Goal: Transaction & Acquisition: Purchase product/service

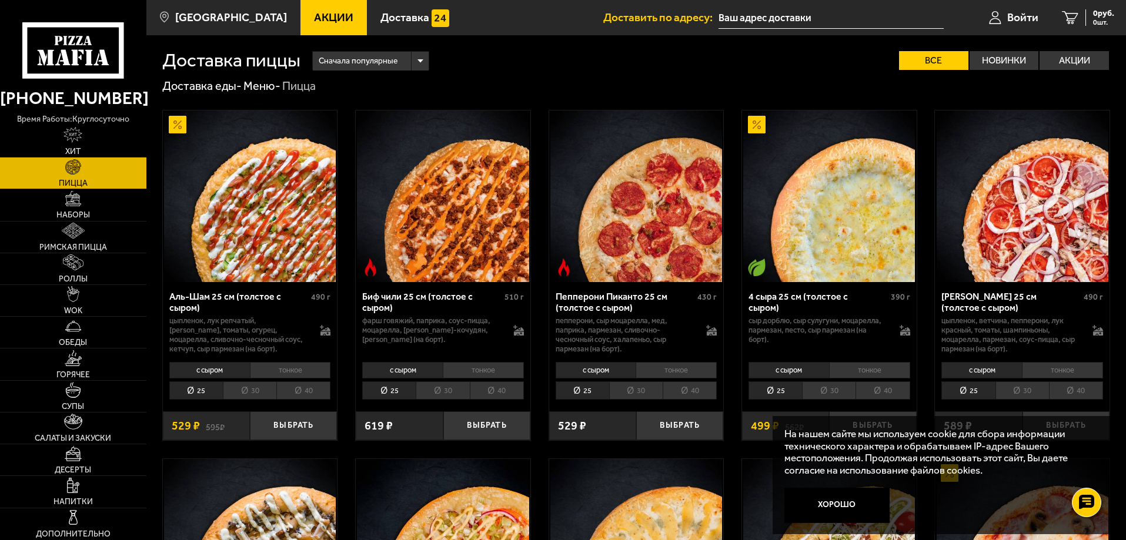
click at [459, 387] on li "30" at bounding box center [442, 390] width 53 height 18
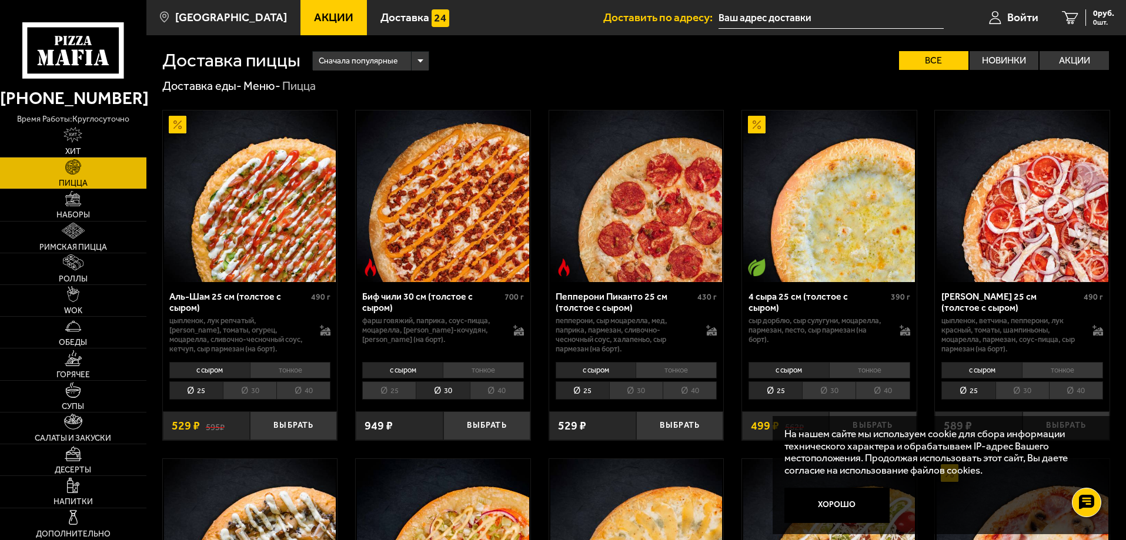
click at [476, 373] on li "тонкое" at bounding box center [483, 370] width 81 height 16
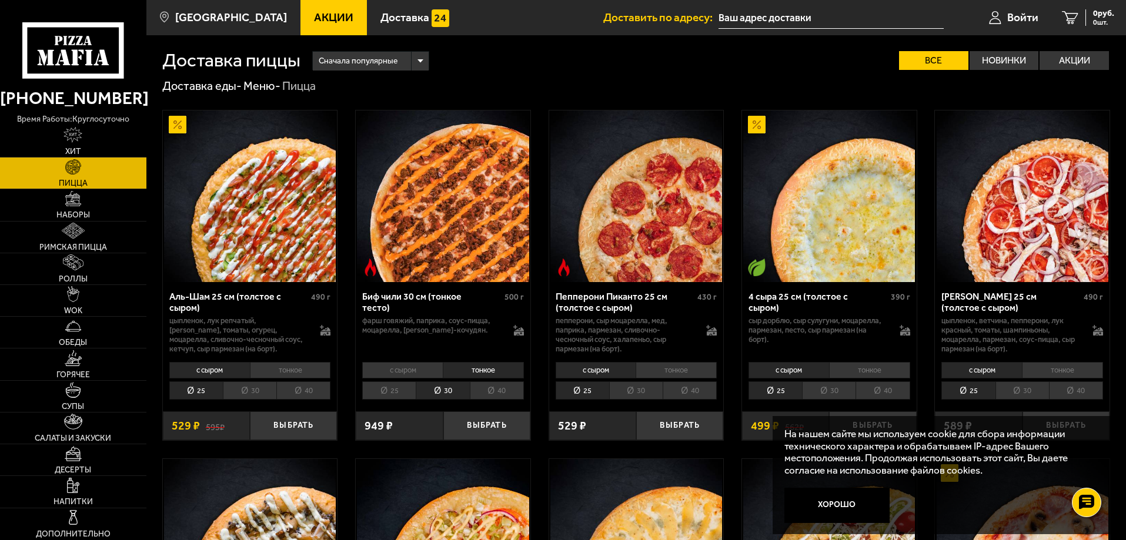
click at [410, 373] on li "с сыром" at bounding box center [402, 370] width 81 height 16
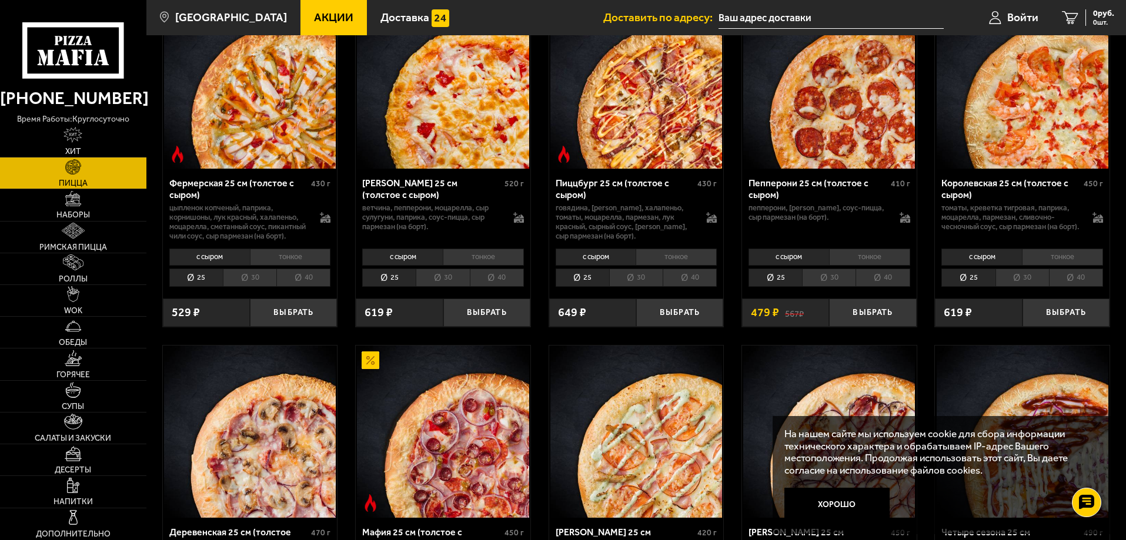
scroll to position [823, 0]
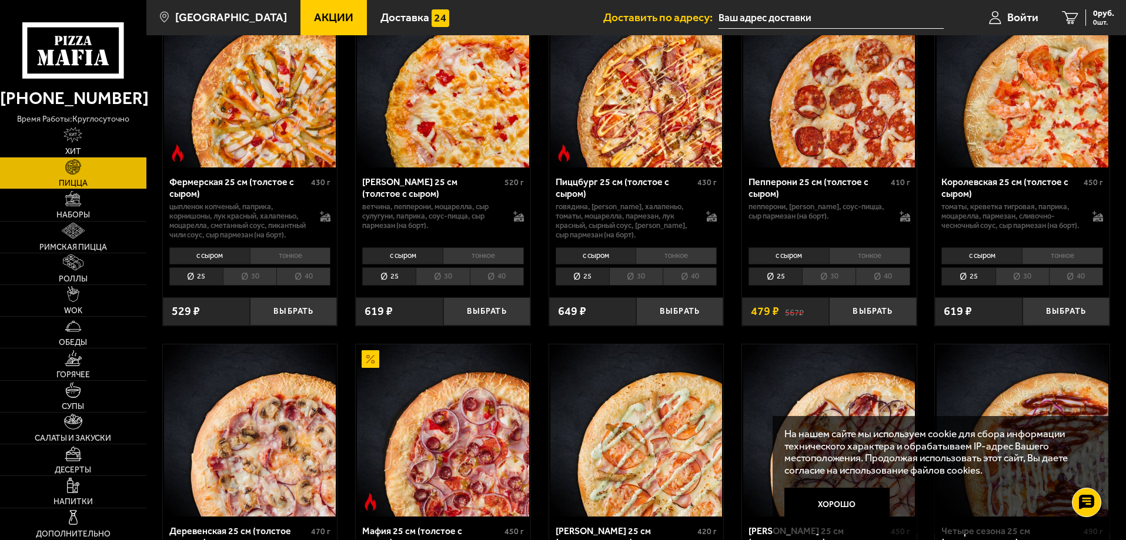
click at [828, 286] on li "30" at bounding box center [828, 276] width 53 height 18
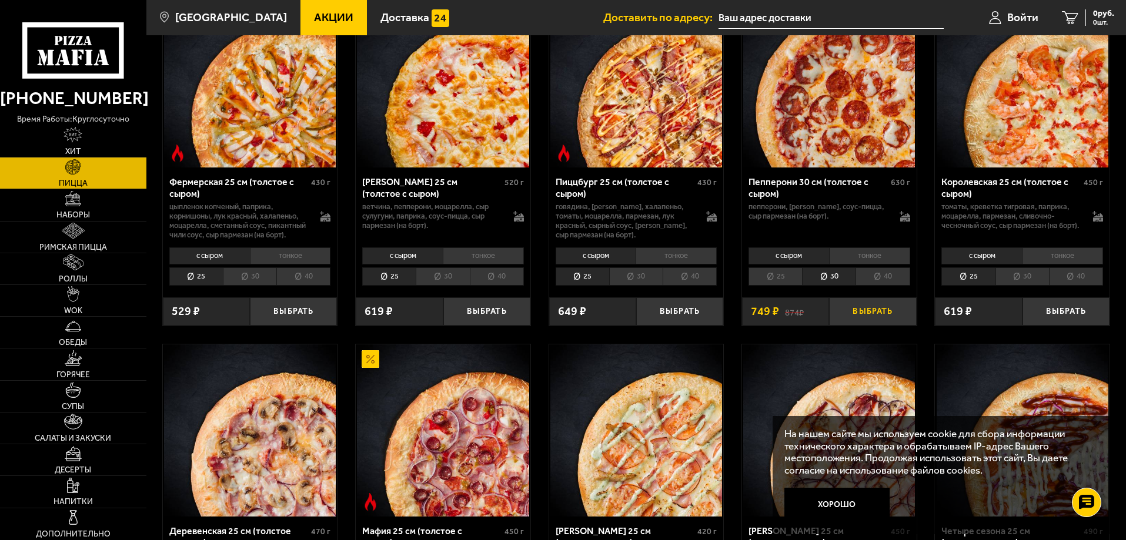
click at [856, 324] on button "Выбрать" at bounding box center [872, 311] width 87 height 29
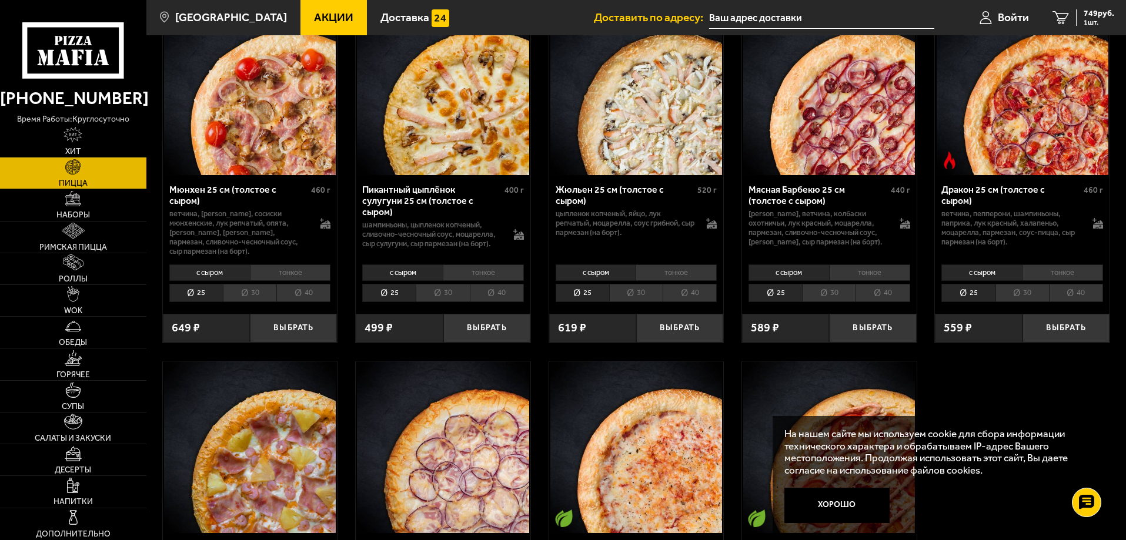
scroll to position [1528, 0]
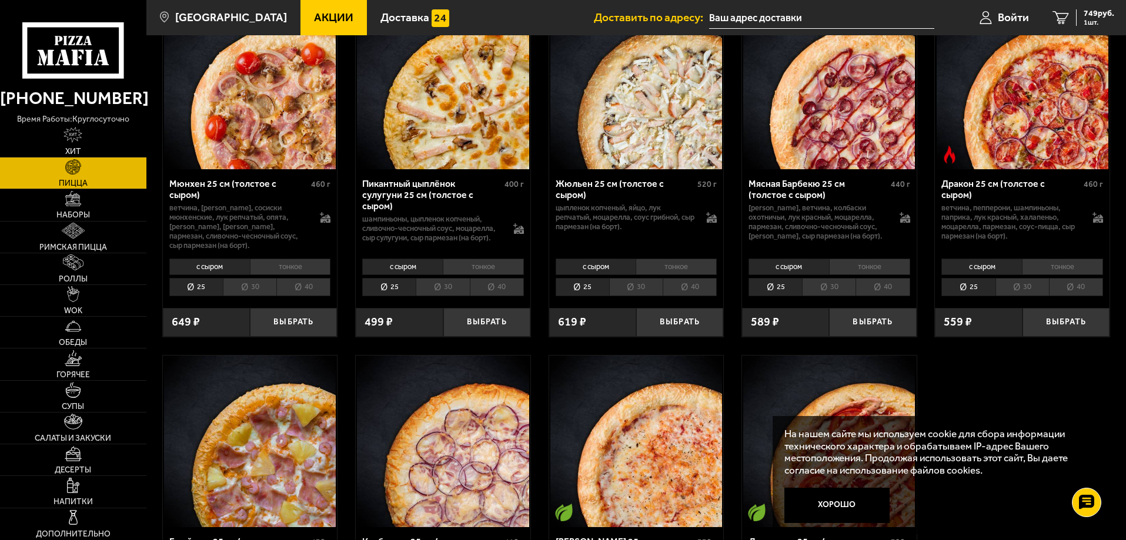
click at [253, 296] on li "30" at bounding box center [249, 287] width 53 height 18
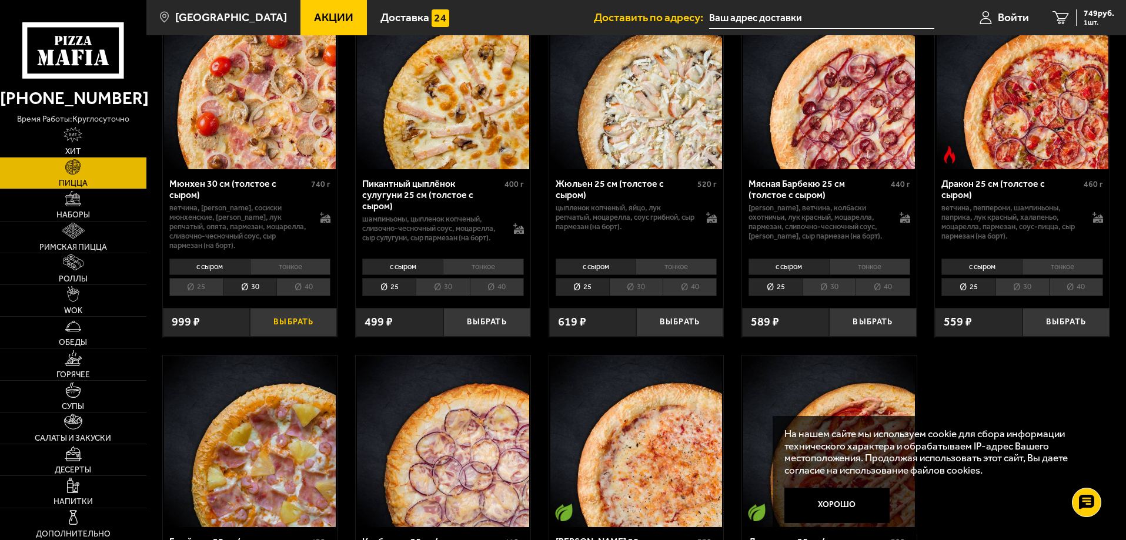
click at [276, 332] on button "Выбрать" at bounding box center [293, 322] width 87 height 29
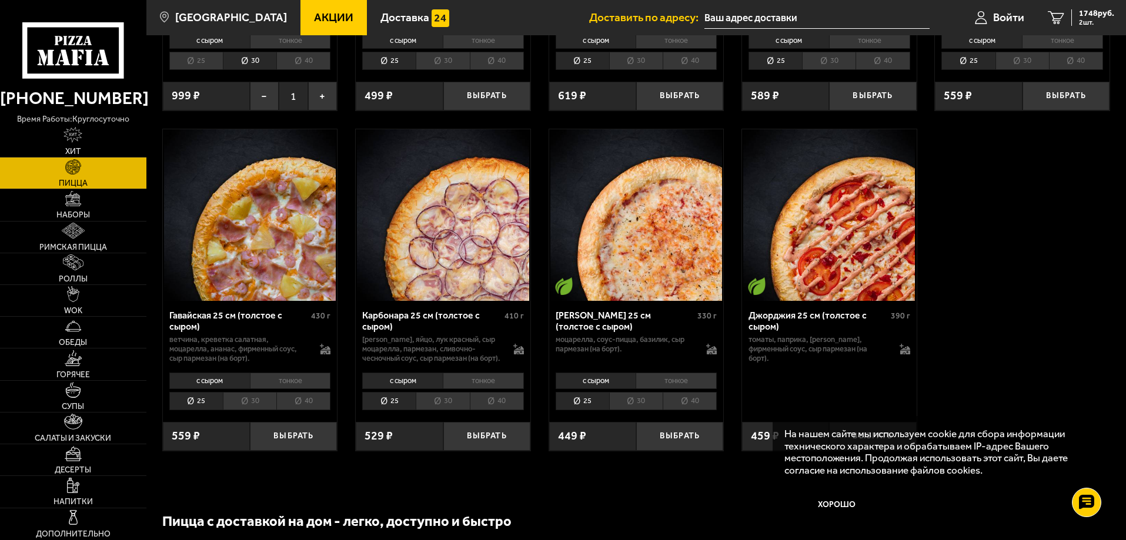
scroll to position [1881, 0]
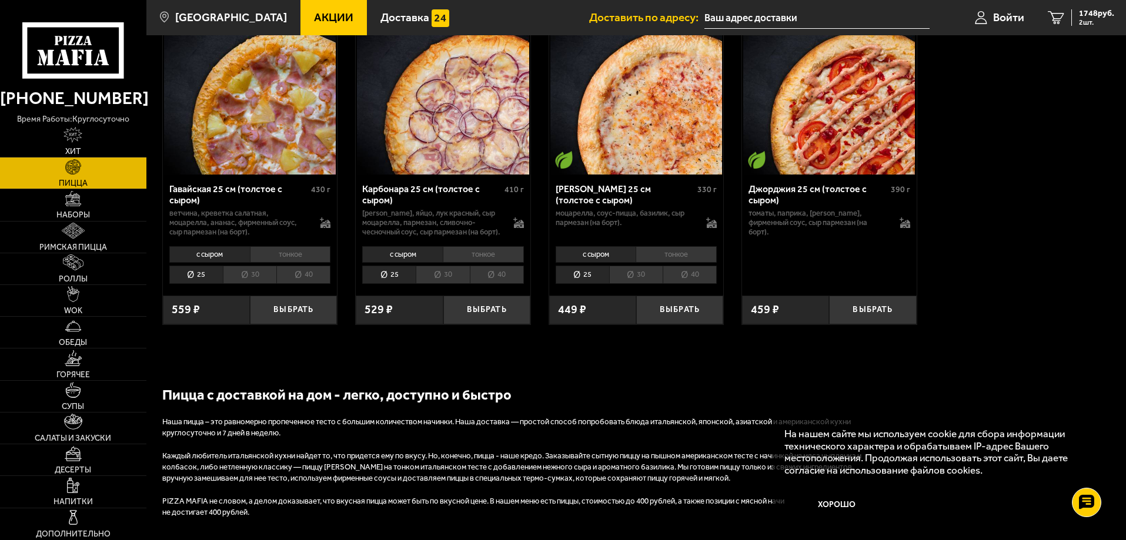
click at [650, 284] on li "30" at bounding box center [635, 275] width 53 height 18
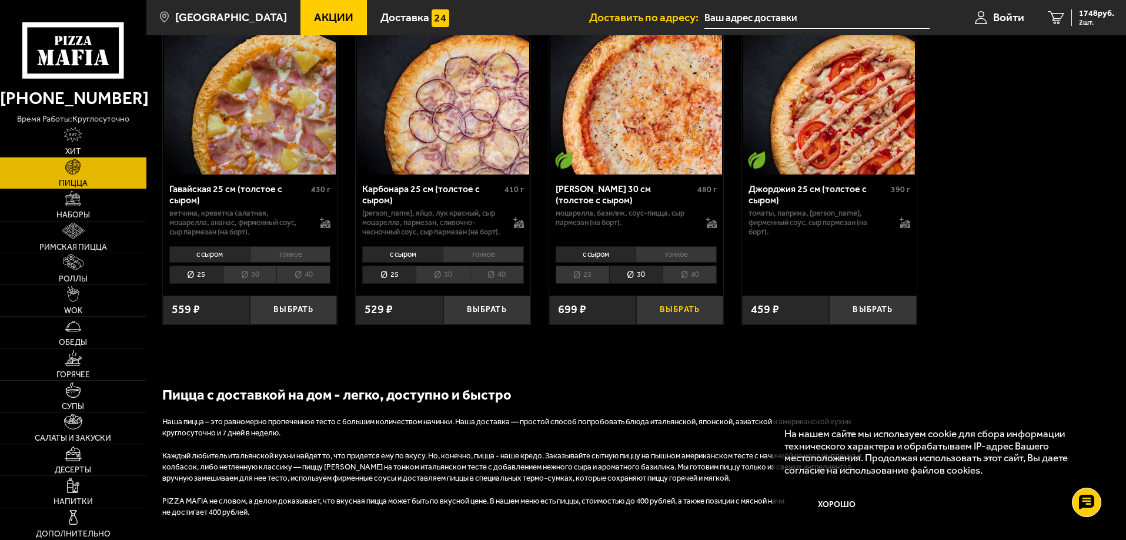
click at [682, 324] on button "Выбрать" at bounding box center [679, 310] width 87 height 29
click at [444, 284] on li "30" at bounding box center [442, 275] width 53 height 18
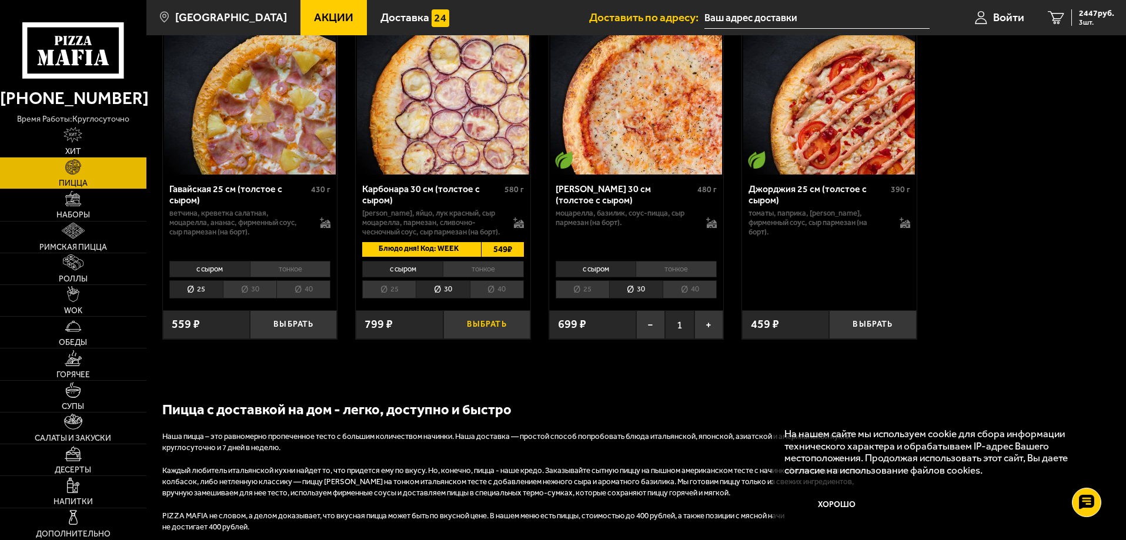
click at [505, 339] on button "Выбрать" at bounding box center [486, 324] width 87 height 29
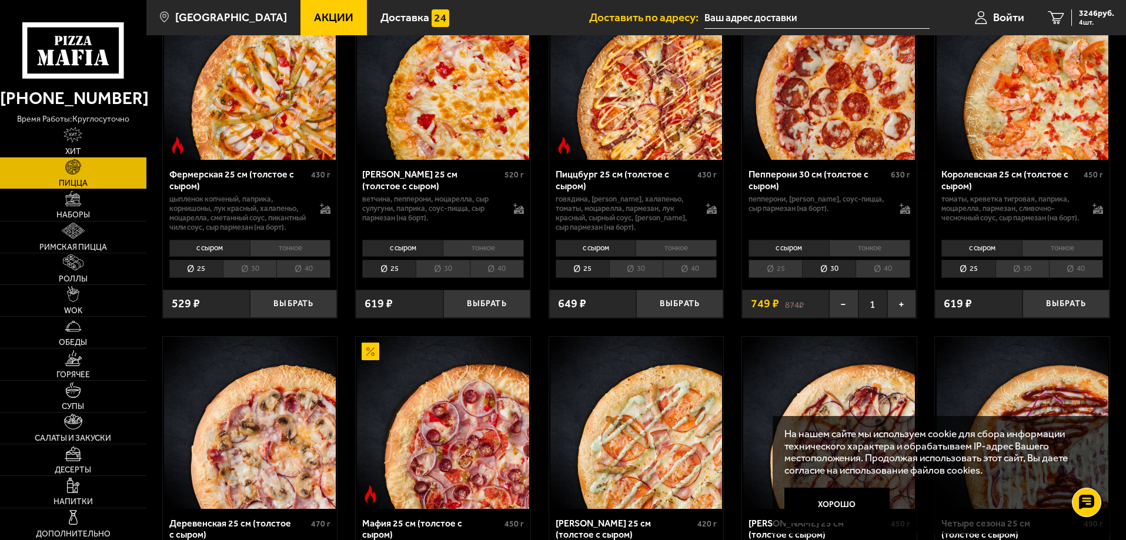
scroll to position [823, 0]
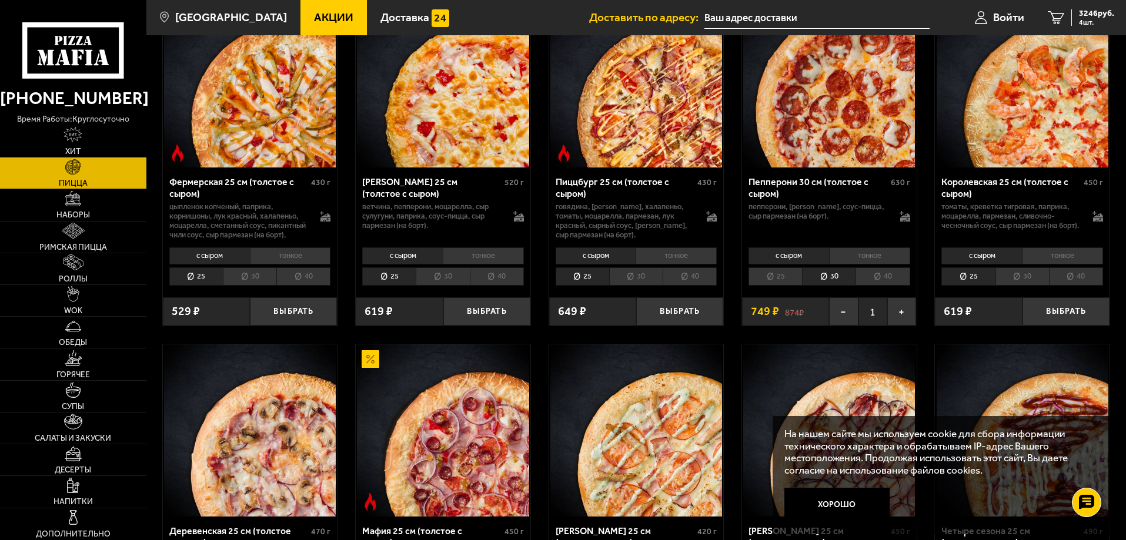
click at [639, 286] on li "30" at bounding box center [635, 276] width 53 height 18
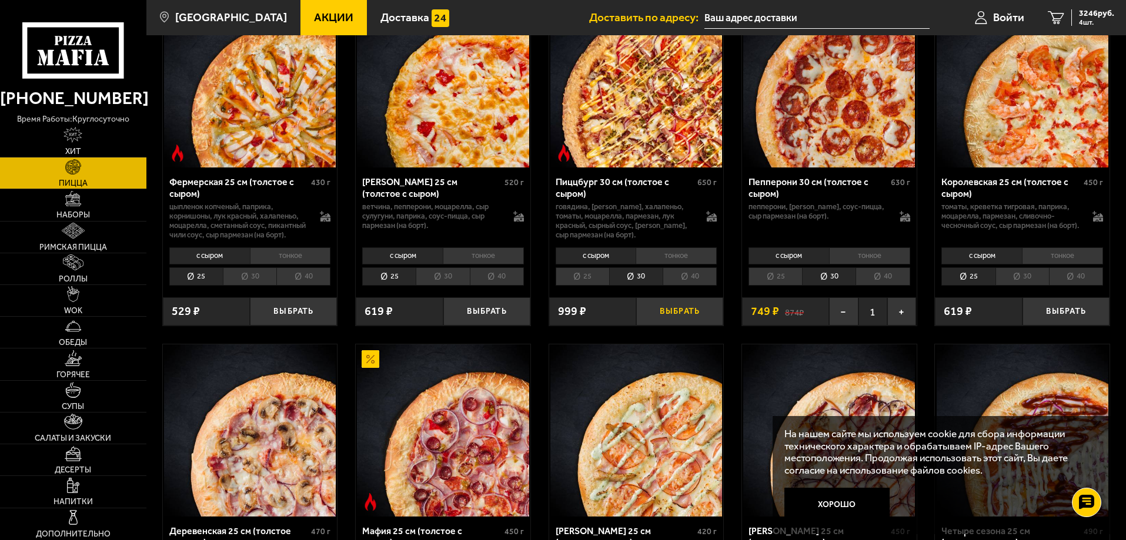
click at [664, 326] on button "Выбрать" at bounding box center [679, 311] width 87 height 29
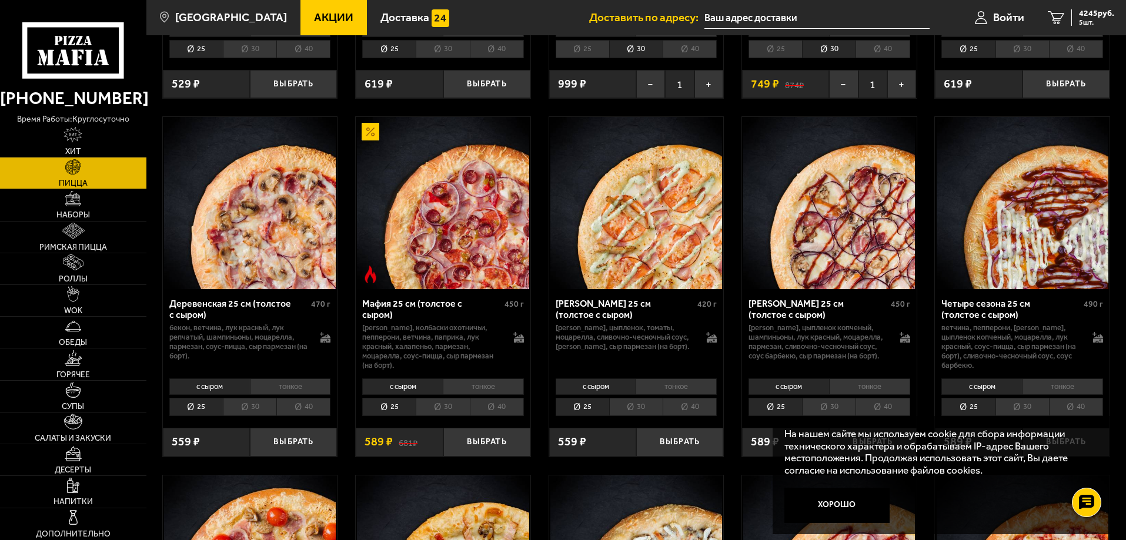
scroll to position [1058, 0]
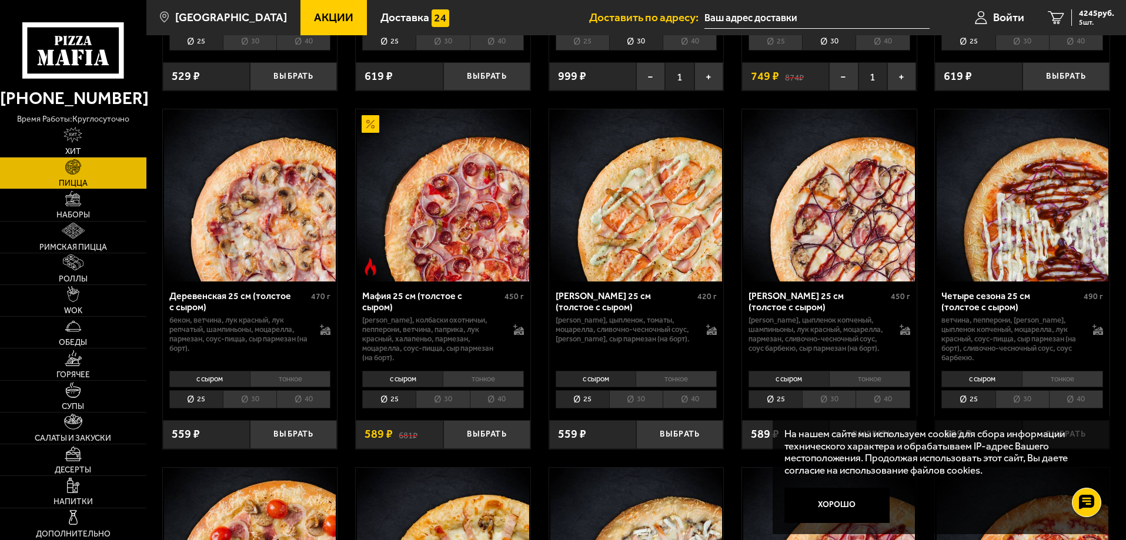
click at [268, 409] on li "30" at bounding box center [249, 399] width 53 height 18
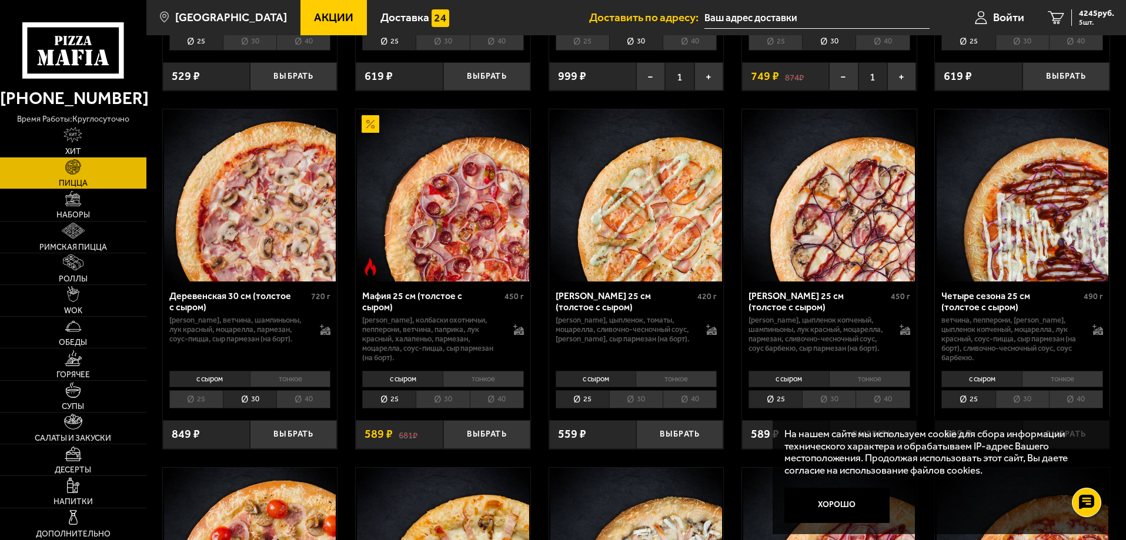
click at [453, 409] on li "30" at bounding box center [442, 399] width 53 height 18
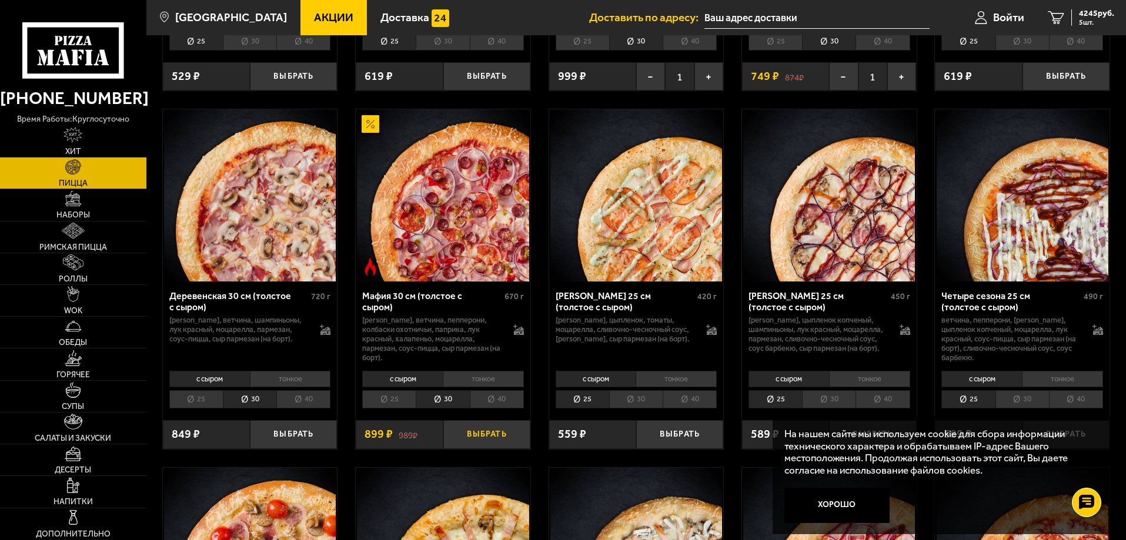
click at [491, 449] on button "Выбрать" at bounding box center [486, 434] width 87 height 29
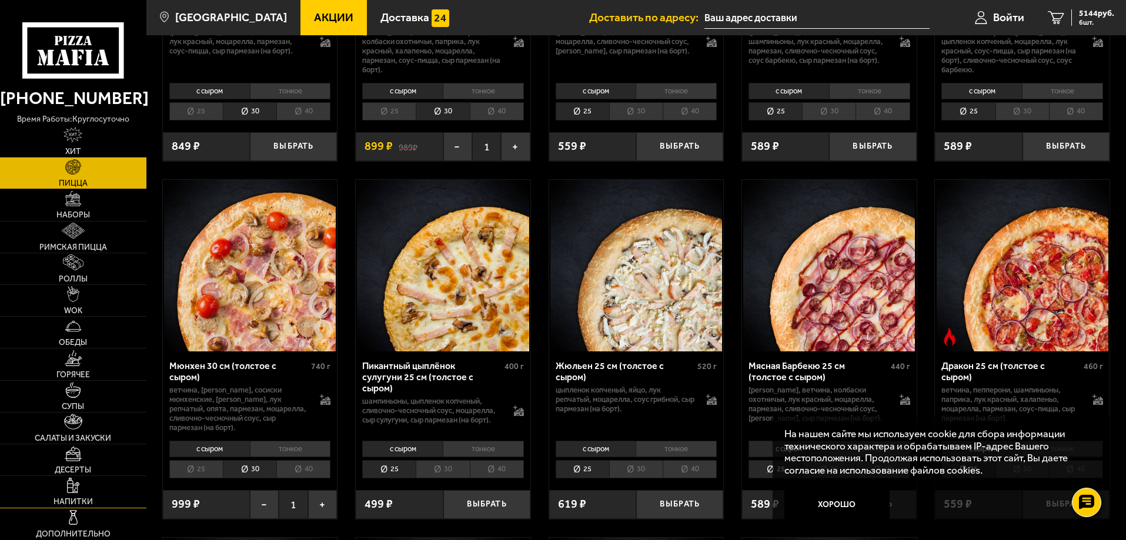
scroll to position [1352, 0]
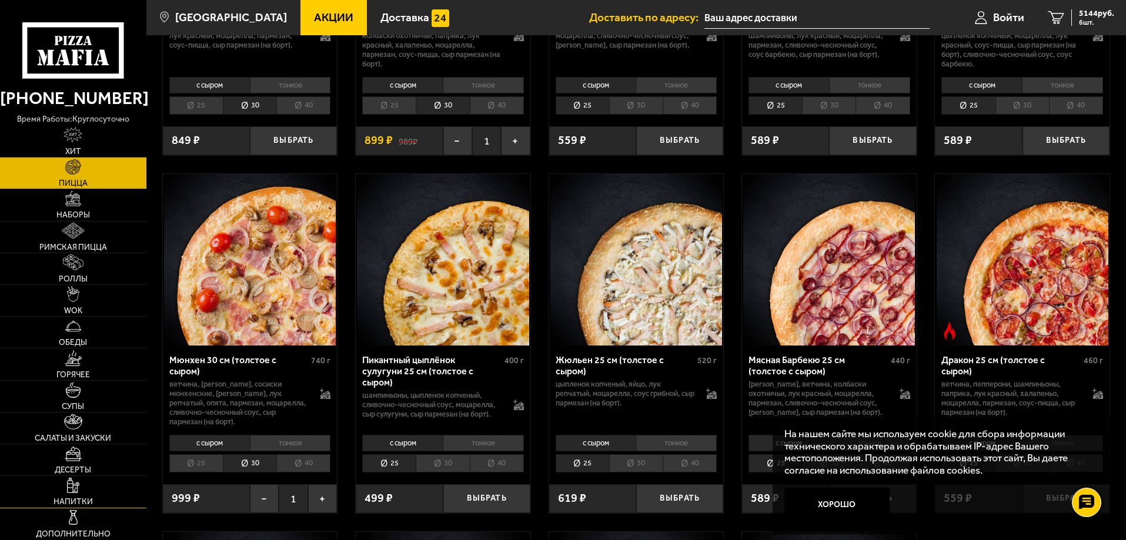
click at [82, 488] on link "Напитки" at bounding box center [73, 491] width 146 height 31
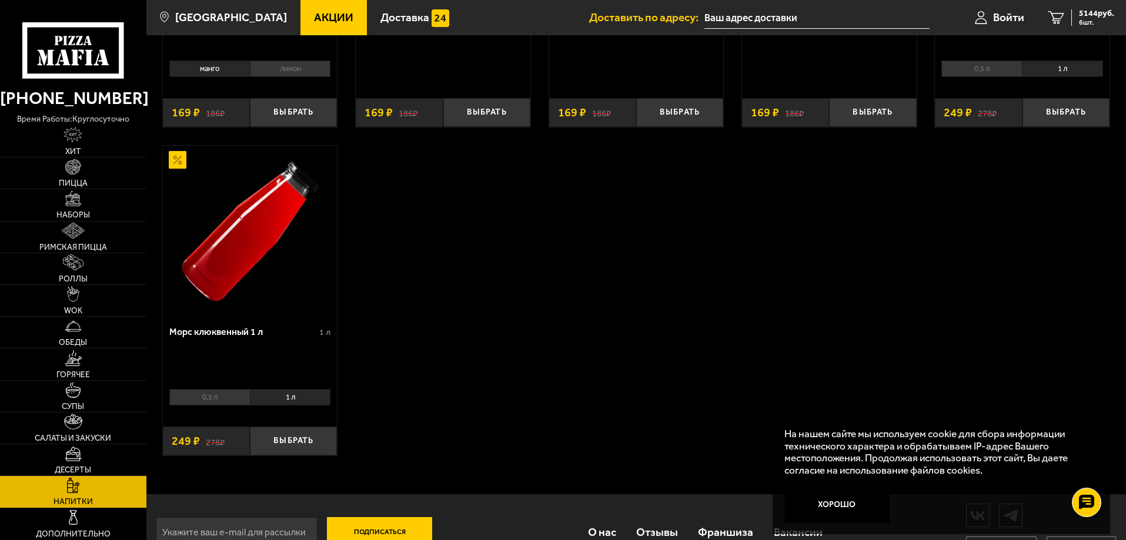
scroll to position [294, 0]
click at [295, 437] on button "Выбрать" at bounding box center [293, 440] width 87 height 29
click at [323, 439] on button "+" at bounding box center [322, 440] width 29 height 29
click at [323, 444] on button "+" at bounding box center [322, 440] width 29 height 29
click at [265, 441] on button "−" at bounding box center [264, 440] width 29 height 29
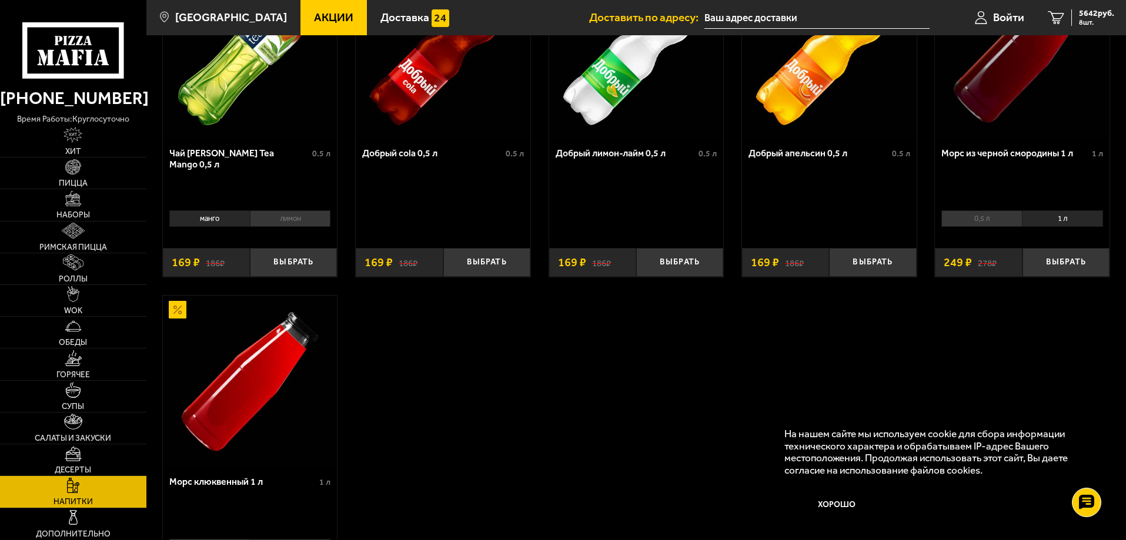
scroll to position [118, 0]
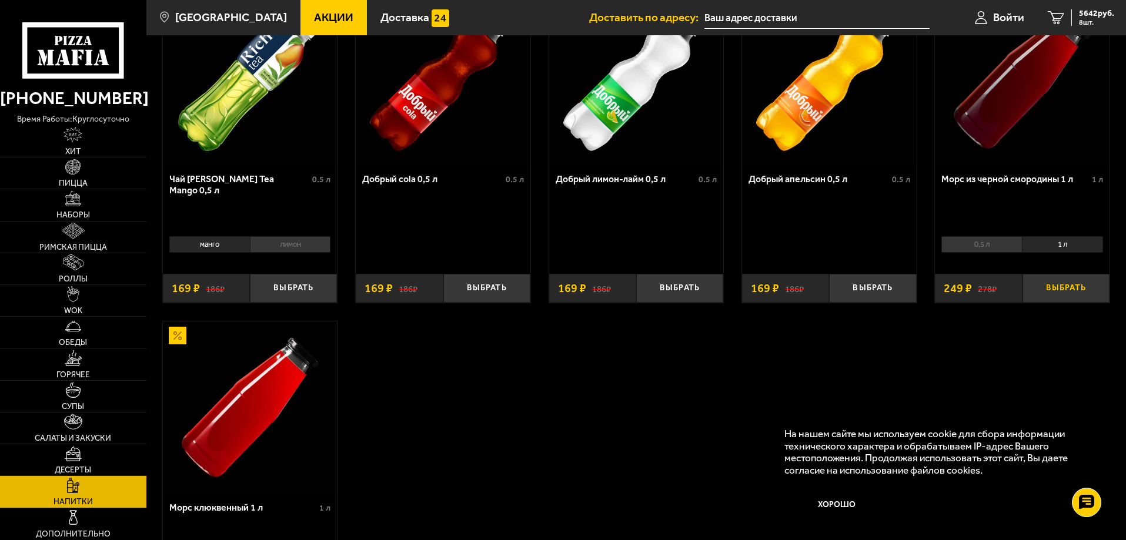
click at [1055, 287] on button "Выбрать" at bounding box center [1065, 288] width 87 height 29
click at [1084, 19] on span "9 шт." at bounding box center [1096, 22] width 35 height 7
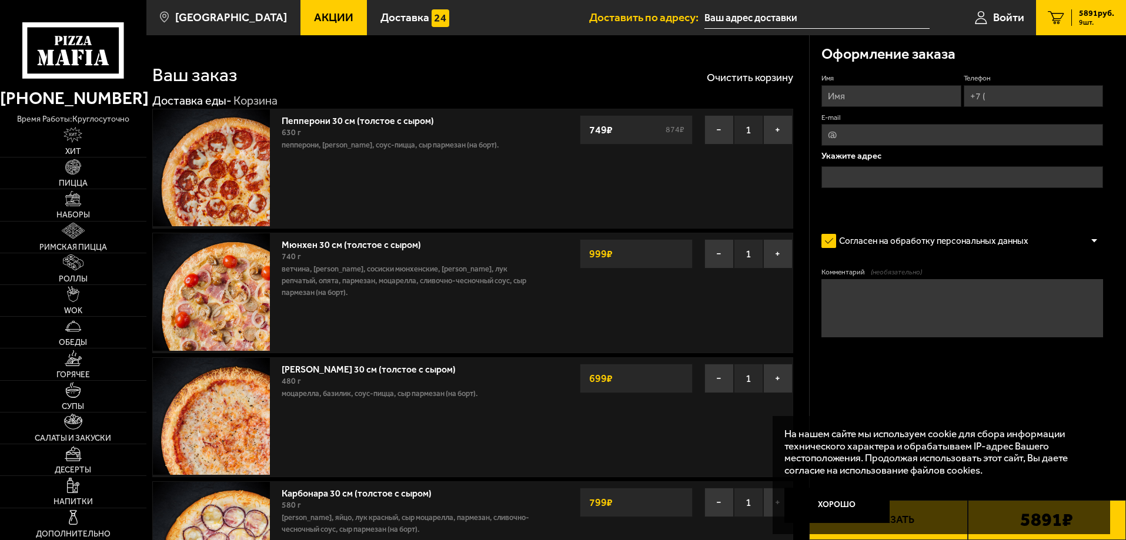
click at [905, 95] on input "Имя" at bounding box center [890, 96] width 139 height 22
type input "[PERSON_NAME]"
click at [1033, 98] on input "Телефон" at bounding box center [1032, 96] width 139 height 22
type input "[PHONE_NUMBER]"
click at [975, 134] on input "E-mail" at bounding box center [962, 135] width 282 height 22
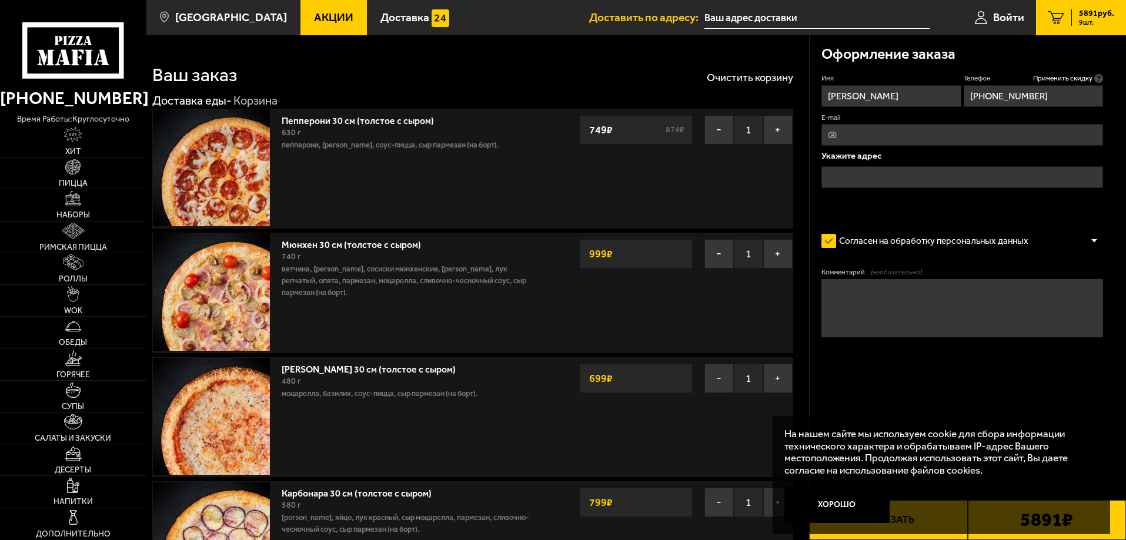
type input "[EMAIL_ADDRESS][DOMAIN_NAME]"
click at [954, 176] on input "text" at bounding box center [962, 177] width 282 height 22
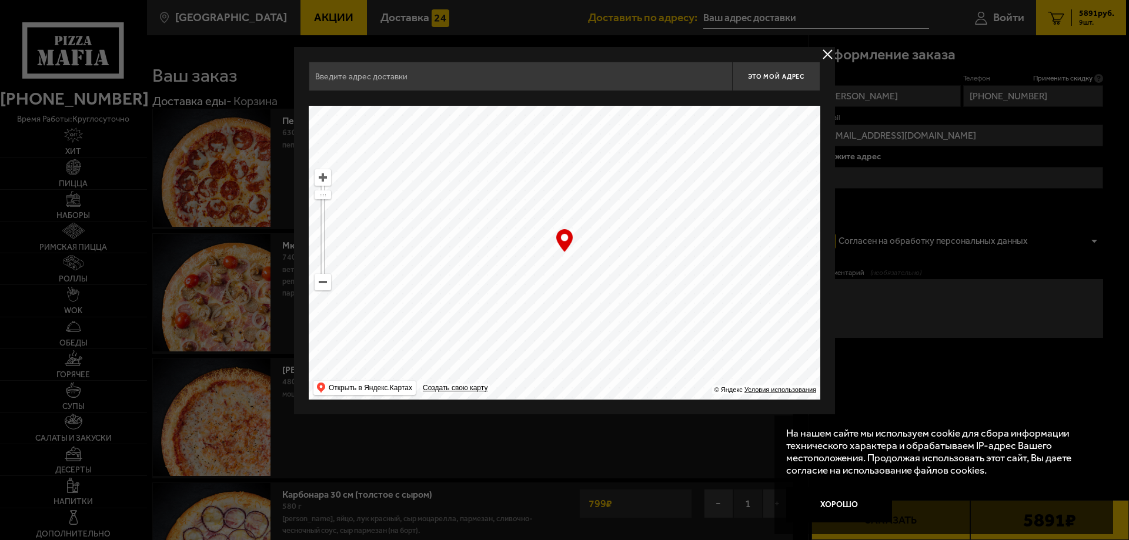
click at [632, 75] on input "text" at bounding box center [520, 76] width 423 height 29
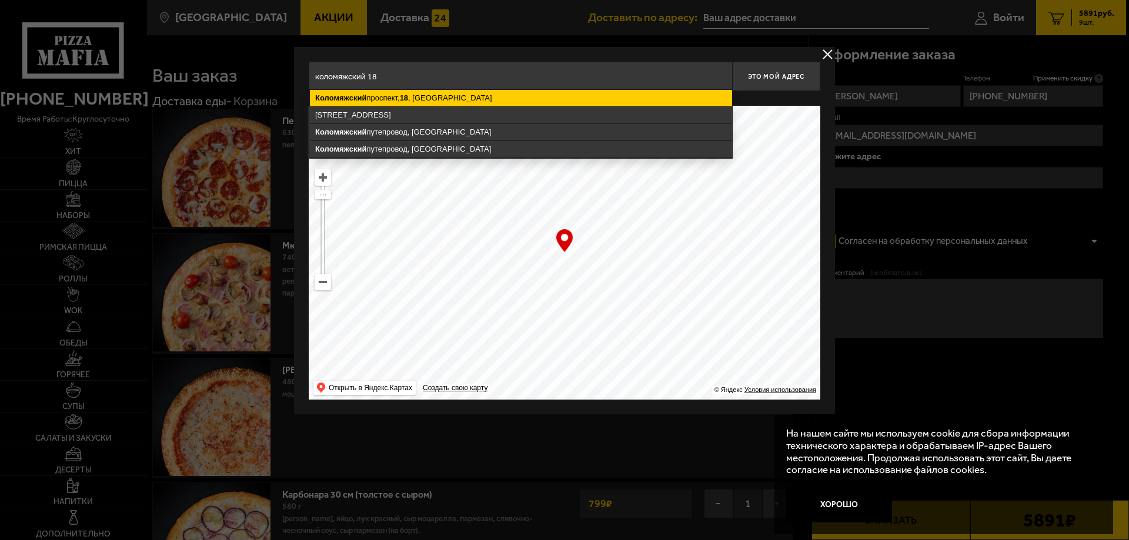
click at [523, 96] on ymaps "[STREET_ADDRESS]" at bounding box center [521, 98] width 422 height 16
type input "[STREET_ADDRESS]"
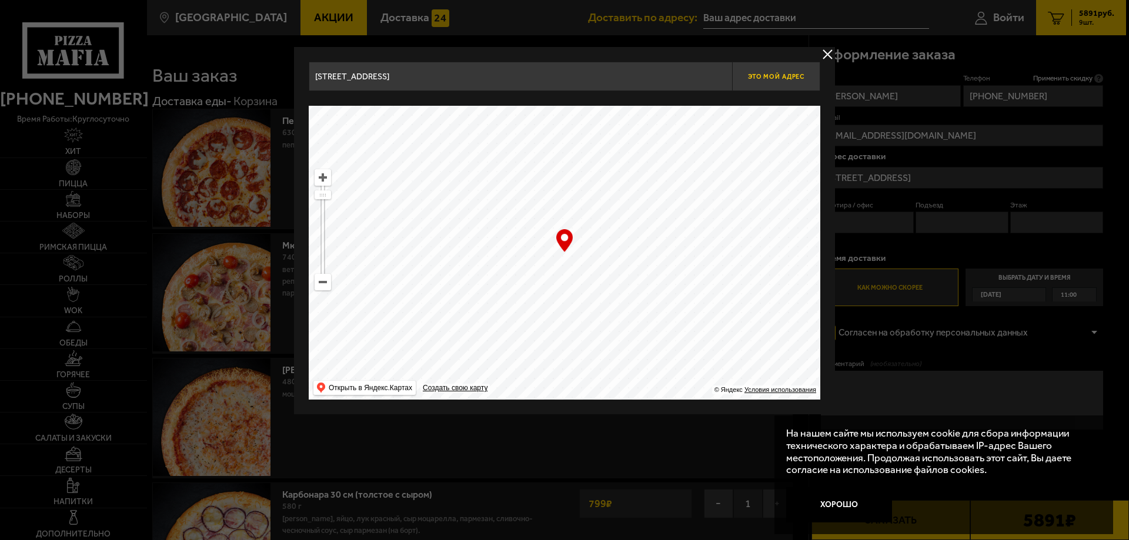
click at [771, 87] on button "Это мой адрес" at bounding box center [776, 76] width 88 height 29
type input "[STREET_ADDRESS]"
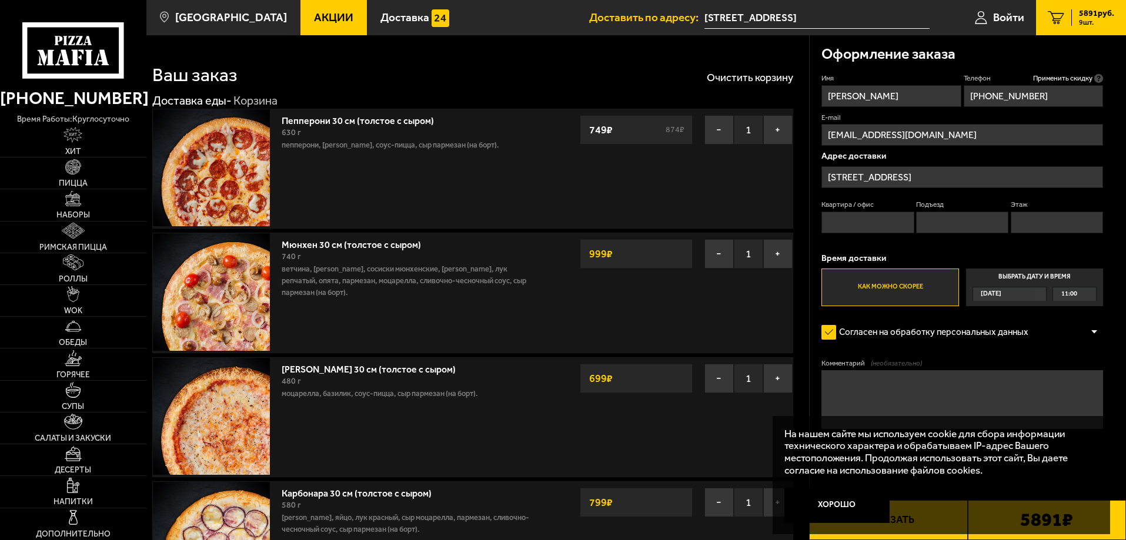
click at [845, 224] on input "Квартира / офис" at bounding box center [867, 223] width 92 height 22
type input "АЛАРМ-МОТОРС"
click at [1042, 226] on input "Этаж" at bounding box center [1056, 223] width 92 height 22
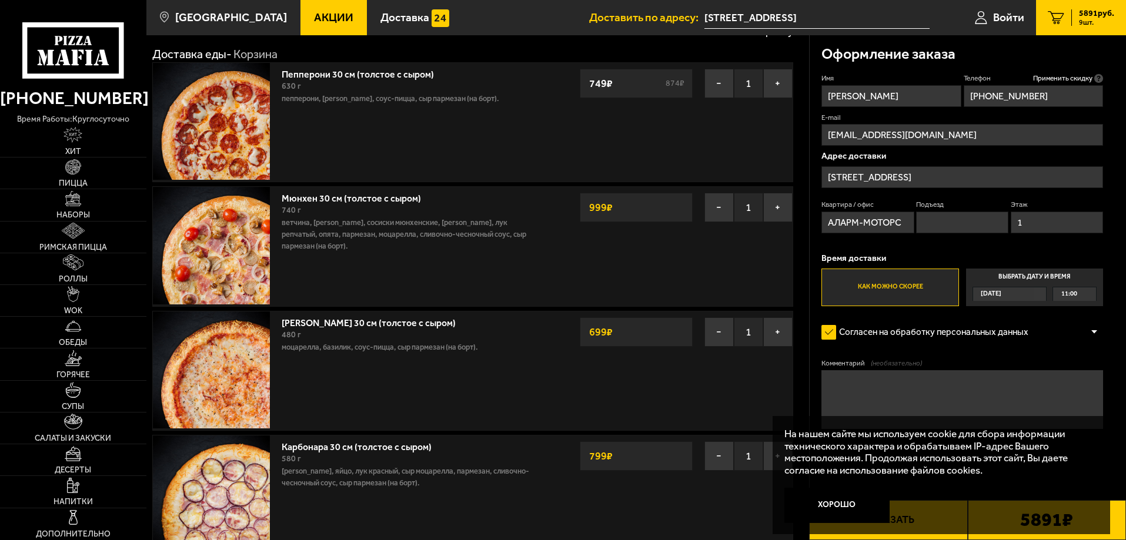
scroll to position [118, 0]
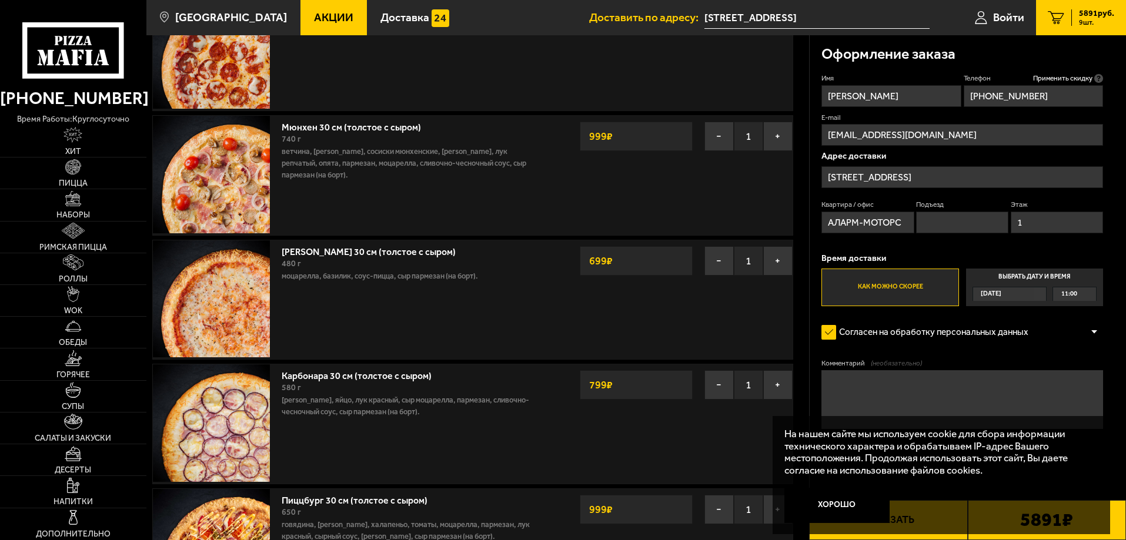
type input "1"
click at [938, 396] on textarea "Комментарий (необязательно)" at bounding box center [962, 399] width 282 height 59
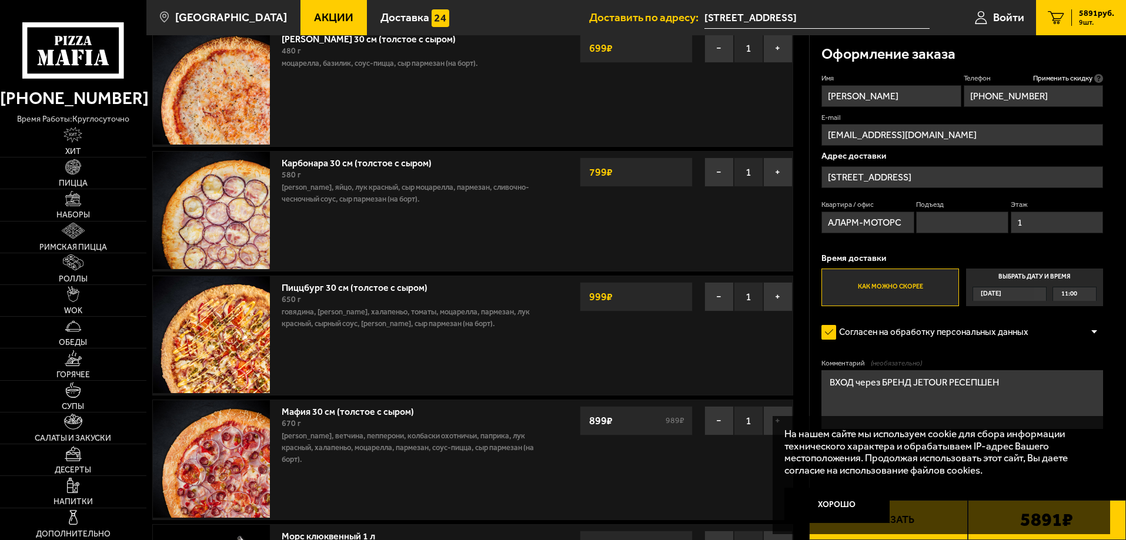
scroll to position [353, 0]
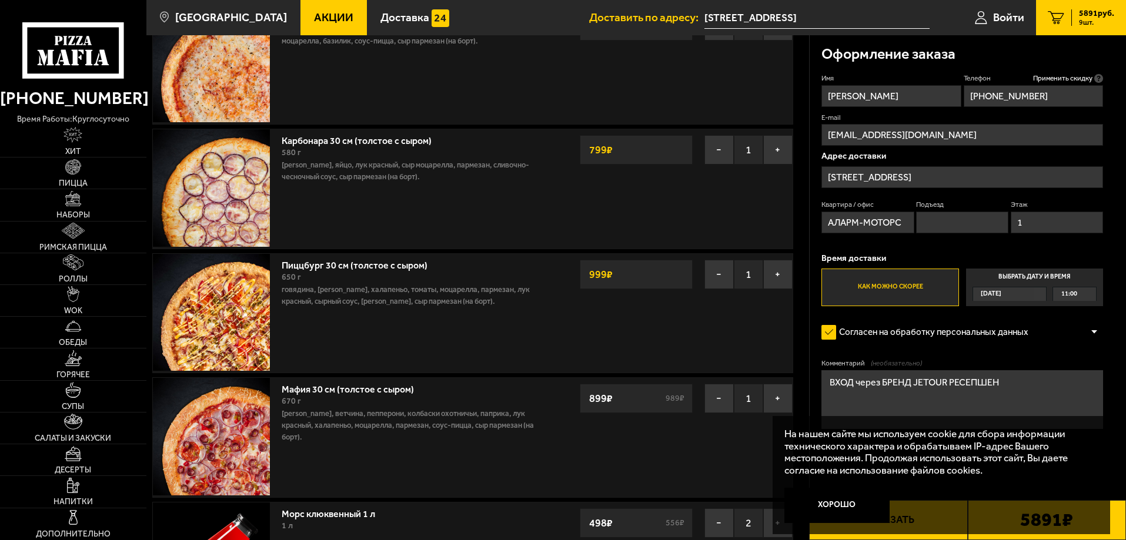
type textarea "ВХОД через БРЕНД JETOUR РЕСЕПШЕН"
click at [1039, 295] on div "[DATE]" at bounding box center [1009, 294] width 74 height 14
click at [0, 0] on input "Выбрать дату и время [DATE] 11:00" at bounding box center [0, 0] width 0 height 0
click at [1087, 293] on div "11:00" at bounding box center [1074, 294] width 43 height 14
click at [1077, 370] on li "12:00" at bounding box center [1074, 367] width 42 height 15
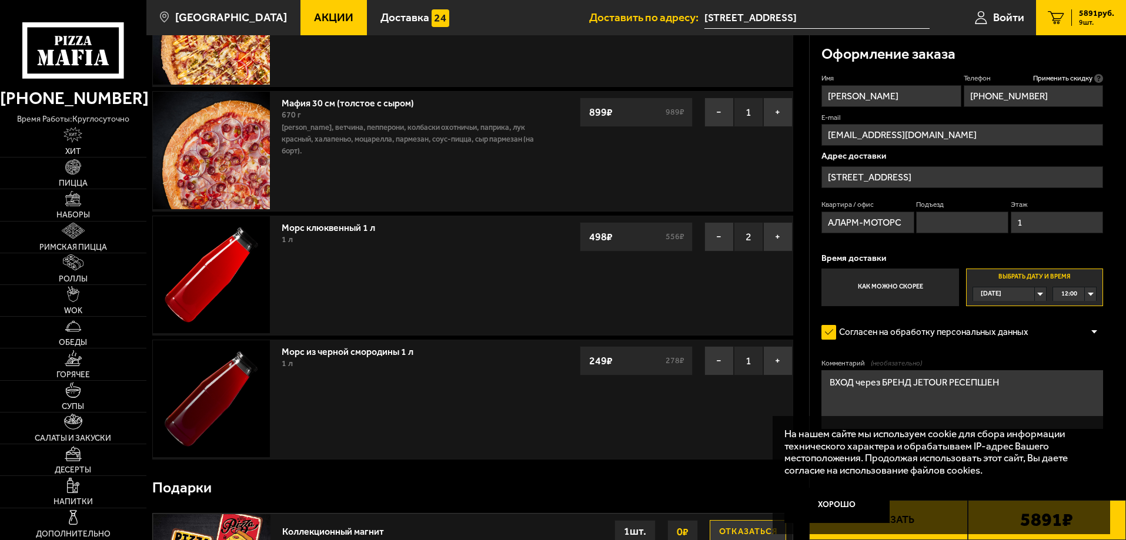
scroll to position [647, 0]
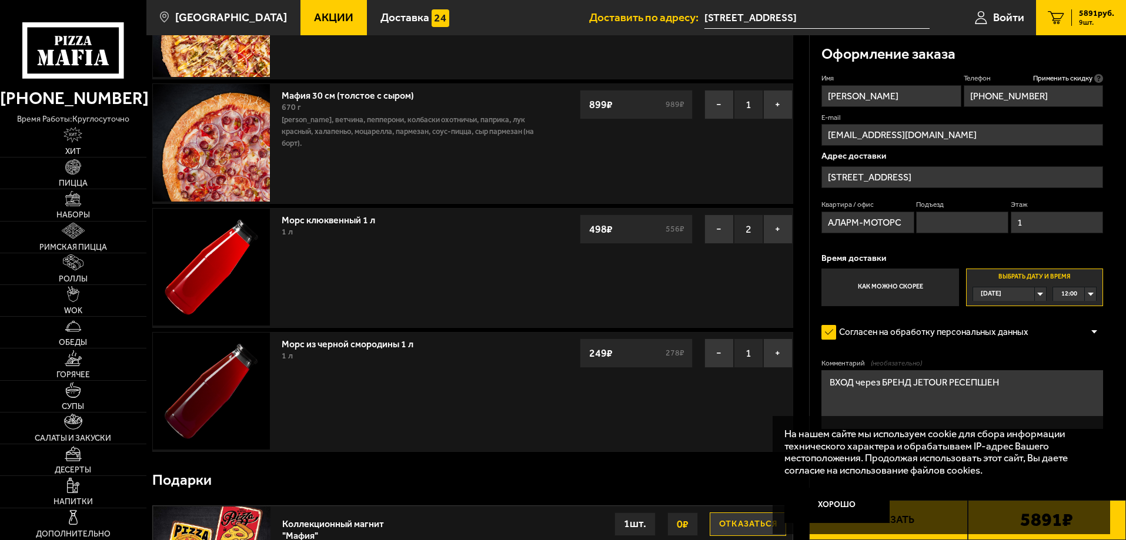
click at [819, 508] on button "Хорошо" at bounding box center [837, 505] width 106 height 35
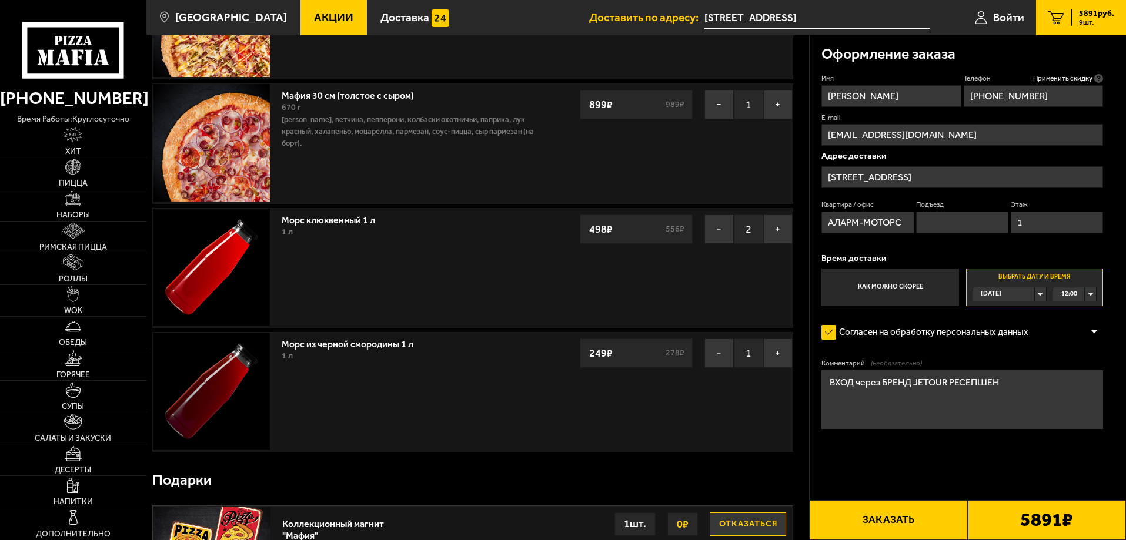
click at [913, 518] on button "Заказать" at bounding box center [888, 520] width 158 height 40
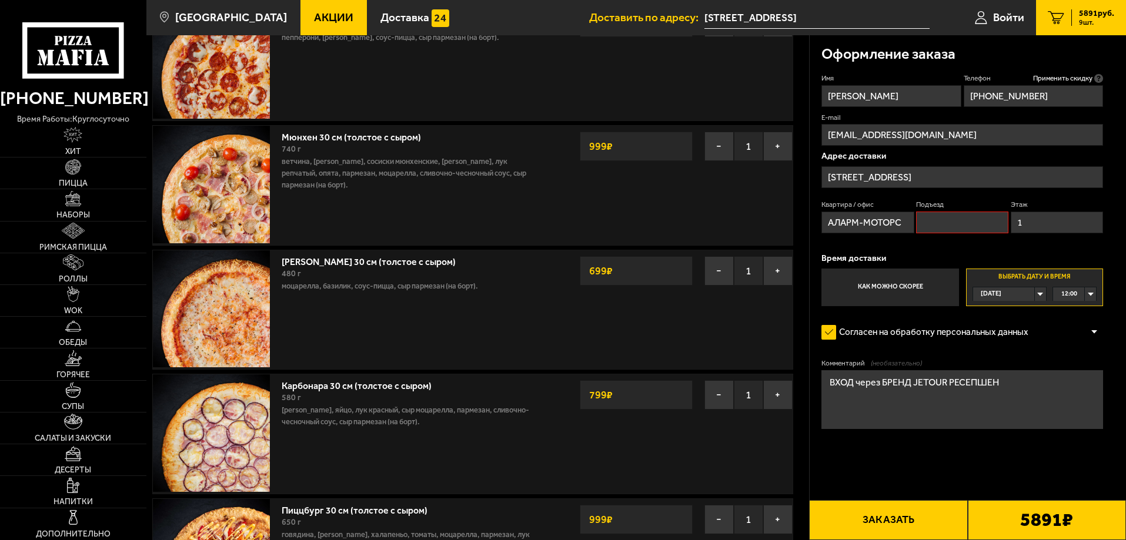
scroll to position [100, 0]
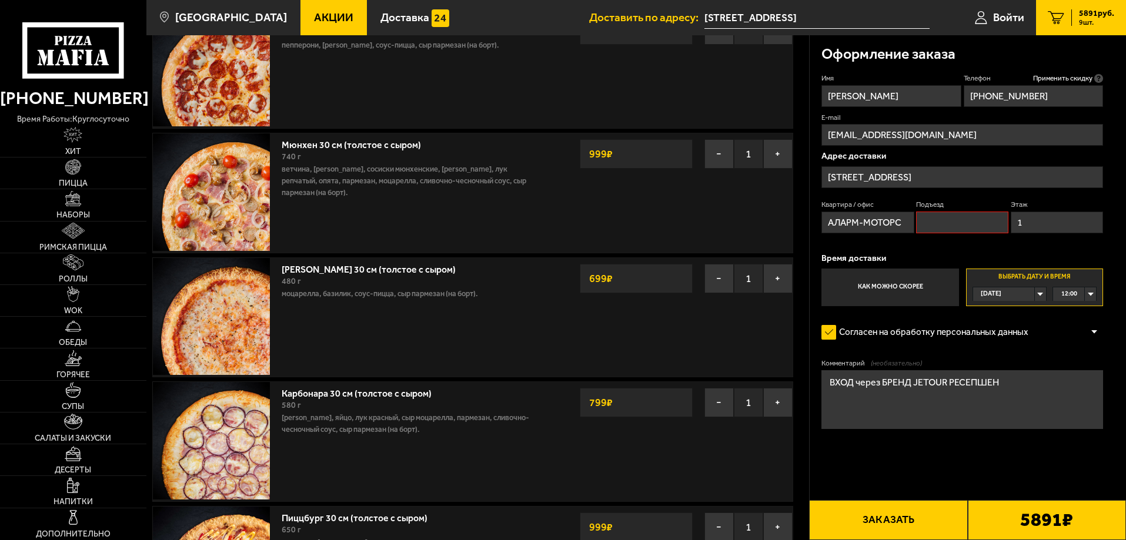
click at [940, 227] on input "Подъезд" at bounding box center [962, 223] width 92 height 22
type input "-"
click at [916, 536] on button "Заказать" at bounding box center [888, 520] width 158 height 40
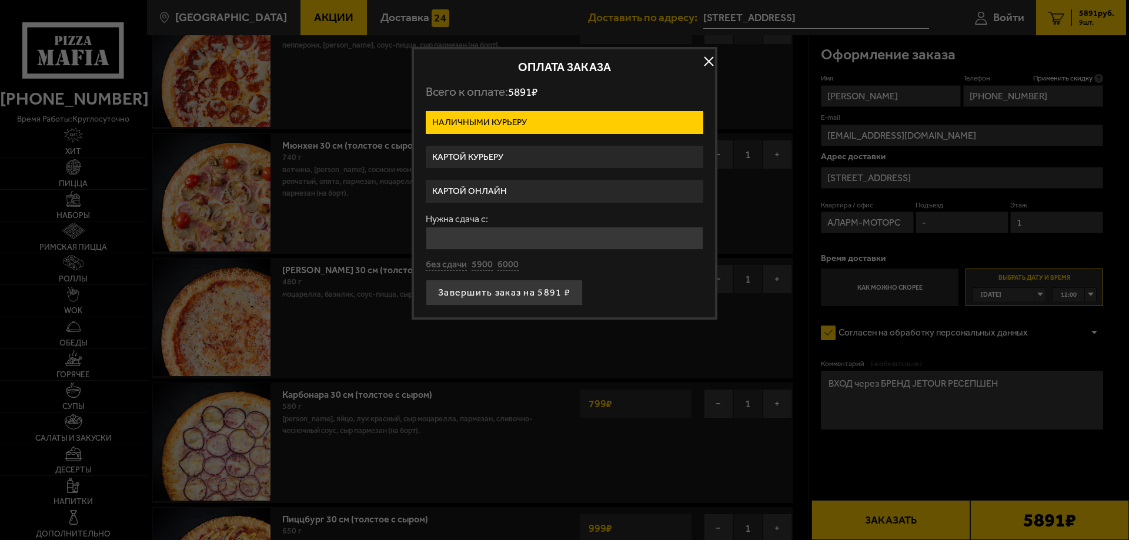
click at [544, 183] on label "Картой онлайн" at bounding box center [564, 191] width 277 height 23
click at [0, 0] on input "Картой онлайн" at bounding box center [0, 0] width 0 height 0
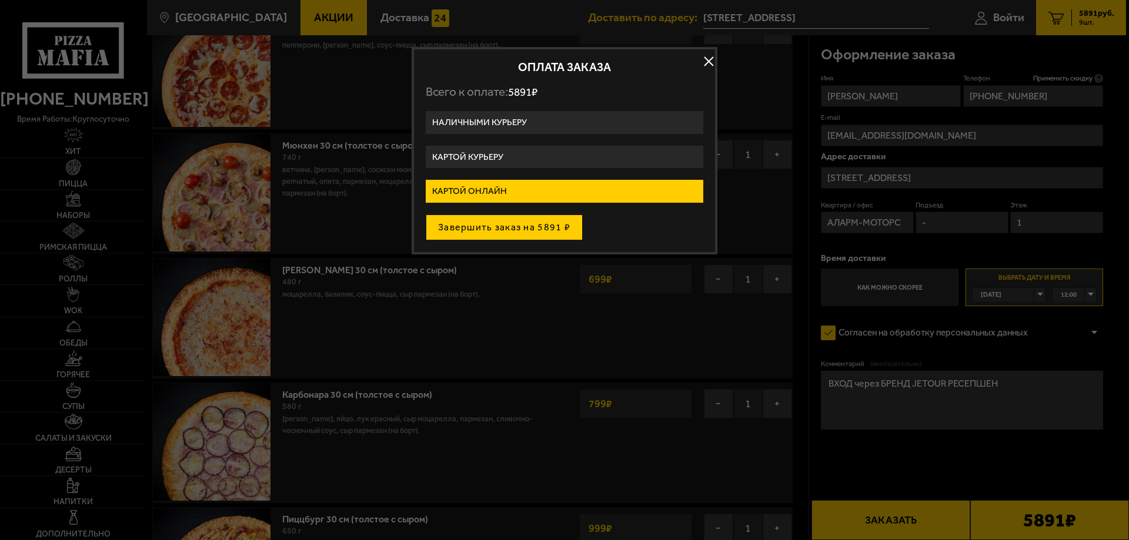
click at [551, 236] on button "Завершить заказ на 5891 ₽" at bounding box center [504, 228] width 157 height 26
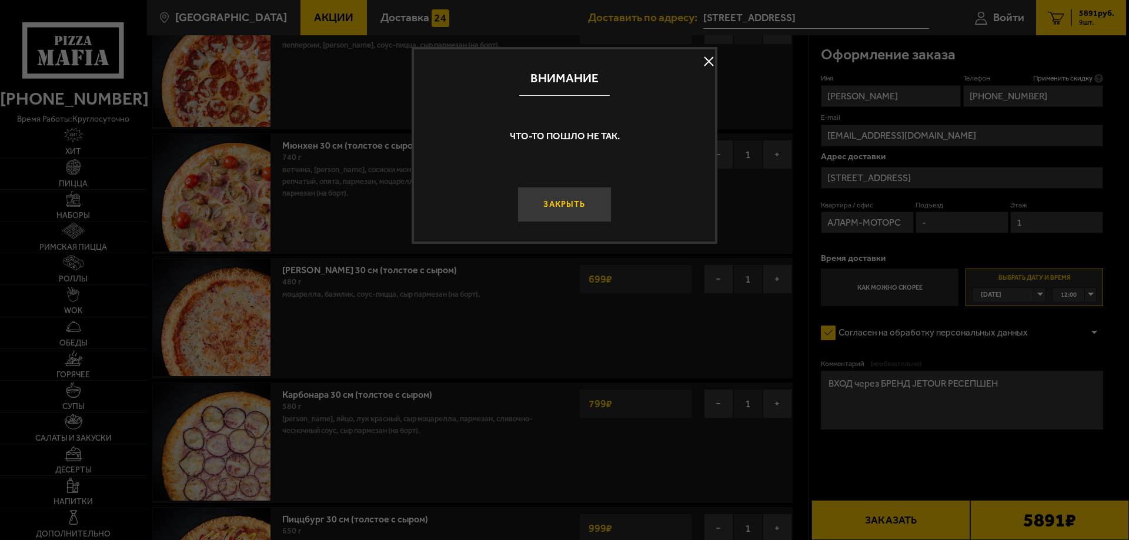
click at [570, 214] on button "Закрыть" at bounding box center [564, 204] width 94 height 35
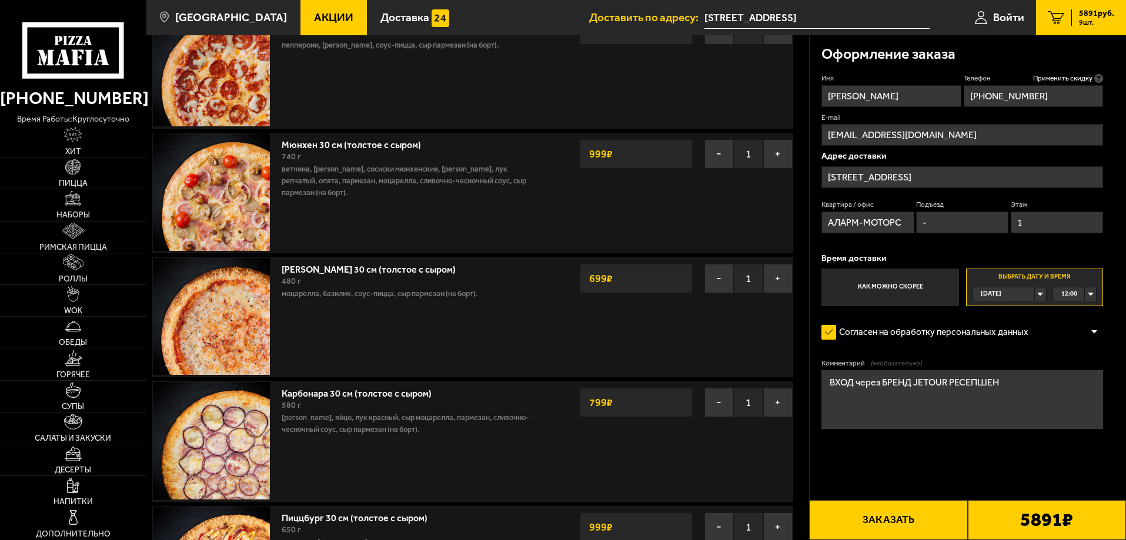
click at [927, 519] on button "Заказать" at bounding box center [888, 520] width 158 height 40
drag, startPoint x: 943, startPoint y: 433, endPoint x: 952, endPoint y: 409, distance: 25.7
click at [943, 432] on div "Комментарий (необязательно) ВХОД через БРЕНД JETOUR РЕСЕПШЕН" at bounding box center [962, 398] width 282 height 78
click at [952, 409] on textarea "ВХОД через БРЕНД JETOUR РЕСЕПШЕН" at bounding box center [962, 399] width 282 height 59
click at [934, 498] on form "Имя [PERSON_NAME] Телефон Применить скидку Вы будете зарегистрированы автоматич…" at bounding box center [962, 285] width 282 height 425
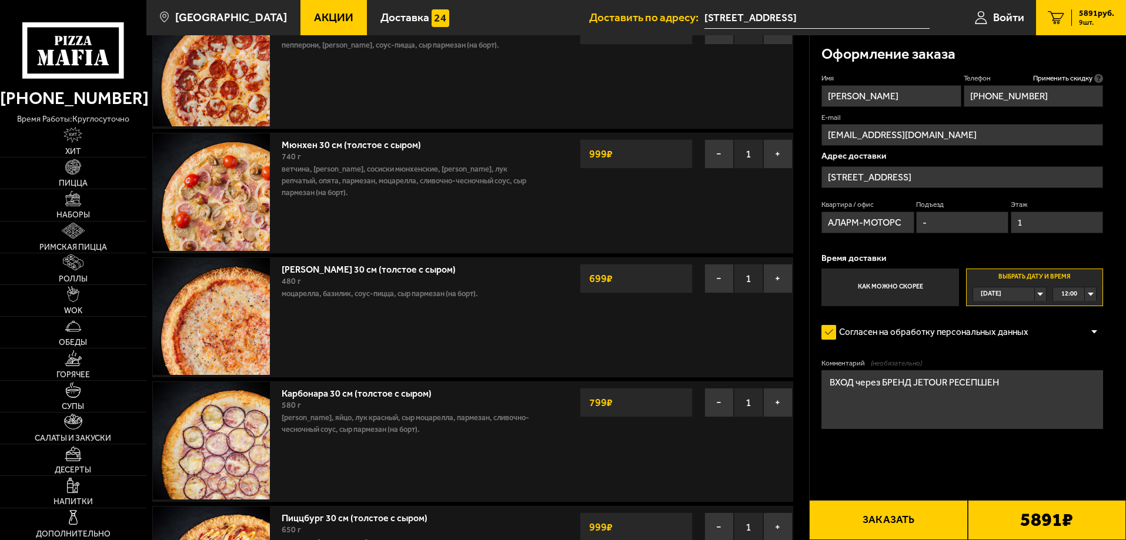
click at [928, 511] on button "Заказать" at bounding box center [888, 520] width 158 height 40
click at [1002, 516] on div "5891 ₽" at bounding box center [1047, 520] width 158 height 40
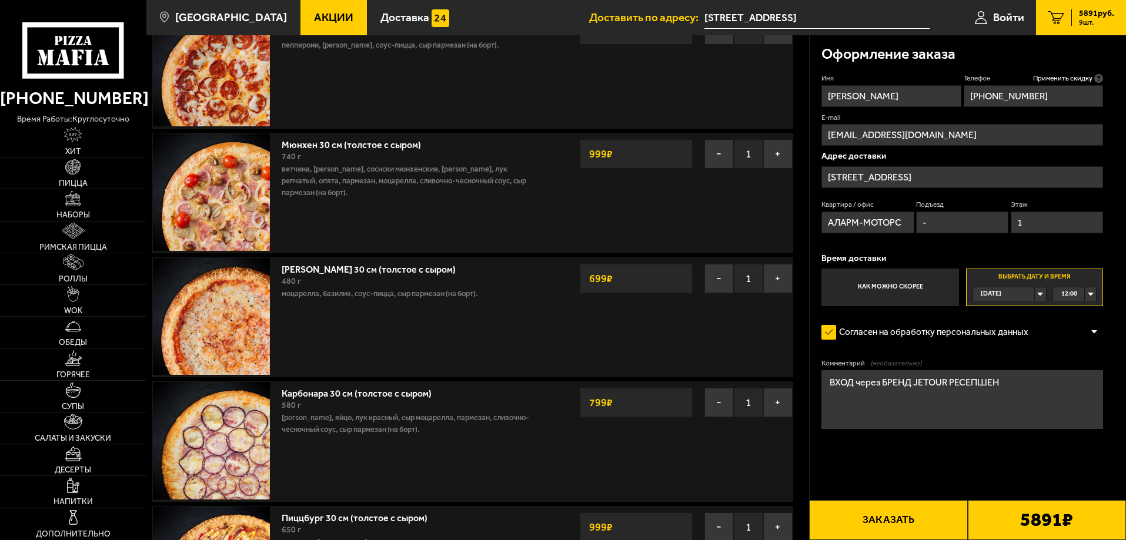
click at [1081, 20] on span "9 шт." at bounding box center [1096, 22] width 35 height 7
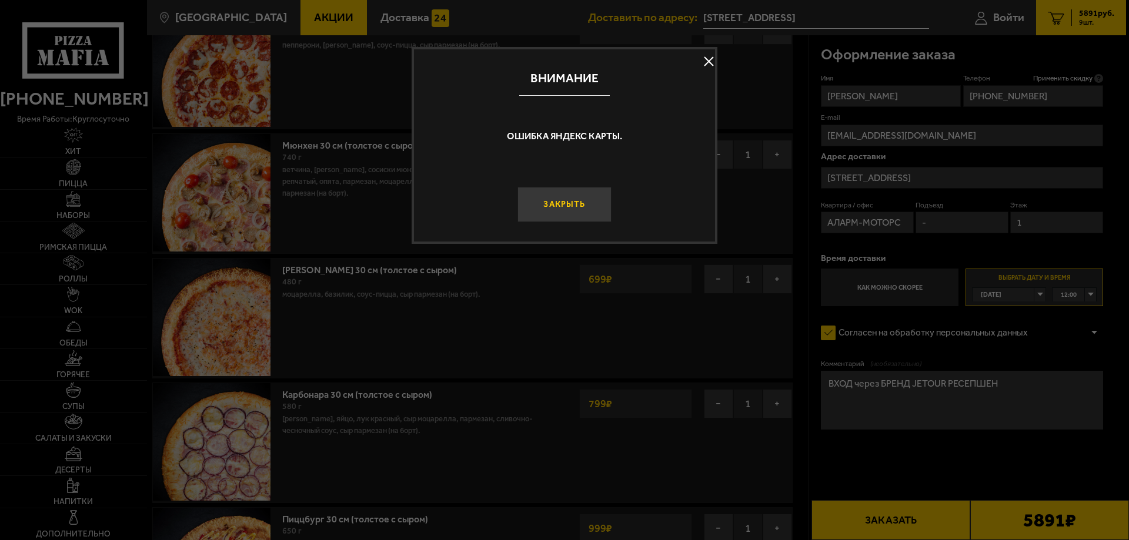
click at [561, 206] on button "Закрыть" at bounding box center [564, 204] width 94 height 35
click at [556, 195] on button "Закрыть" at bounding box center [564, 204] width 94 height 35
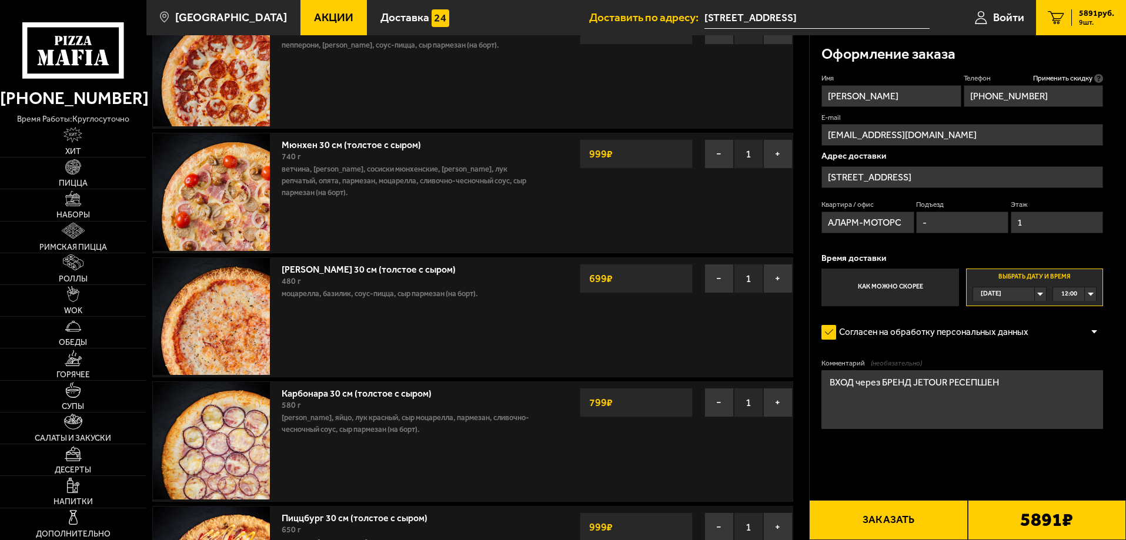
click at [896, 508] on button "Заказать" at bounding box center [888, 520] width 158 height 40
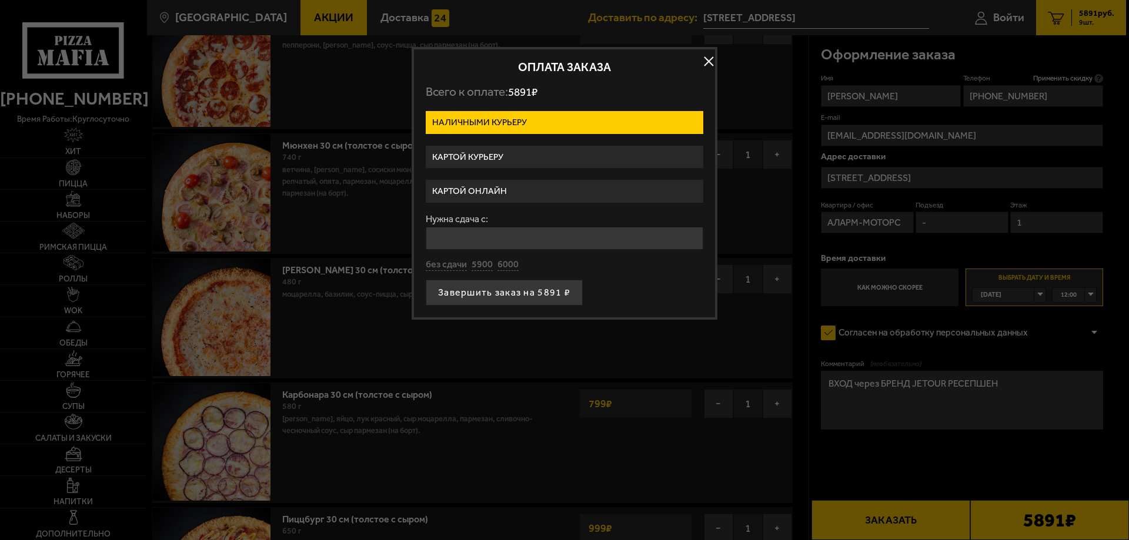
click at [499, 186] on label "Картой онлайн" at bounding box center [564, 191] width 277 height 23
click at [0, 0] on input "Картой онлайн" at bounding box center [0, 0] width 0 height 0
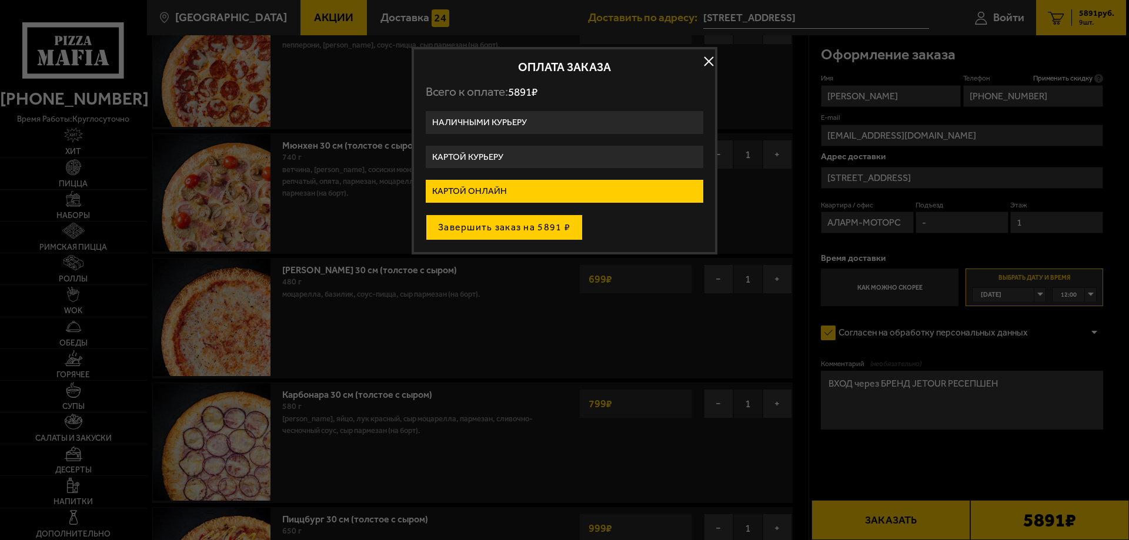
click at [530, 233] on button "Завершить заказ на 5891 ₽" at bounding box center [504, 228] width 157 height 26
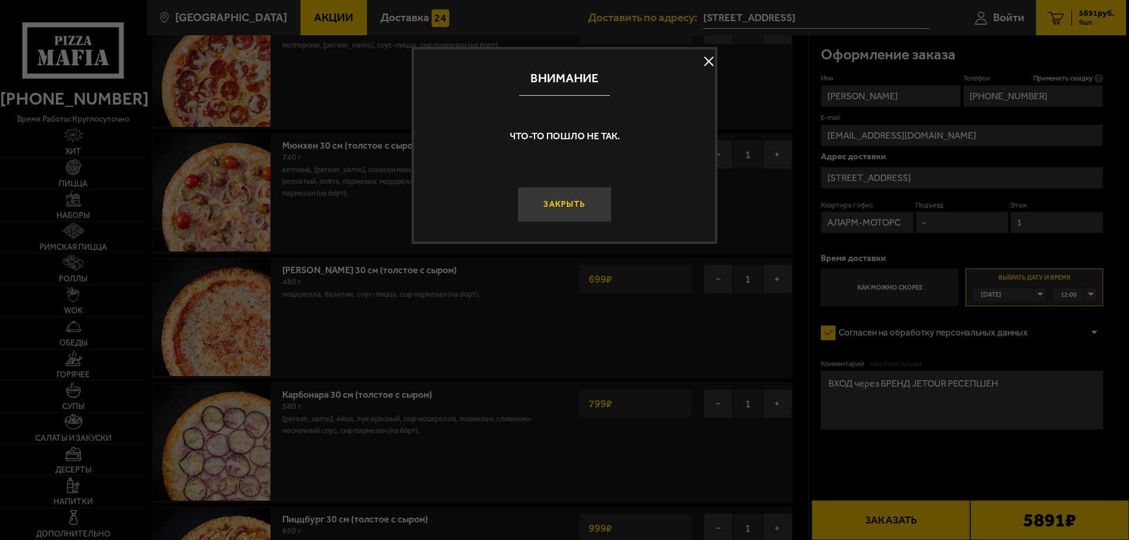
click at [570, 213] on button "Закрыть" at bounding box center [564, 204] width 94 height 35
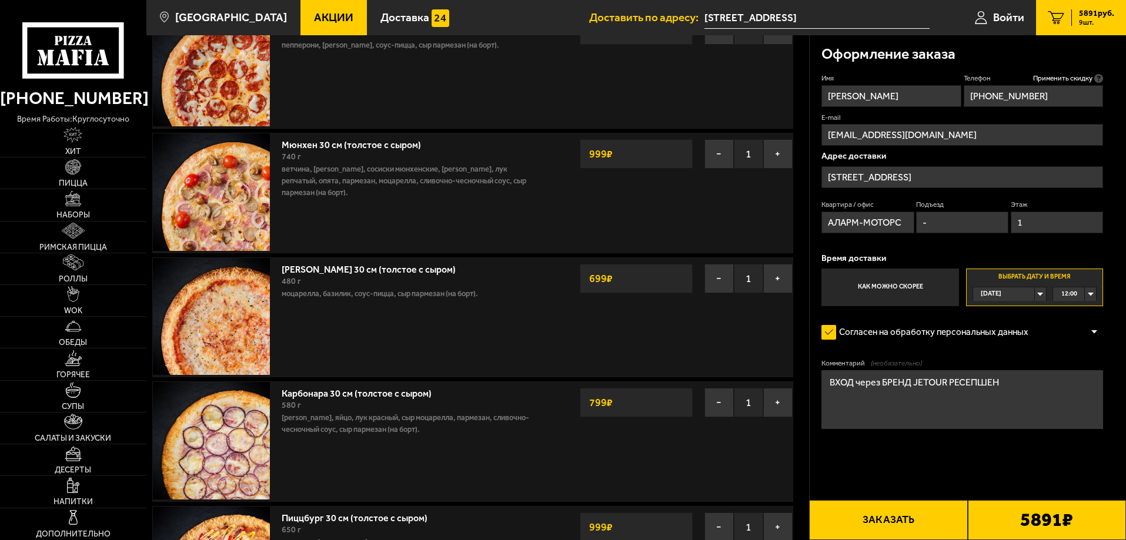
click at [962, 173] on input "[STREET_ADDRESS]" at bounding box center [962, 177] width 282 height 22
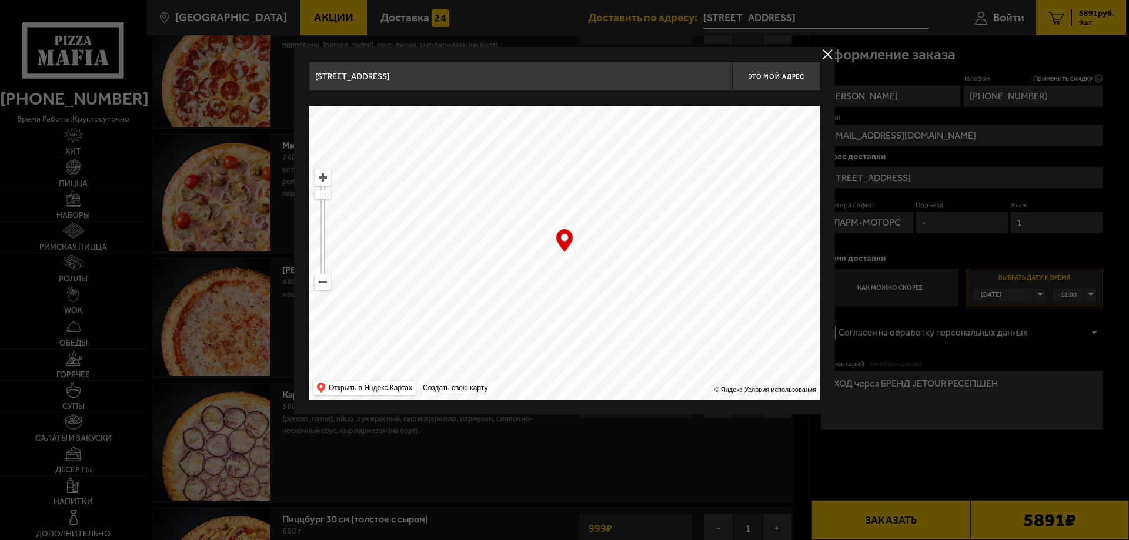
click at [548, 78] on input "[STREET_ADDRESS]" at bounding box center [520, 76] width 423 height 29
click at [795, 78] on span "Это мой адрес" at bounding box center [776, 77] width 56 height 8
type input "[STREET_ADDRESS]"
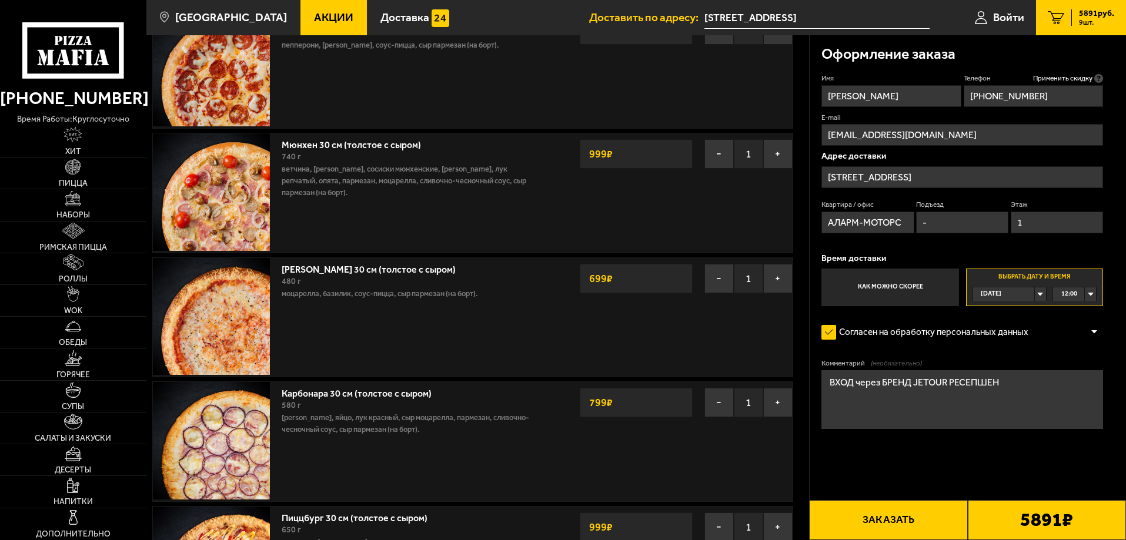
click at [896, 507] on button "Заказать" at bounding box center [888, 520] width 158 height 40
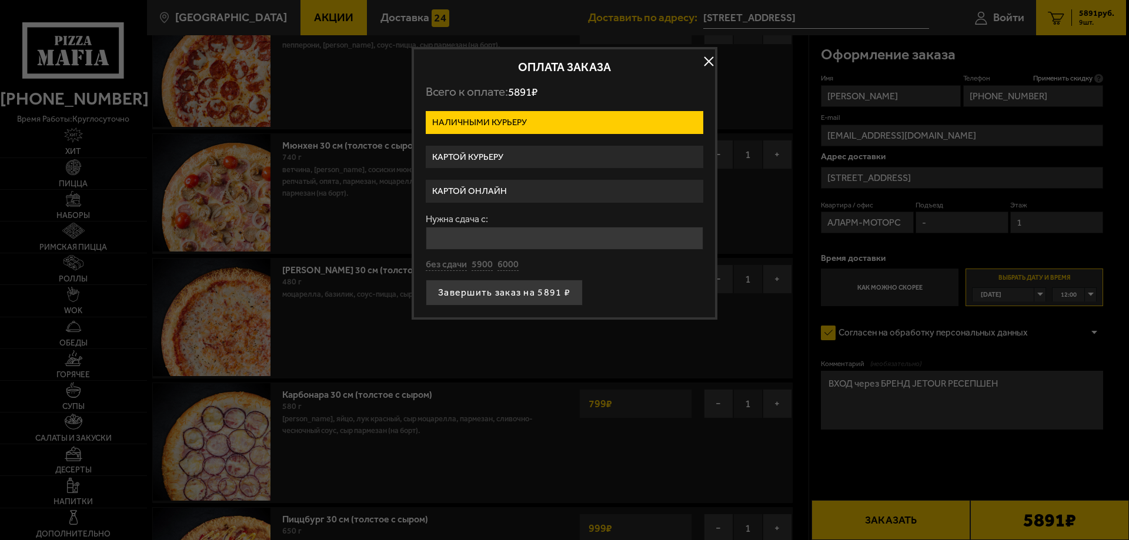
click at [565, 185] on label "Картой онлайн" at bounding box center [564, 191] width 277 height 23
click at [0, 0] on input "Картой онлайн" at bounding box center [0, 0] width 0 height 0
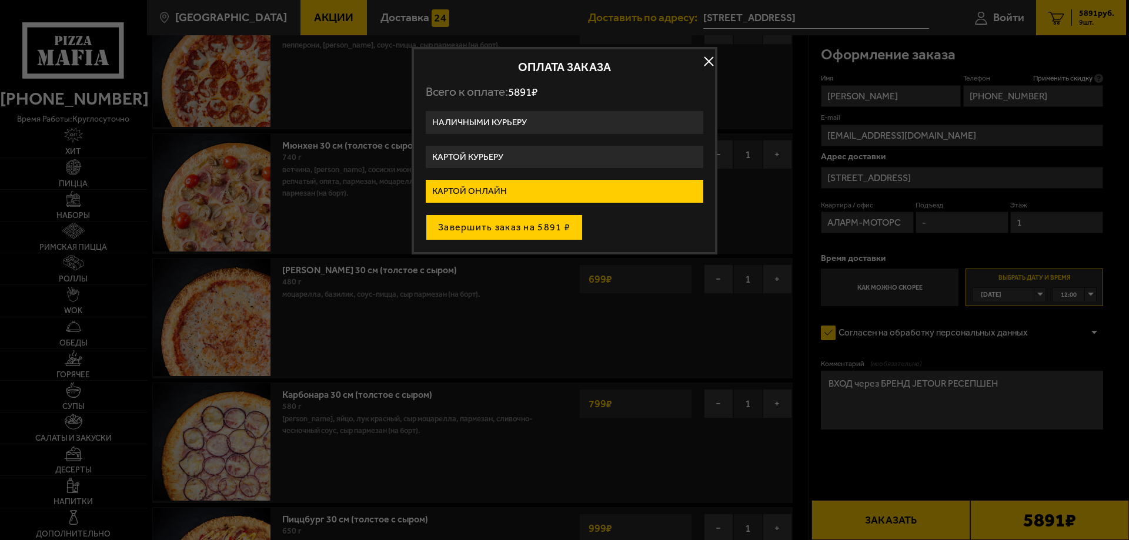
click at [537, 230] on button "Завершить заказ на 5891 ₽" at bounding box center [504, 228] width 157 height 26
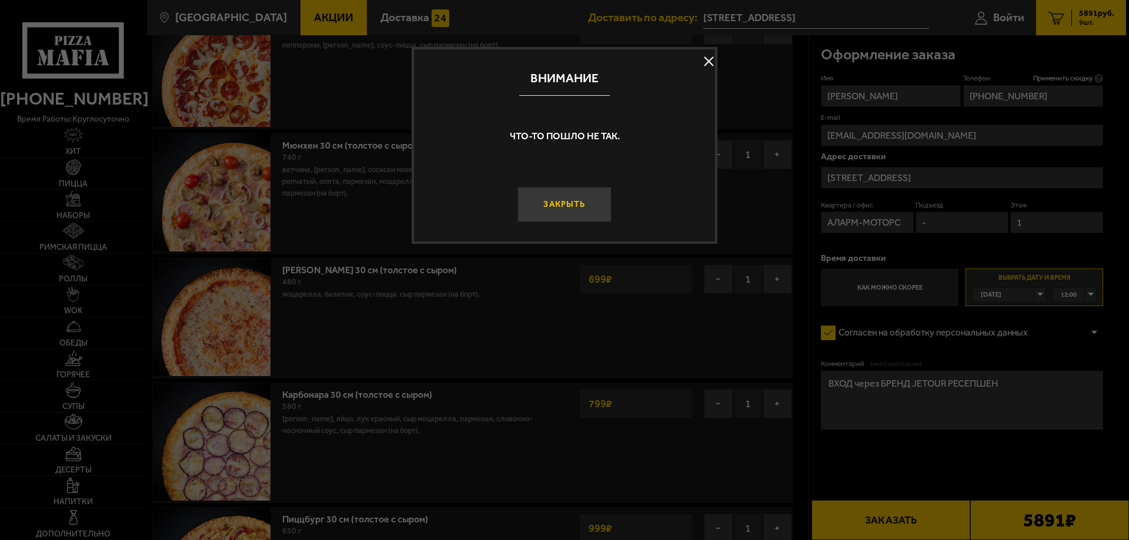
click at [564, 209] on button "Закрыть" at bounding box center [564, 204] width 94 height 35
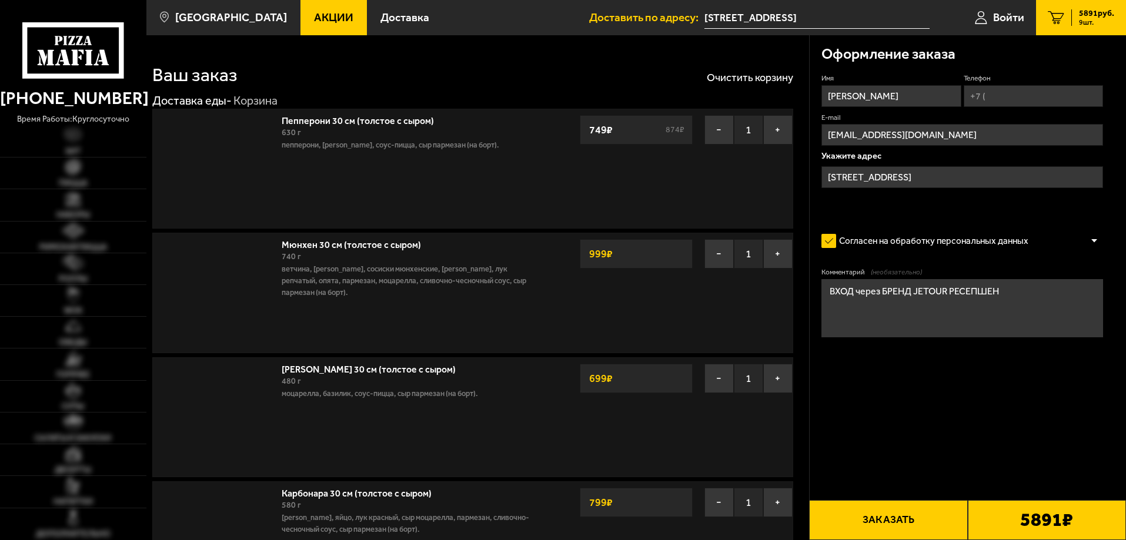
scroll to position [100, 0]
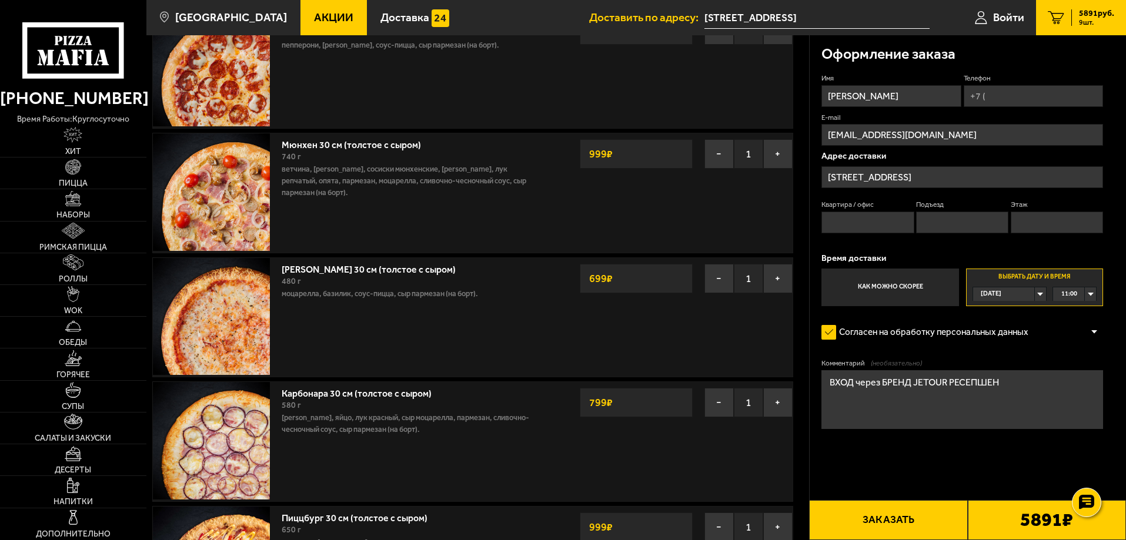
click at [923, 514] on button "Заказать" at bounding box center [888, 520] width 158 height 40
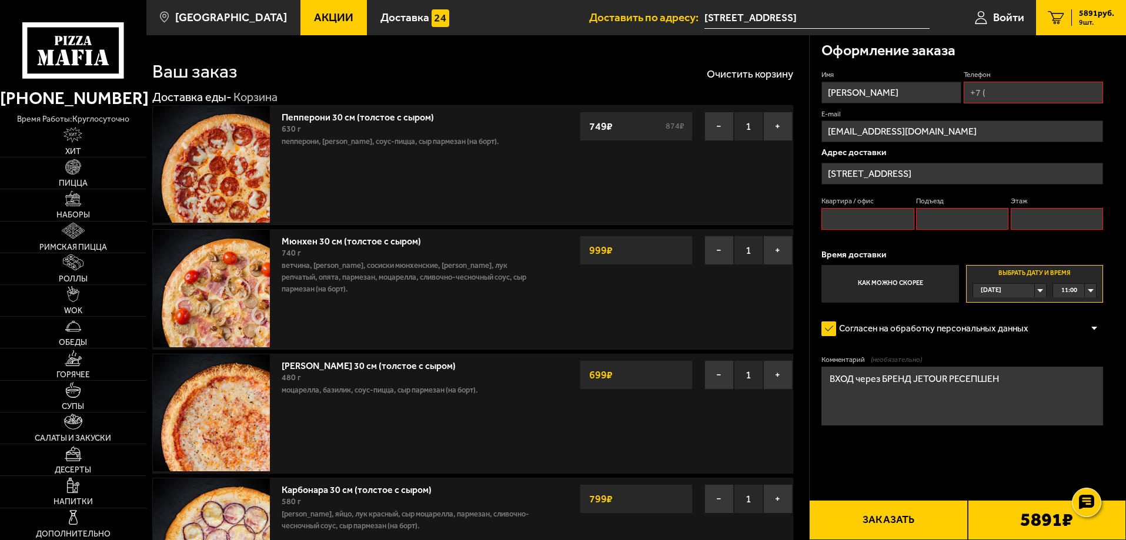
scroll to position [0, 0]
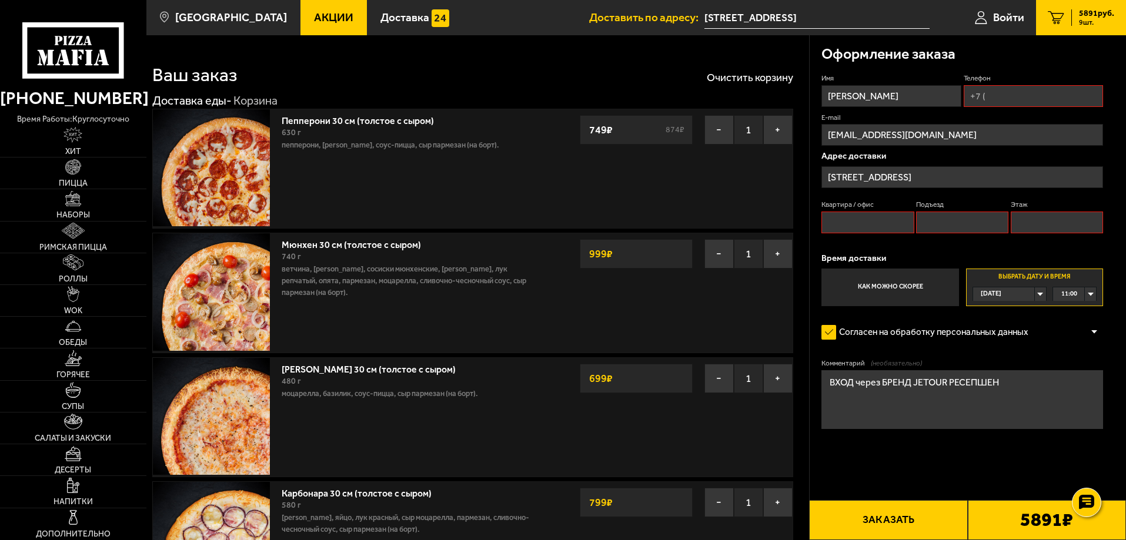
click at [1032, 72] on div "Оформление заказа" at bounding box center [962, 54] width 282 height 38
click at [1033, 89] on input "Телефон" at bounding box center [1032, 96] width 139 height 22
type input "[PHONE_NUMBER]"
click at [893, 220] on input "Квартира / офис" at bounding box center [867, 223] width 92 height 22
type input "АЛАРМ-МОТОРС"
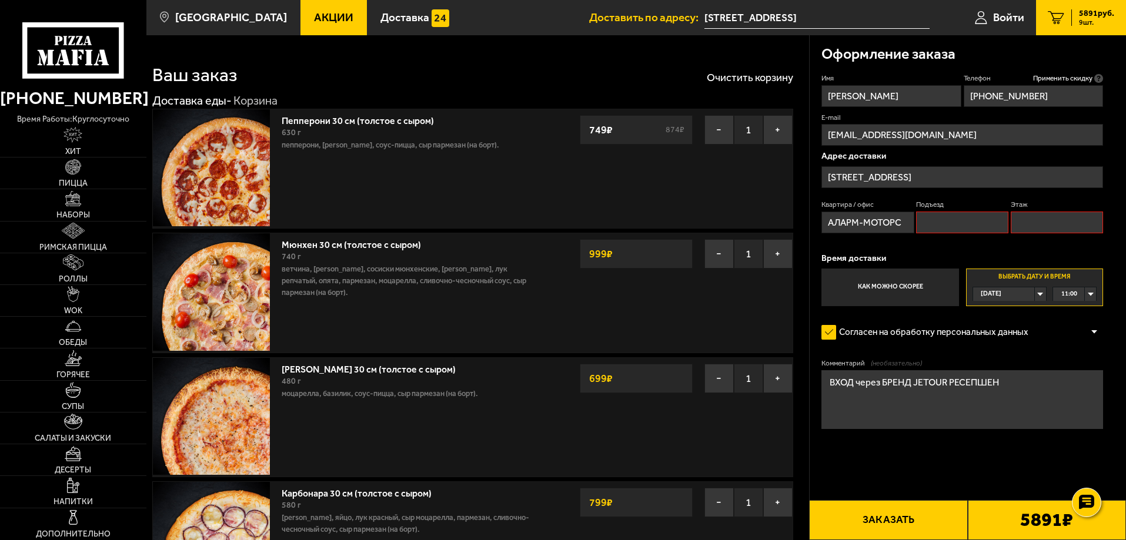
click at [945, 233] on input "Подъезд" at bounding box center [962, 223] width 92 height 22
type input "-"
click at [1056, 227] on input "Этаж" at bounding box center [1056, 223] width 92 height 22
type input "1"
click at [923, 511] on button "Заказать" at bounding box center [888, 520] width 158 height 40
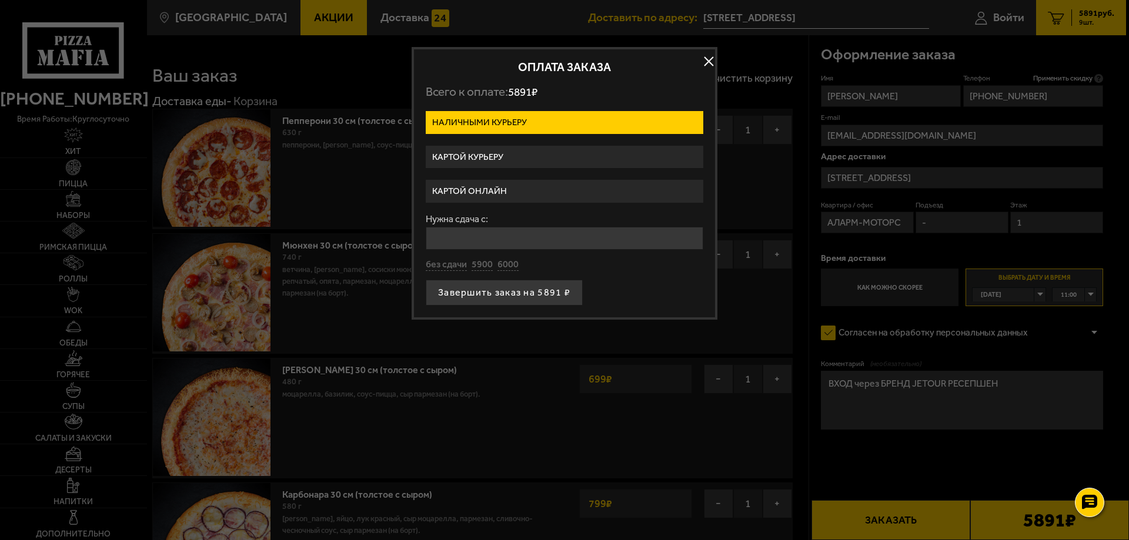
click at [494, 195] on label "Картой онлайн" at bounding box center [564, 191] width 277 height 23
click at [0, 0] on input "Картой онлайн" at bounding box center [0, 0] width 0 height 0
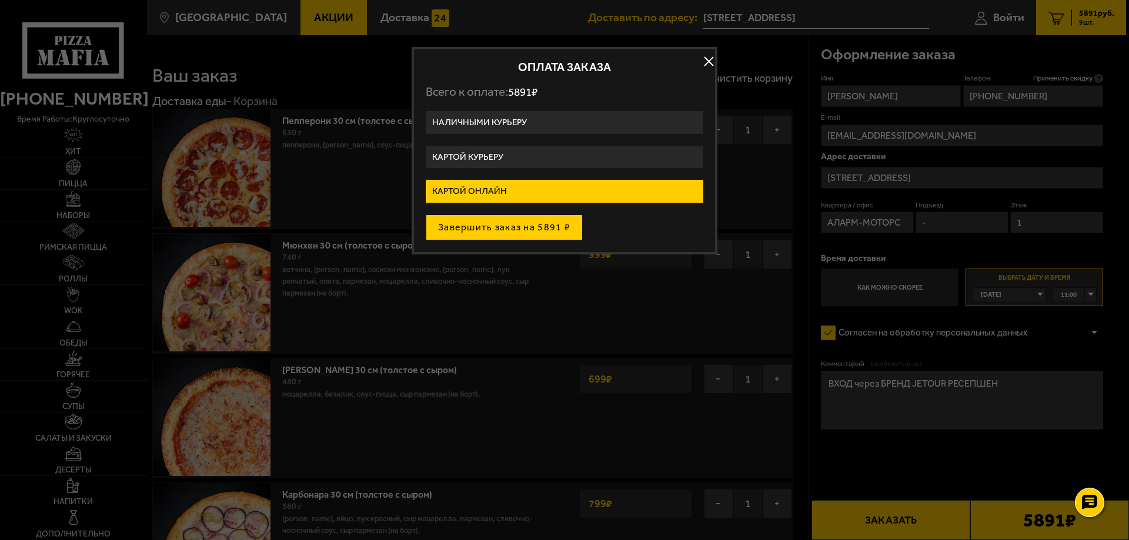
click at [529, 225] on button "Завершить заказ на 5891 ₽" at bounding box center [504, 228] width 157 height 26
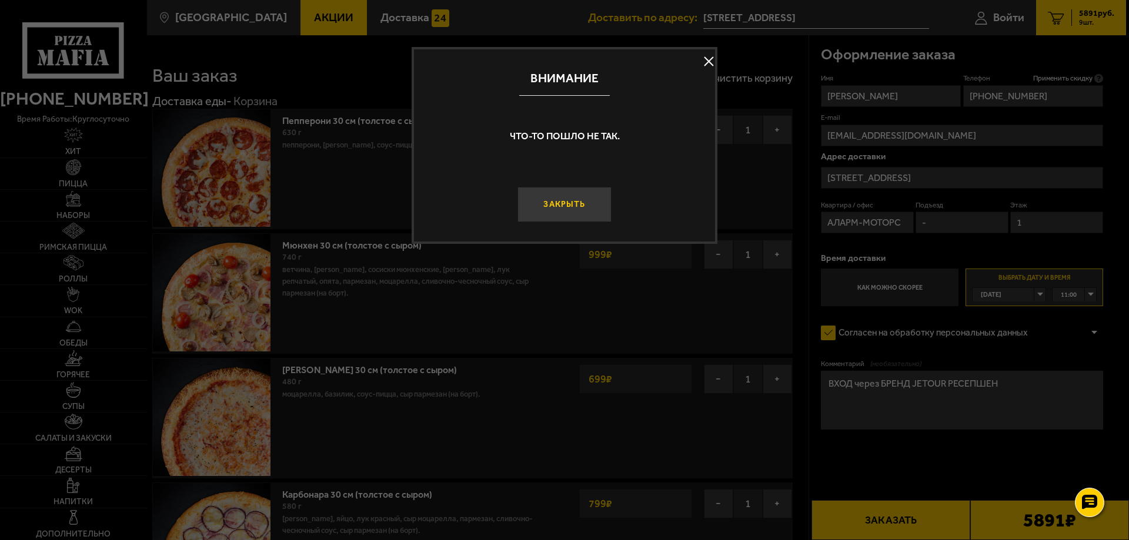
click at [545, 209] on button "Закрыть" at bounding box center [564, 204] width 94 height 35
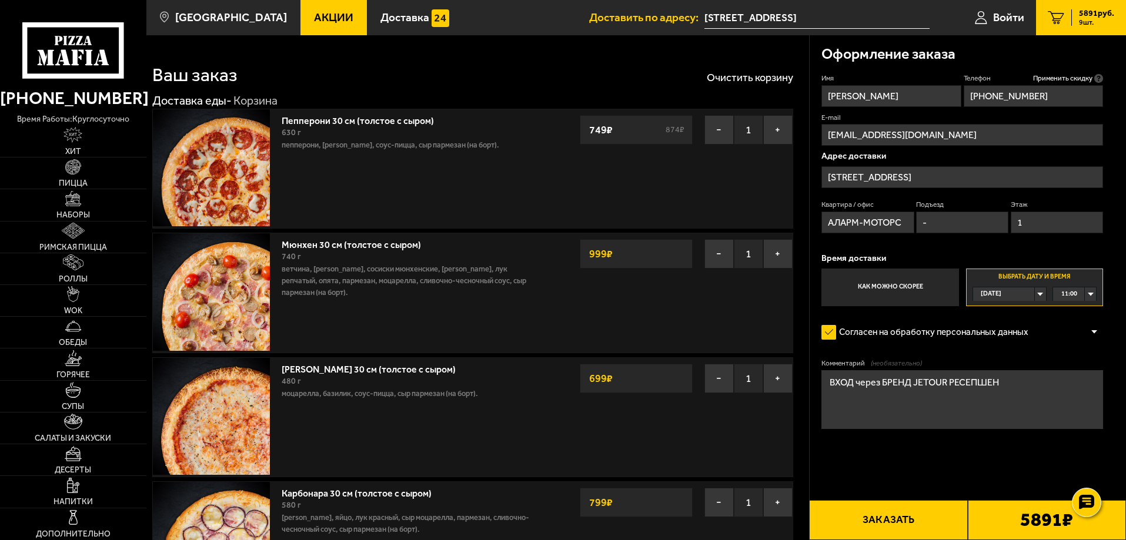
click at [870, 526] on button "Заказать" at bounding box center [888, 520] width 158 height 40
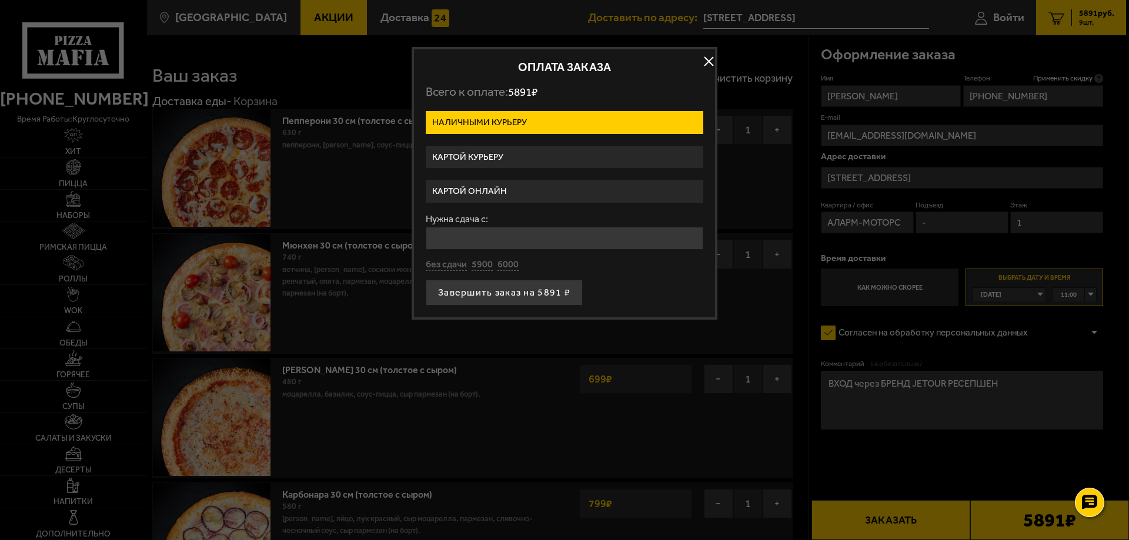
click at [568, 153] on label "Картой курьеру" at bounding box center [564, 157] width 277 height 23
click at [0, 0] on input "Картой курьеру" at bounding box center [0, 0] width 0 height 0
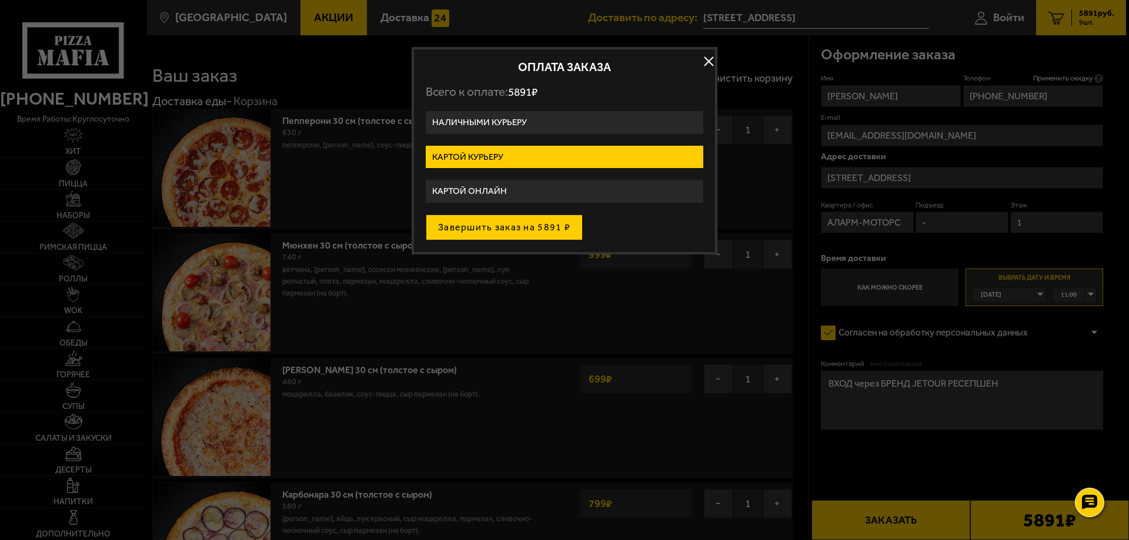
click at [541, 228] on button "Завершить заказ на 5891 ₽" at bounding box center [504, 228] width 157 height 26
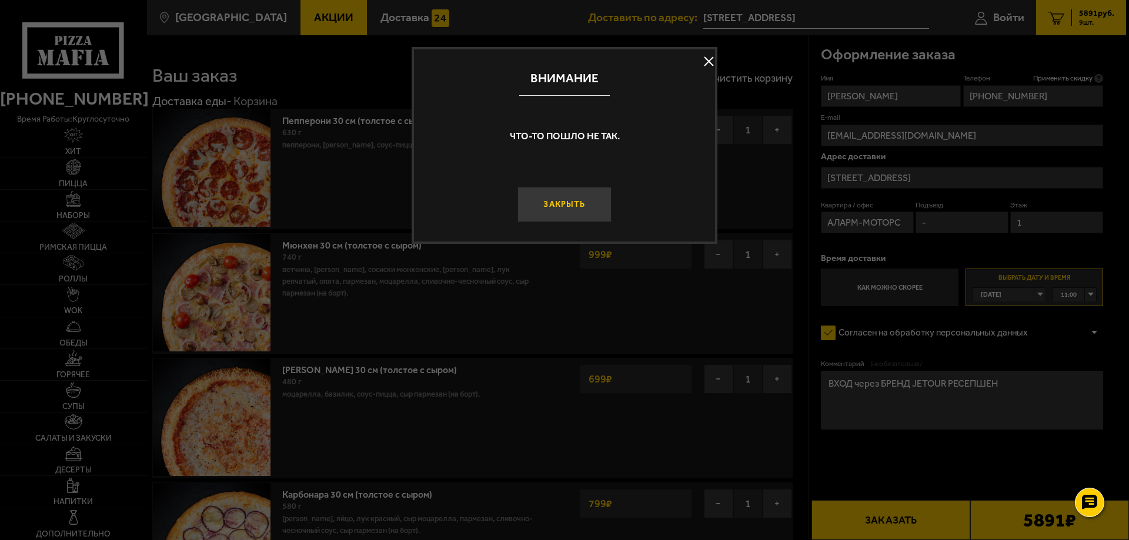
click at [573, 200] on button "Закрыть" at bounding box center [564, 204] width 94 height 35
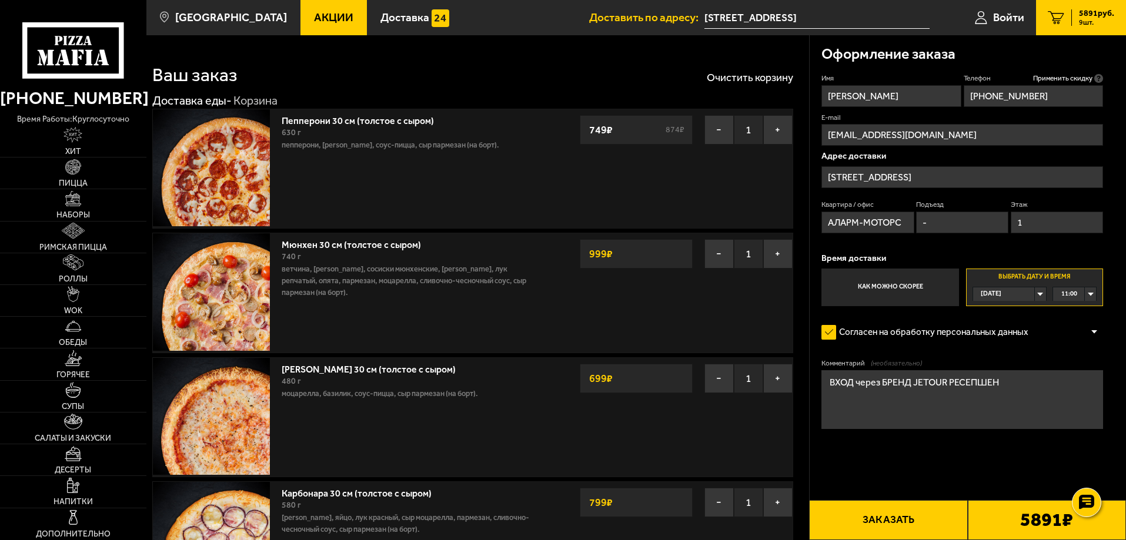
click at [1024, 511] on b "5891 ₽" at bounding box center [1046, 520] width 53 height 19
click at [1065, 506] on div "5891 ₽" at bounding box center [1047, 520] width 158 height 40
click at [1079, 499] on use at bounding box center [1085, 502] width 17 height 16
click at [727, 16] on input "[STREET_ADDRESS]" at bounding box center [816, 18] width 225 height 22
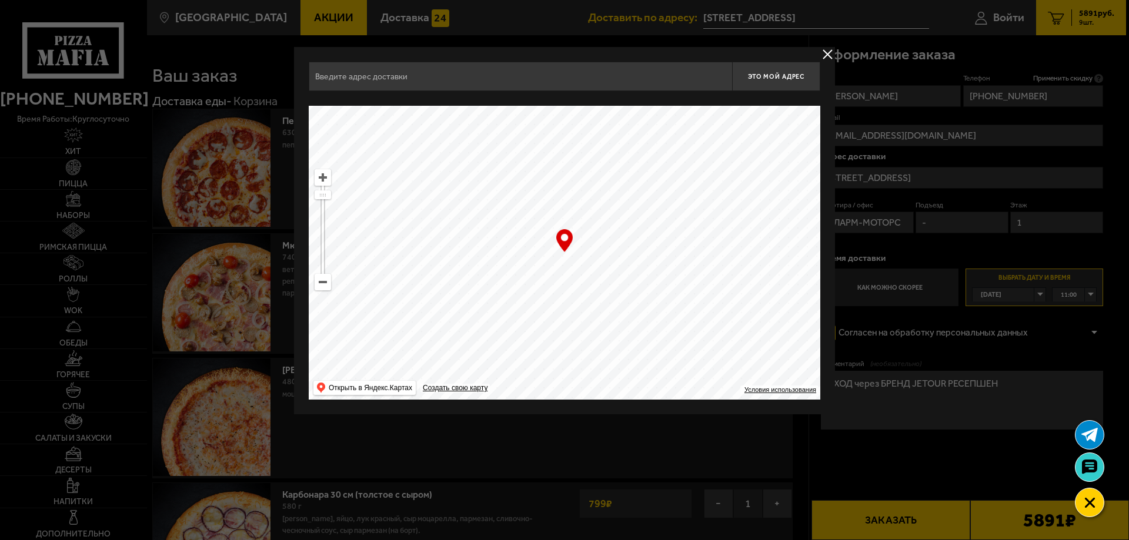
type input "[STREET_ADDRESS]"
drag, startPoint x: 568, startPoint y: 245, endPoint x: 565, endPoint y: 260, distance: 16.3
click at [565, 260] on div "… © Яндекс Условия использования Открыть в Яндекс.Картах Создать свою карту" at bounding box center [564, 253] width 511 height 294
click at [566, 225] on ymaps at bounding box center [564, 253] width 511 height 294
click at [563, 244] on div "… © Яндекс Условия использования Открыть в Яндекс.Картах Создать свою карту" at bounding box center [564, 253] width 511 height 294
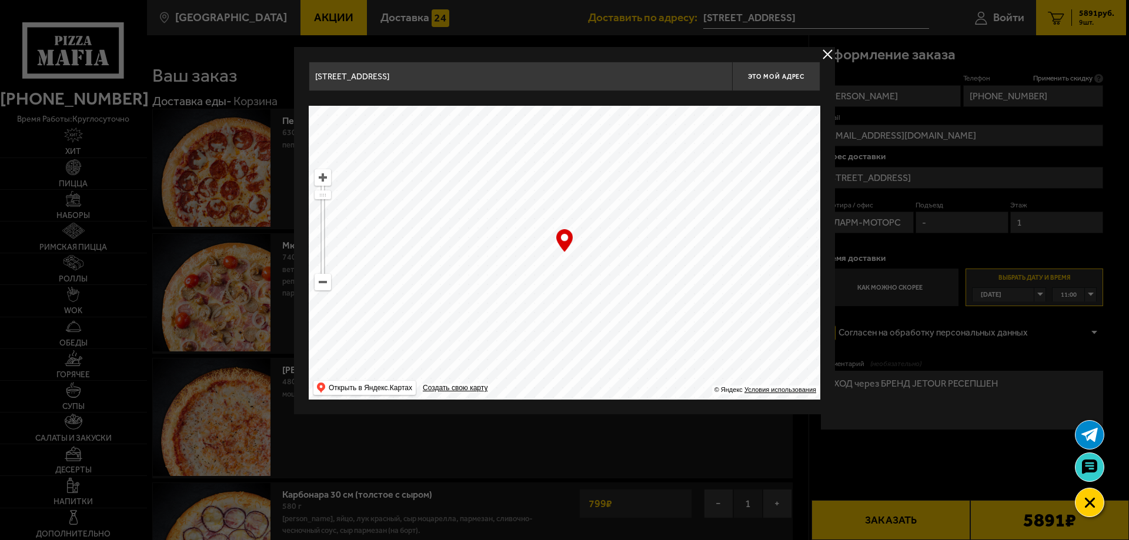
drag, startPoint x: 538, startPoint y: 242, endPoint x: 537, endPoint y: 260, distance: 18.3
click at [537, 260] on ymaps at bounding box center [564, 253] width 511 height 294
click at [792, 75] on span "Это мой адрес" at bounding box center [776, 77] width 56 height 8
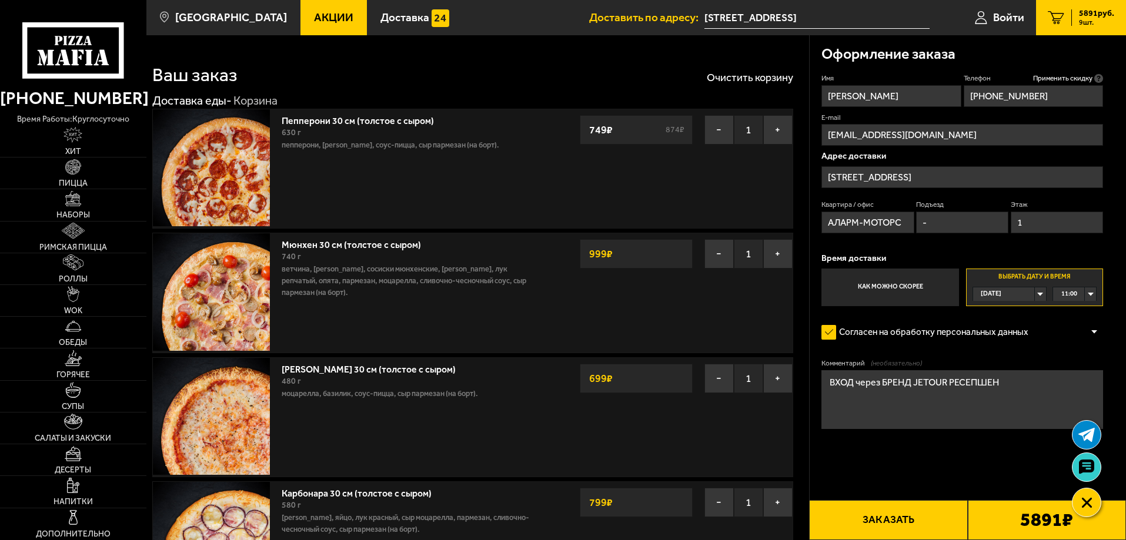
click at [893, 516] on button "Заказать" at bounding box center [888, 520] width 158 height 40
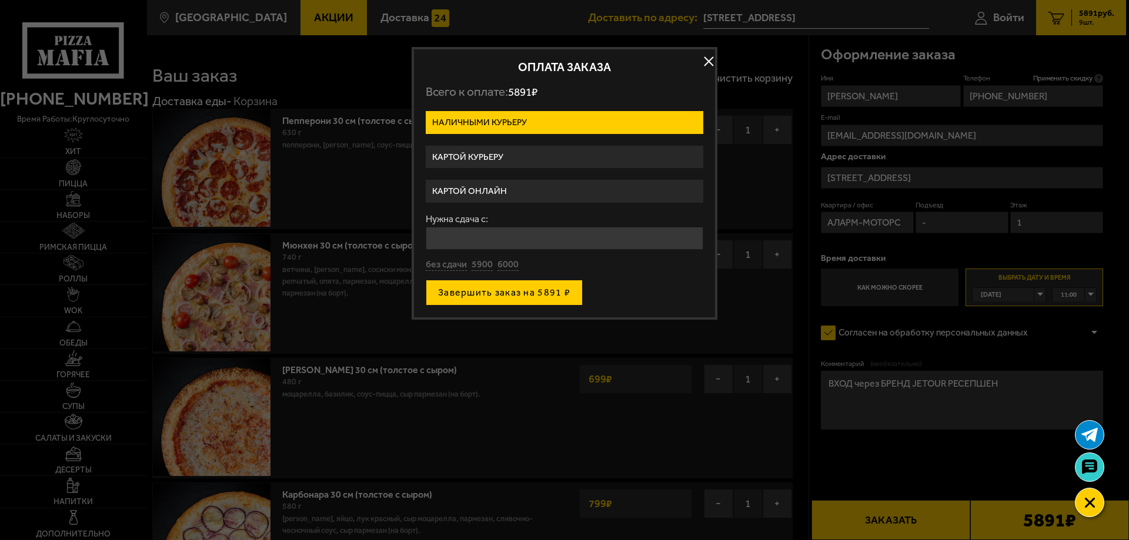
click at [456, 294] on button "Завершить заказ на 5891 ₽" at bounding box center [504, 293] width 157 height 26
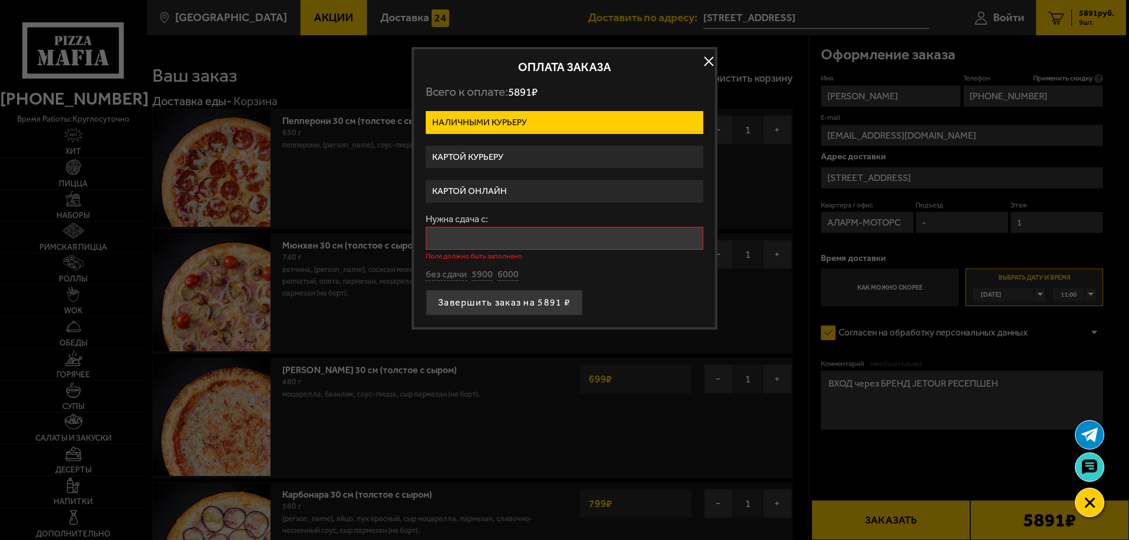
click at [486, 235] on input "Нужна сдача с:" at bounding box center [564, 238] width 277 height 23
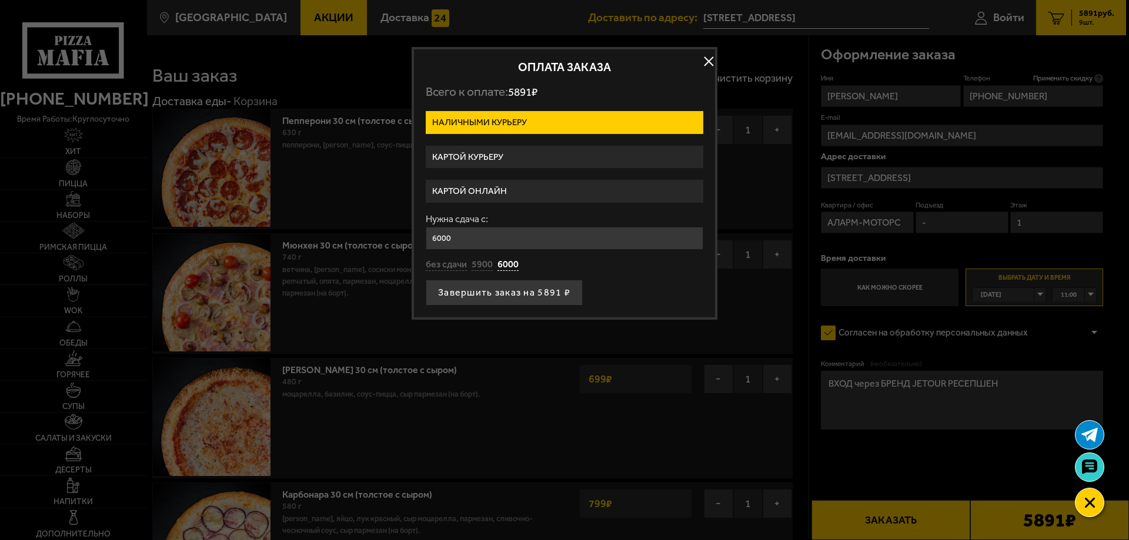
click at [447, 272] on form "Наличными курьеру Картой курьеру Картой онлайн Нужна сдача с: 6000 без сдачи 59…" at bounding box center [564, 208] width 277 height 195
click at [447, 268] on button "без сдачи" at bounding box center [446, 265] width 41 height 13
type input "0"
click at [486, 296] on button "Завершить заказ на 5891 ₽" at bounding box center [504, 293] width 157 height 26
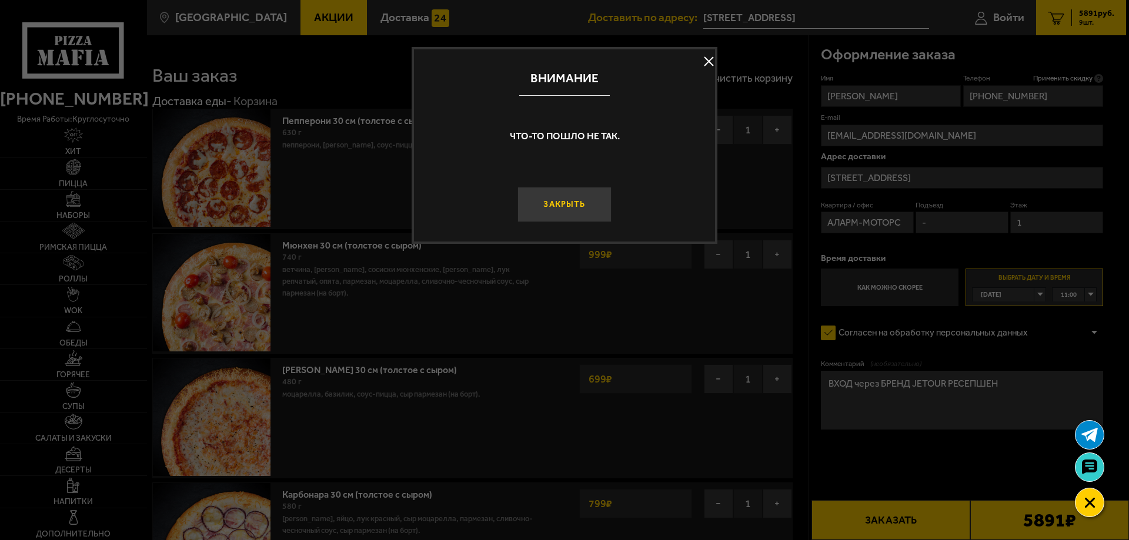
click at [545, 206] on button "Закрыть" at bounding box center [564, 204] width 94 height 35
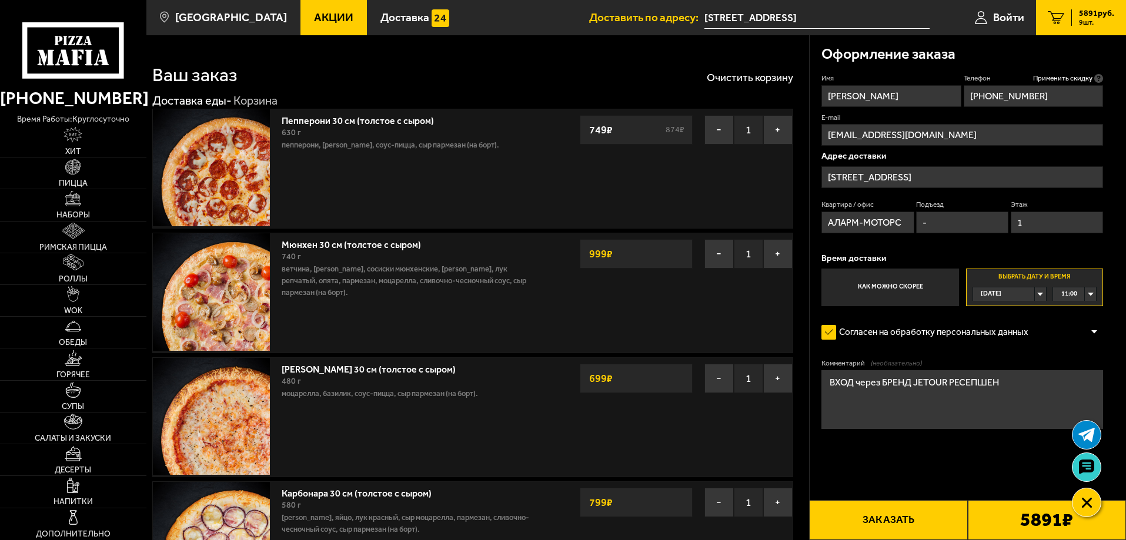
click at [906, 281] on label "Как можно скорее" at bounding box center [889, 288] width 137 height 38
click at [0, 0] on input "Как можно скорее" at bounding box center [0, 0] width 0 height 0
click at [907, 510] on button "Заказать" at bounding box center [888, 520] width 158 height 40
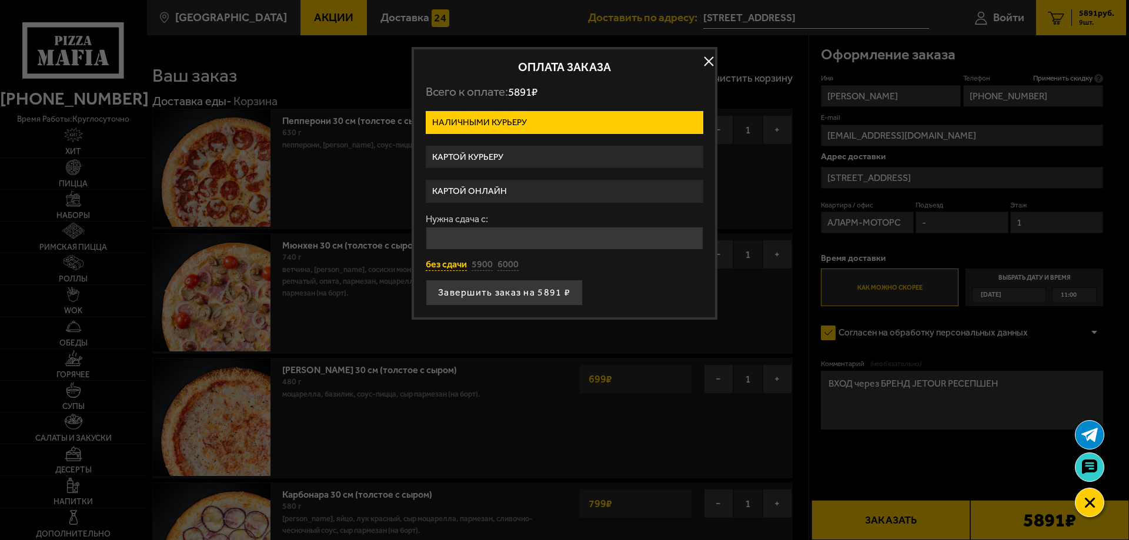
click at [457, 270] on button "без сдачи" at bounding box center [446, 265] width 41 height 13
type input "0"
click at [488, 308] on div "Оплата заказа Всего к оплате: 5891 ₽ Наличными курьеру Картой курьеру Картой он…" at bounding box center [564, 183] width 306 height 273
click at [490, 293] on button "Завершить заказ на 5891 ₽" at bounding box center [504, 293] width 157 height 26
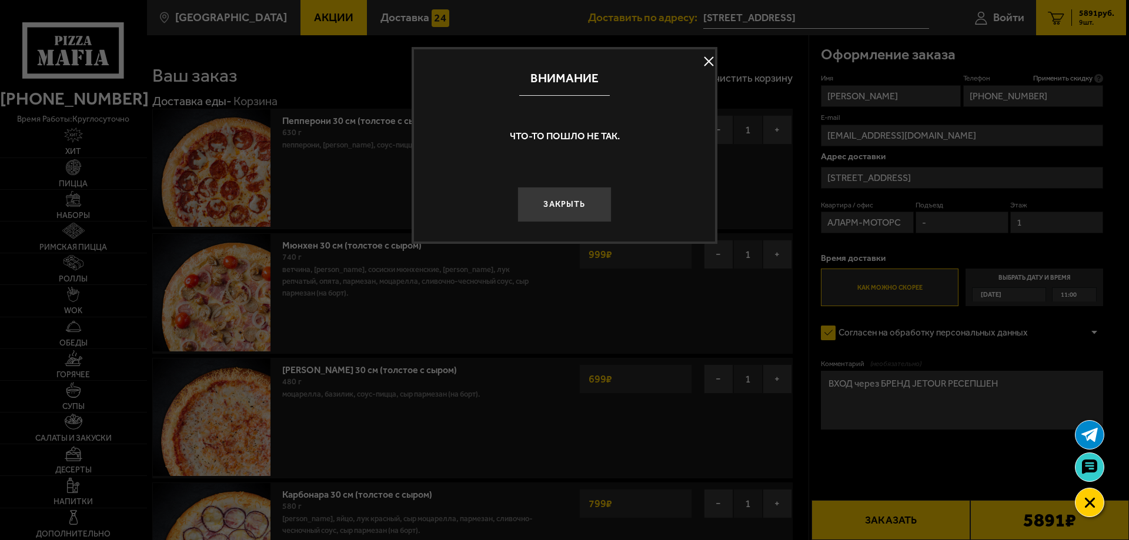
click at [580, 220] on button "Закрыть" at bounding box center [564, 204] width 94 height 35
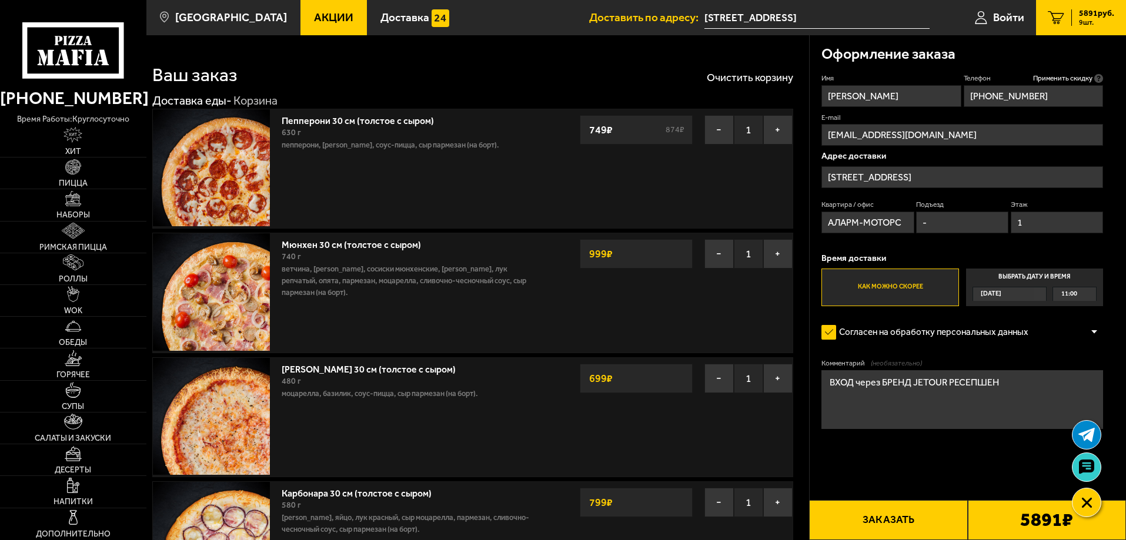
click at [580, 212] on div "Пепперони 30 см (толстое с сыром) 630 г пепперони, моцарелла, соус-пицца, сыр п…" at bounding box center [472, 169] width 641 height 120
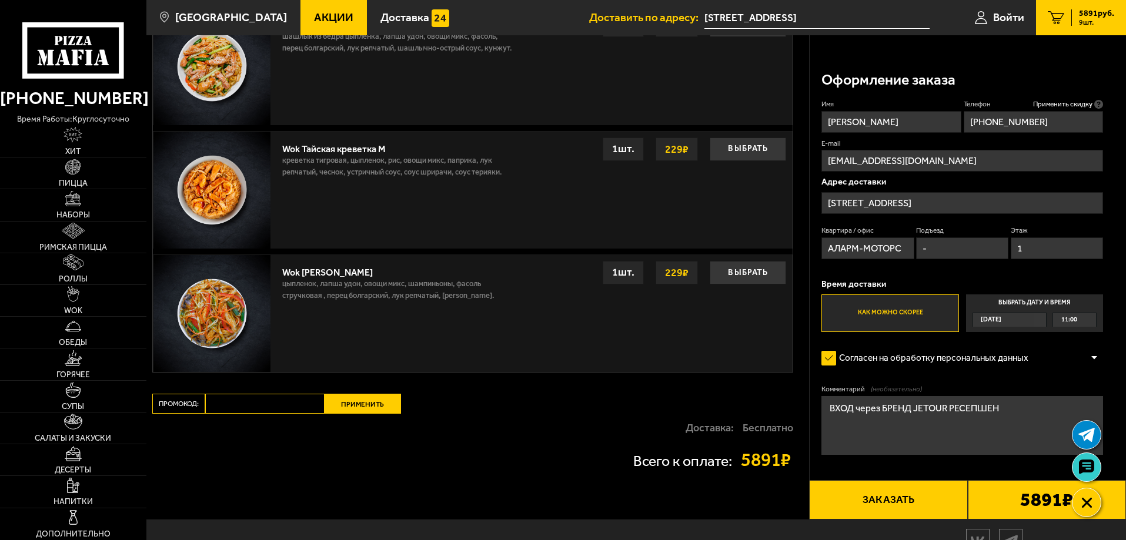
scroll to position [1770, 0]
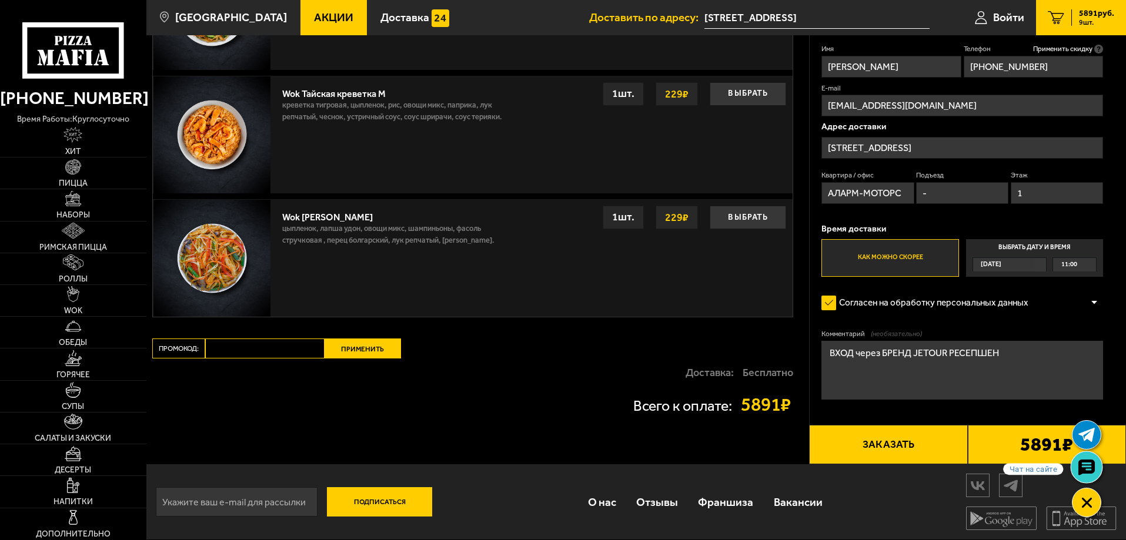
click at [1093, 456] on link at bounding box center [1086, 466] width 31 height 31
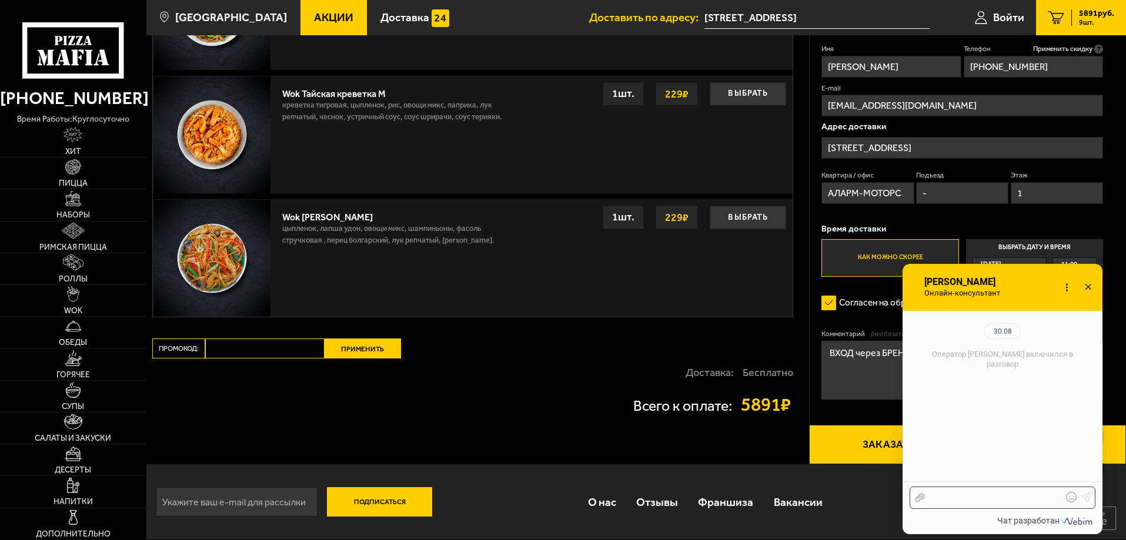
scroll to position [128, 0]
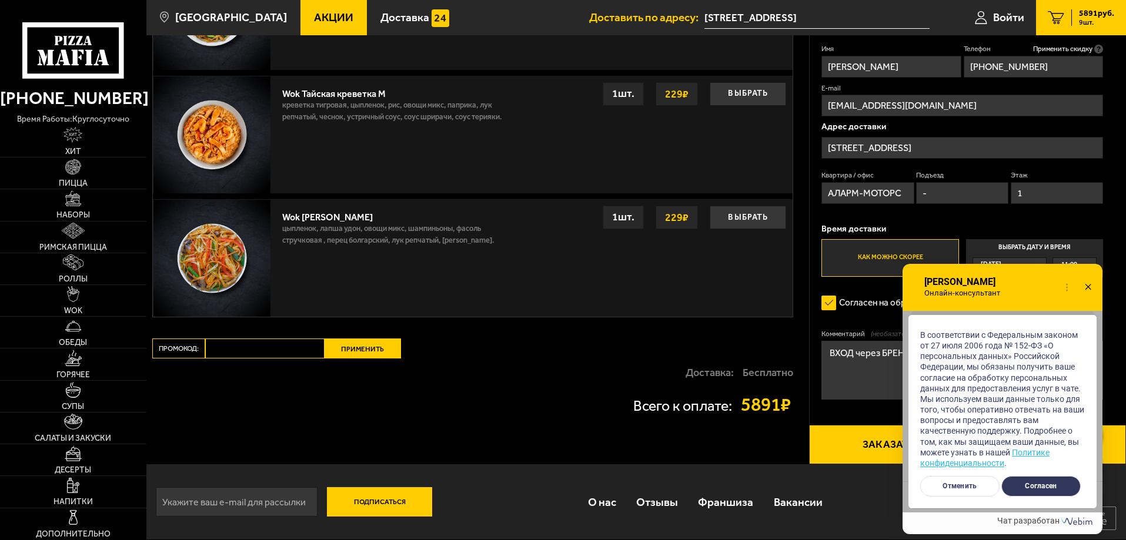
click at [1040, 482] on button "Согласен" at bounding box center [1040, 486] width 79 height 21
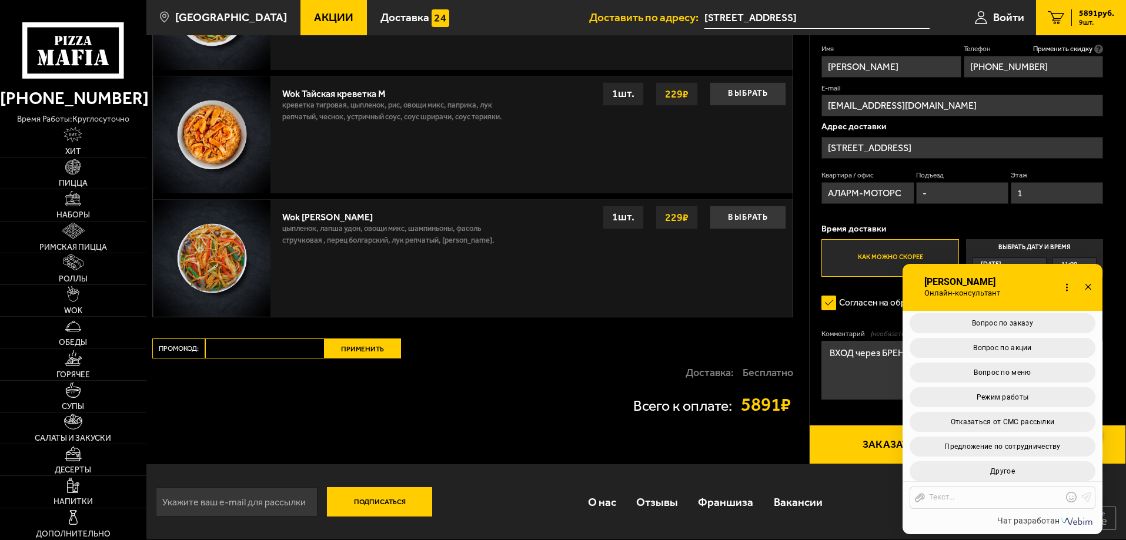
scroll to position [416, 0]
click at [1008, 468] on span "Другое" at bounding box center [1002, 467] width 25 height 8
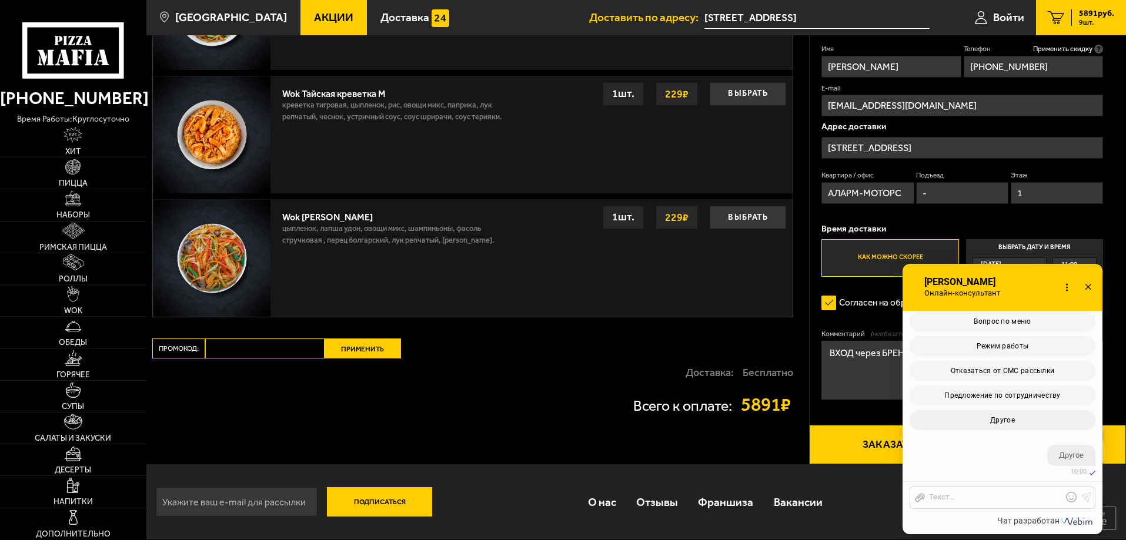
scroll to position [574, 0]
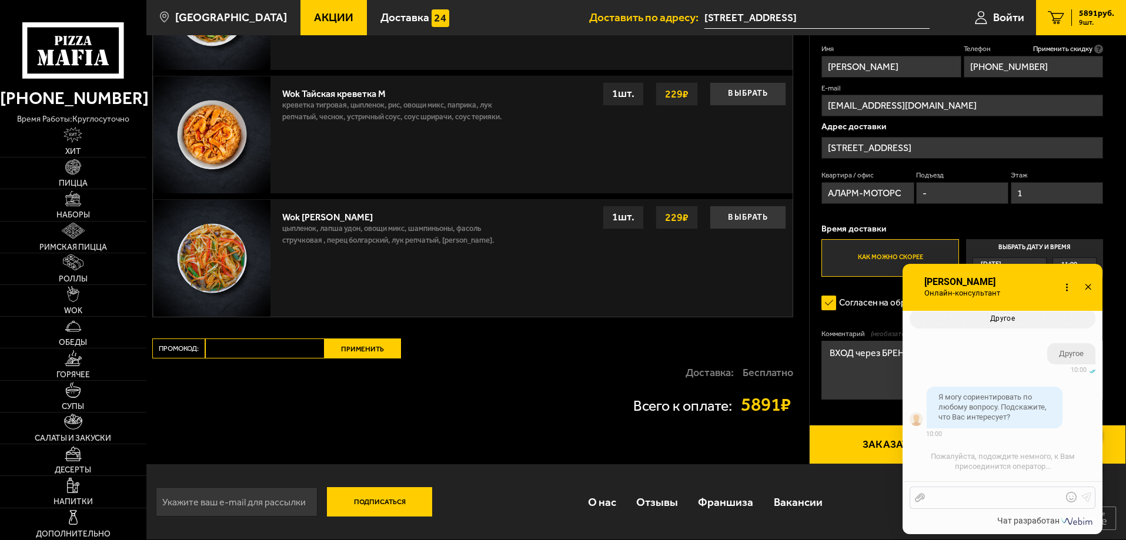
click at [979, 498] on div at bounding box center [994, 498] width 138 height 11
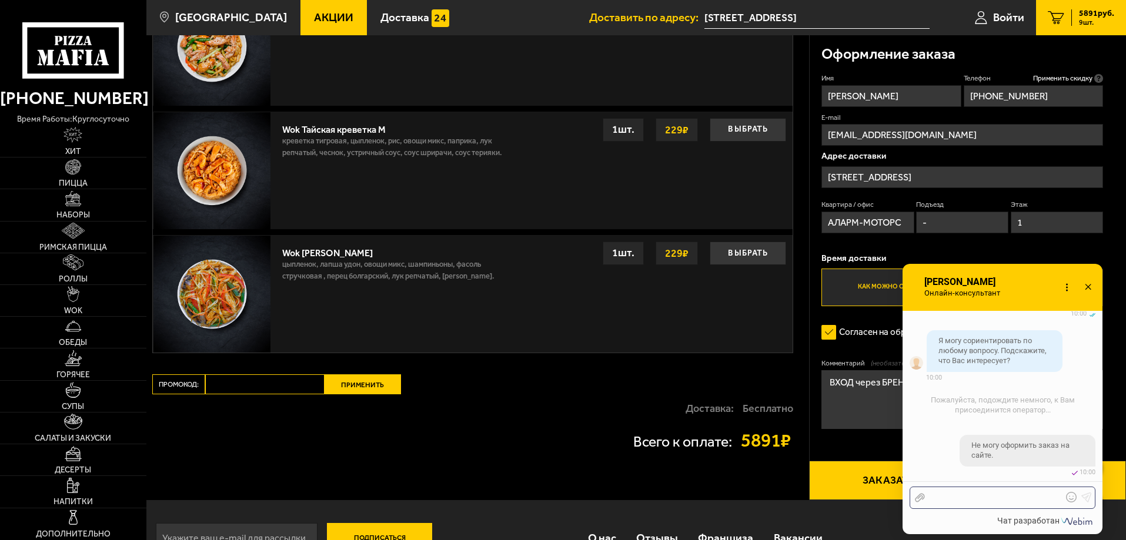
scroll to position [1711, 0]
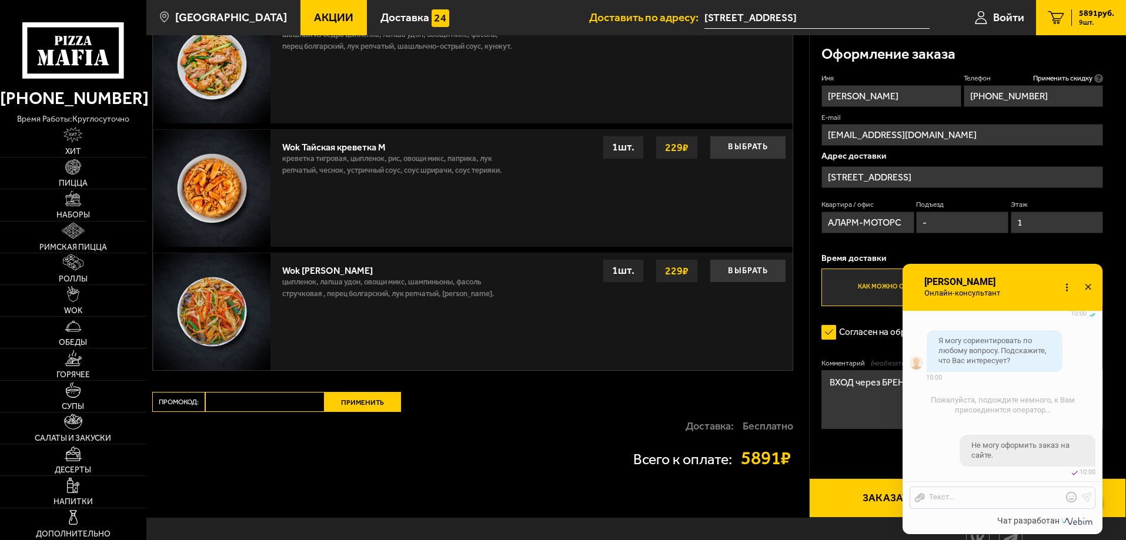
click at [1087, 284] on icon at bounding box center [1087, 287] width 17 height 17
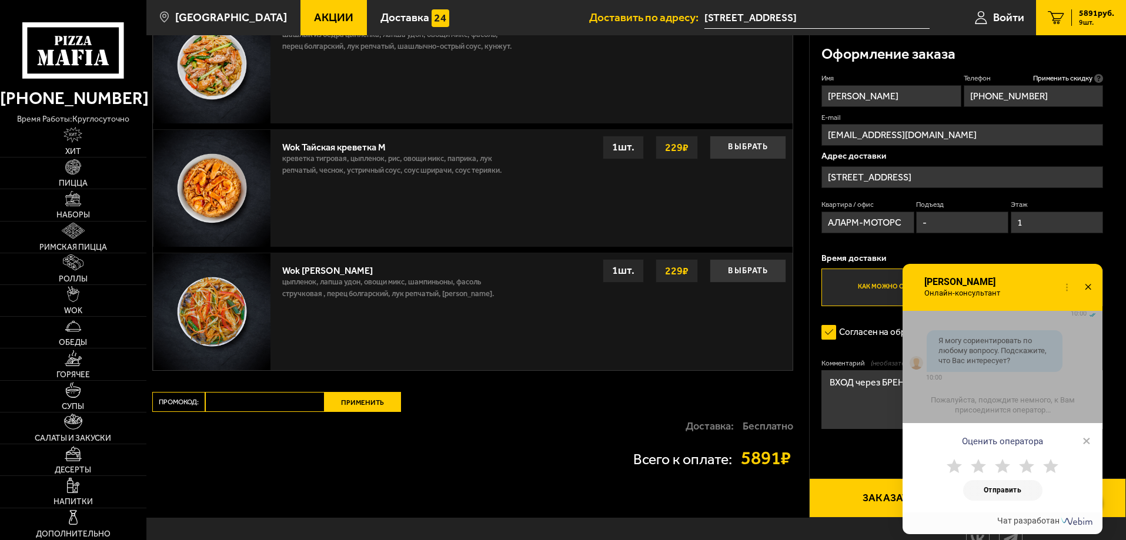
click at [1083, 284] on icon at bounding box center [1087, 287] width 17 height 17
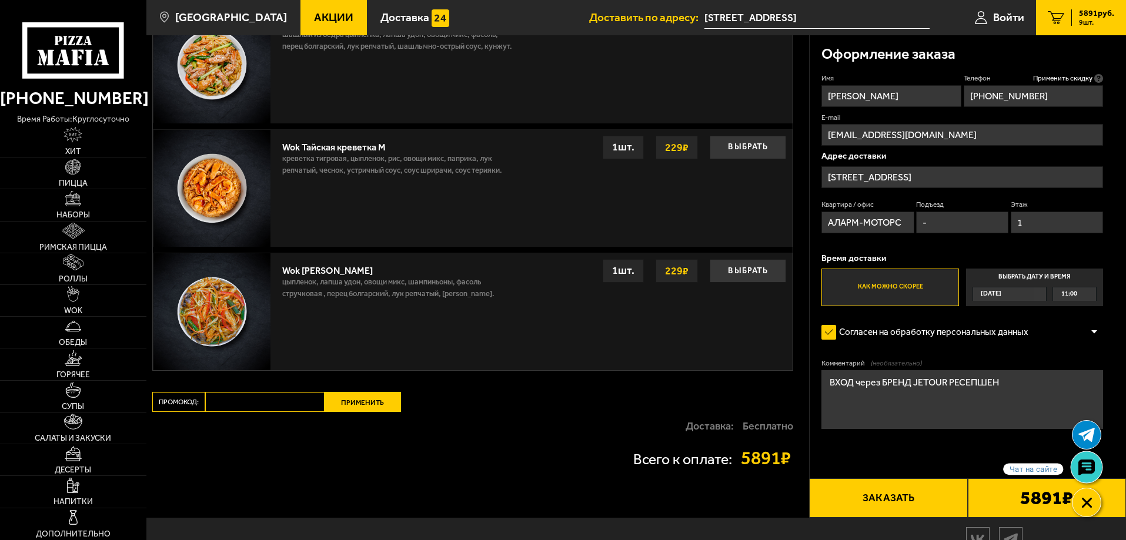
click at [1099, 463] on link at bounding box center [1086, 466] width 31 height 31
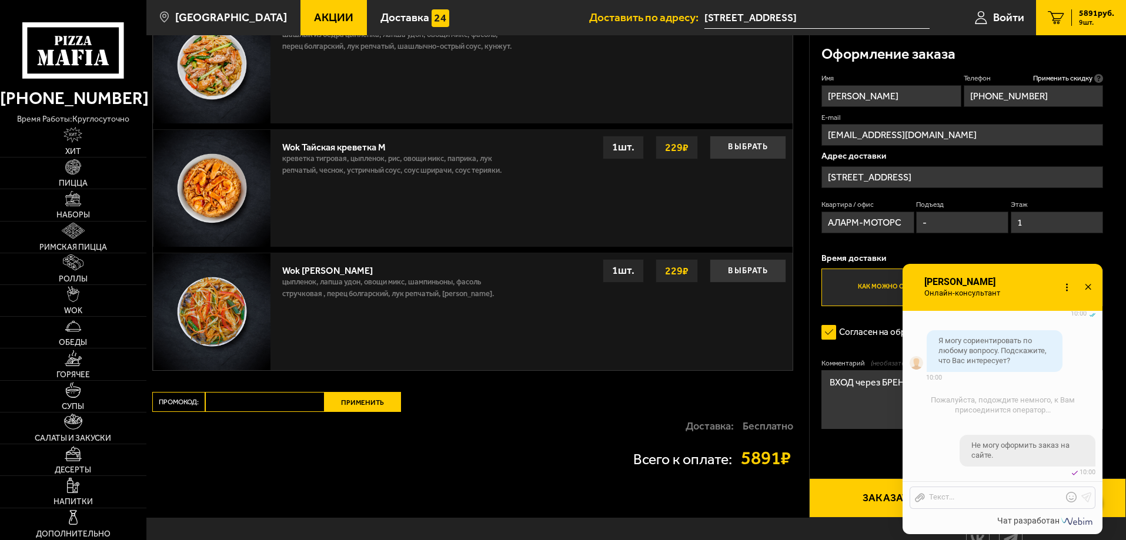
click at [1065, 285] on icon at bounding box center [1066, 287] width 17 height 17
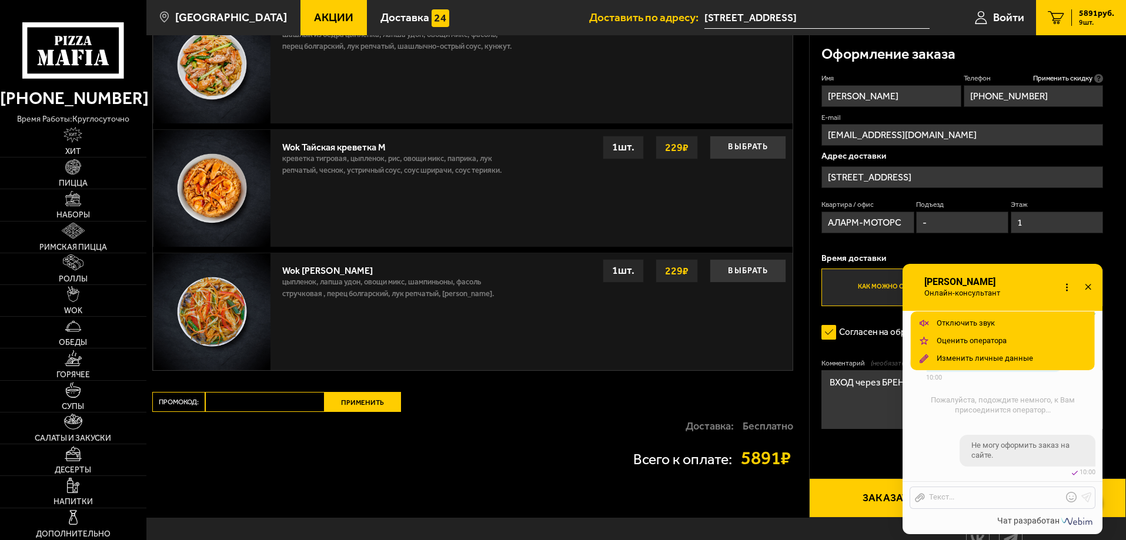
click at [1065, 285] on icon at bounding box center [1066, 287] width 17 height 17
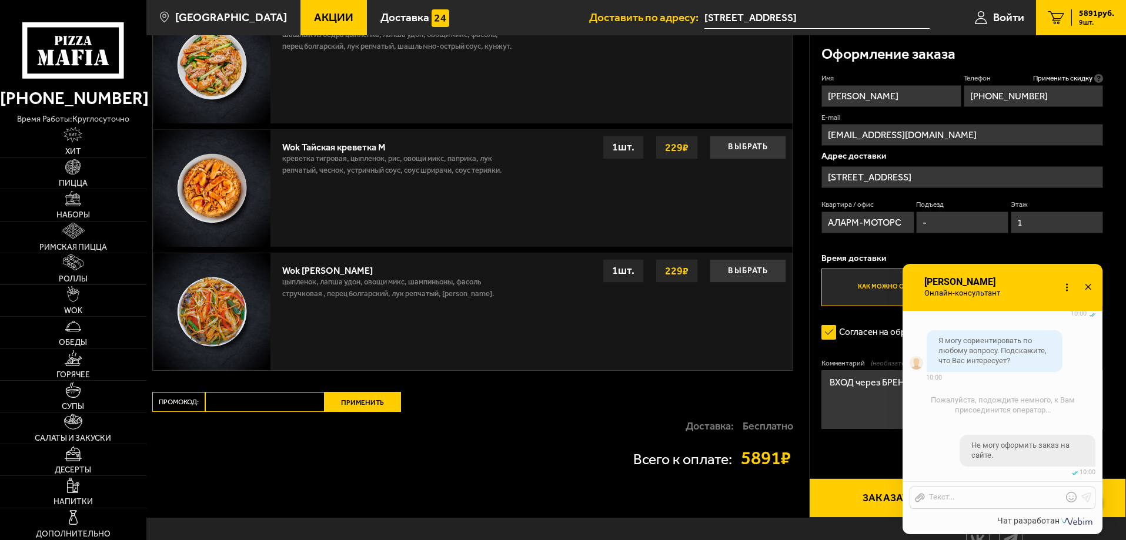
click at [1060, 280] on icon at bounding box center [1066, 287] width 17 height 17
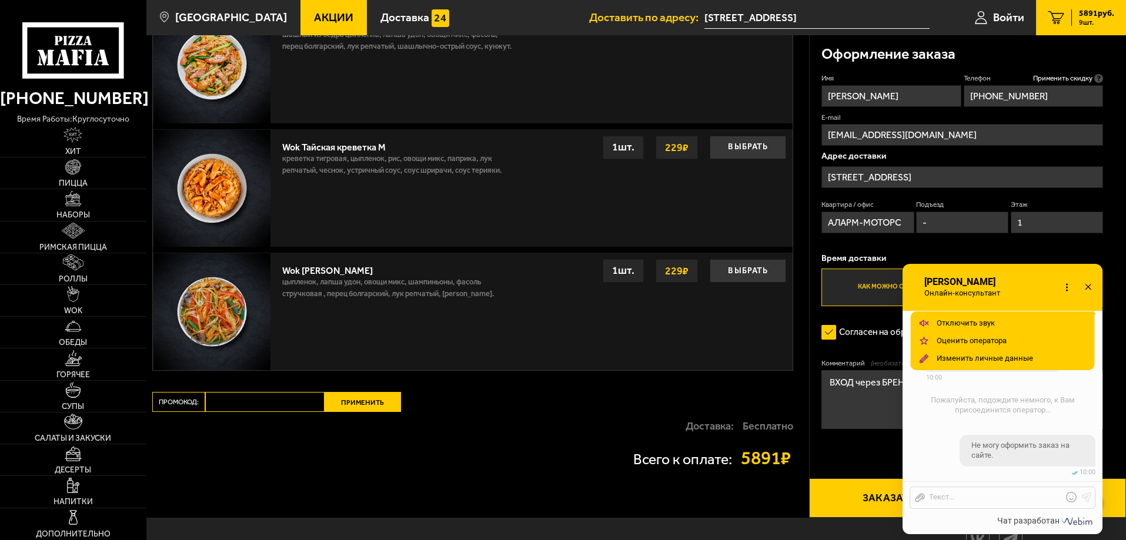
click at [999, 254] on p "Время доставки" at bounding box center [962, 258] width 282 height 9
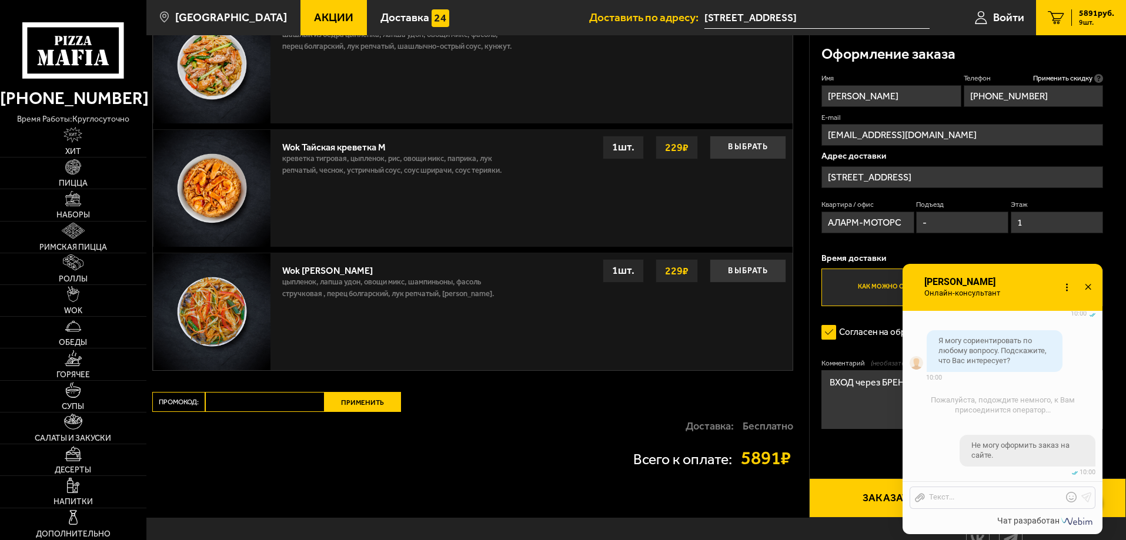
click at [1025, 269] on div "Онлайн-консультант Валерия Онлайн-консультант Набирает Онлайн-консультант" at bounding box center [1002, 287] width 200 height 47
click at [1089, 285] on icon at bounding box center [1087, 287] width 17 height 17
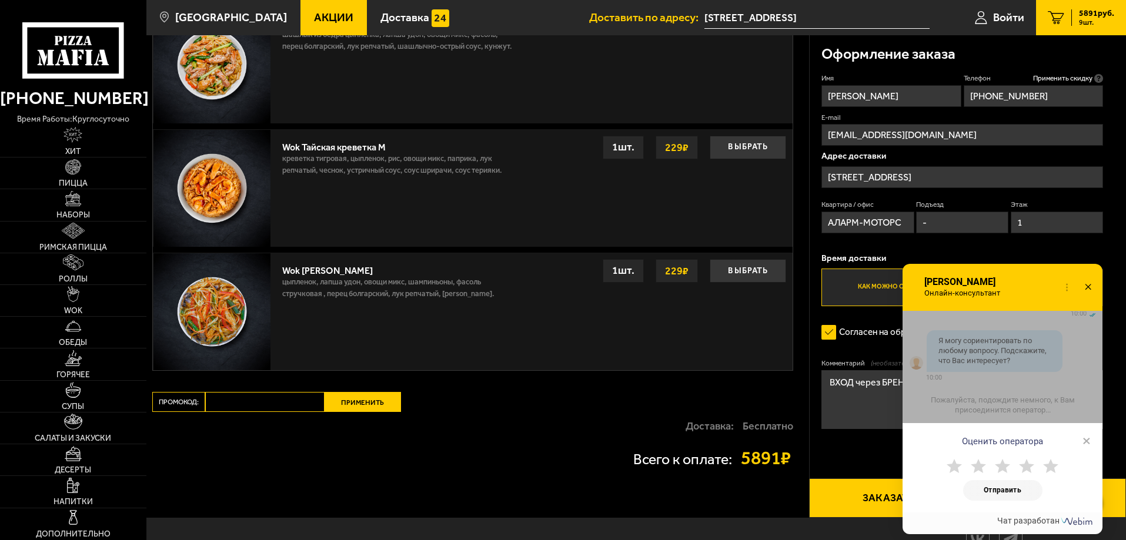
click at [1087, 441] on span "×" at bounding box center [1086, 441] width 8 height 18
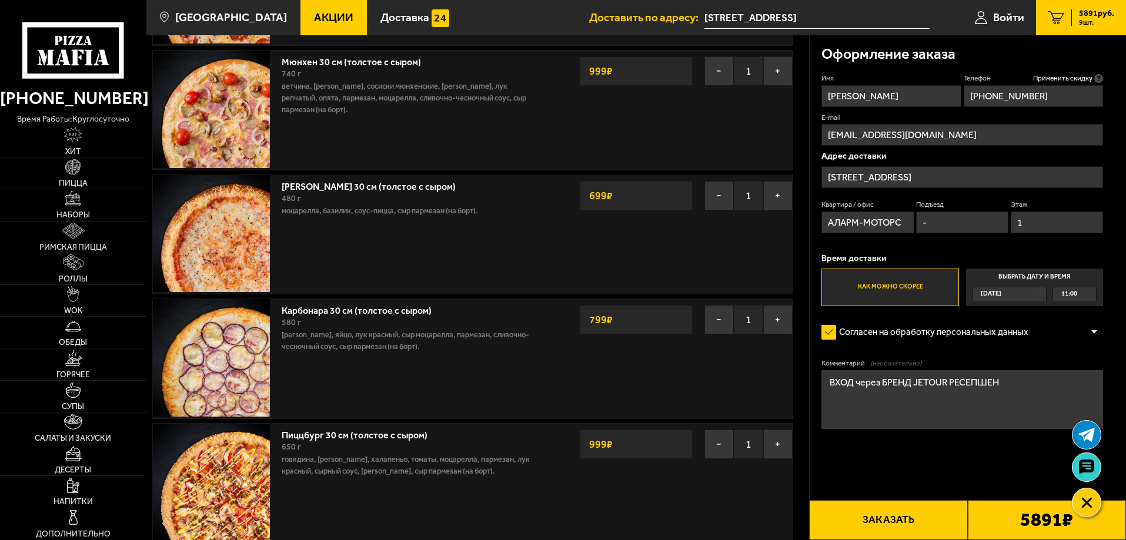
scroll to position [0, 0]
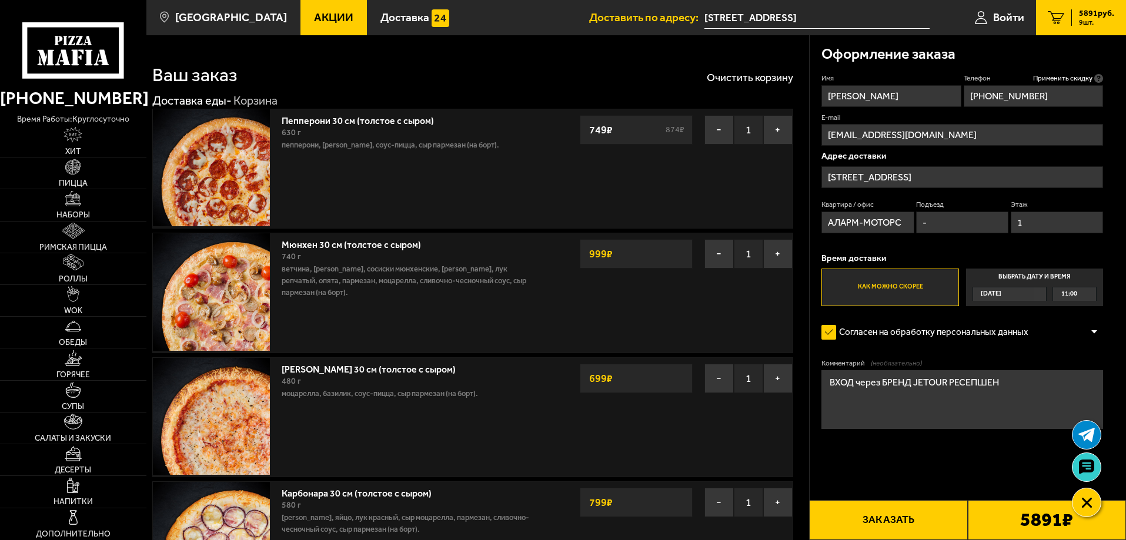
click at [905, 521] on button "Заказать" at bounding box center [888, 520] width 158 height 40
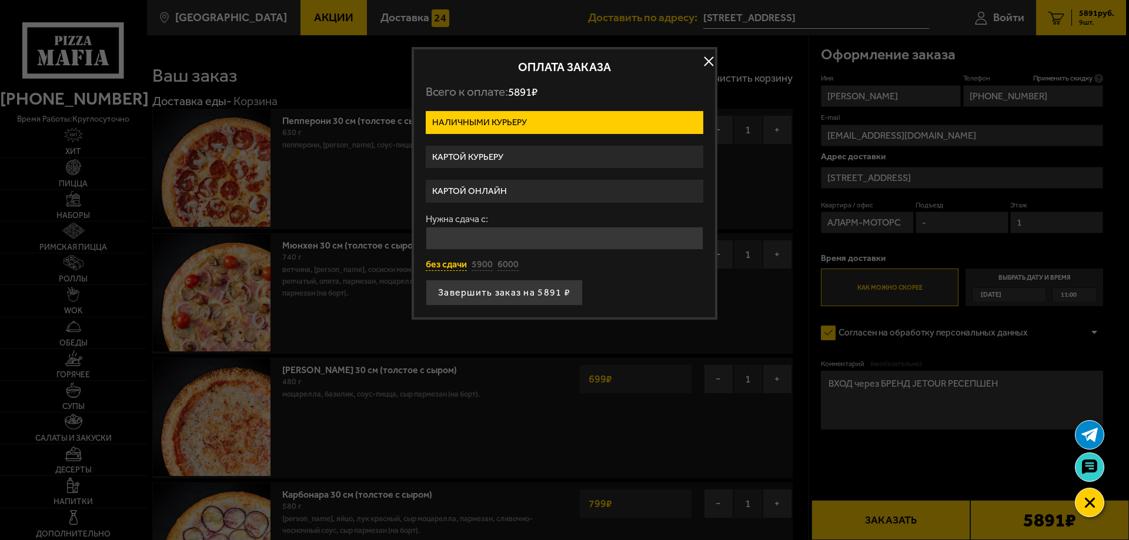
click at [453, 266] on button "без сдачи" at bounding box center [446, 265] width 41 height 13
type input "0"
click at [467, 296] on button "Завершить заказ на 5891 ₽" at bounding box center [504, 293] width 157 height 26
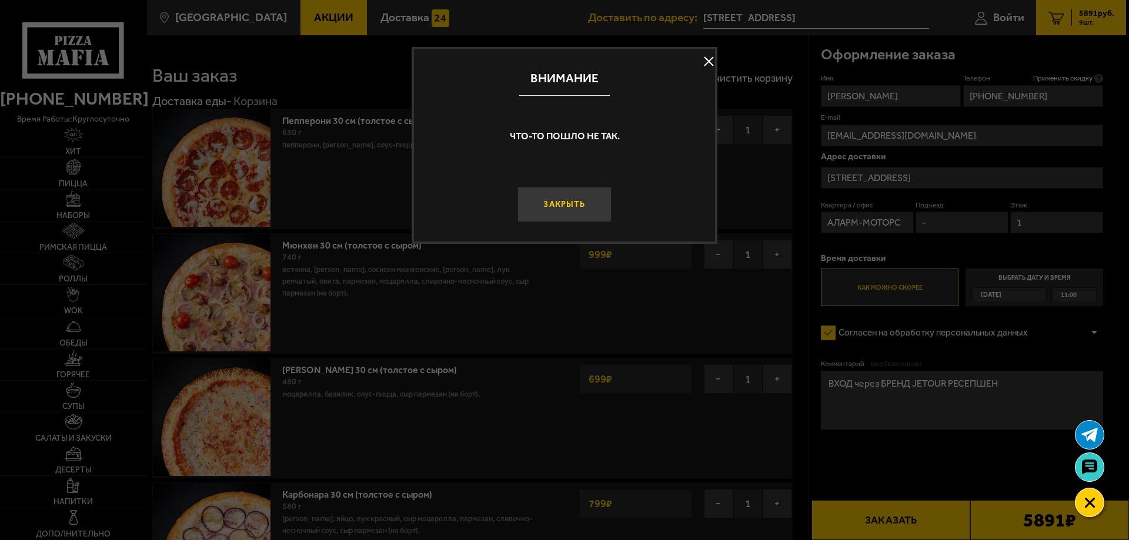
click at [556, 200] on button "Закрыть" at bounding box center [564, 204] width 94 height 35
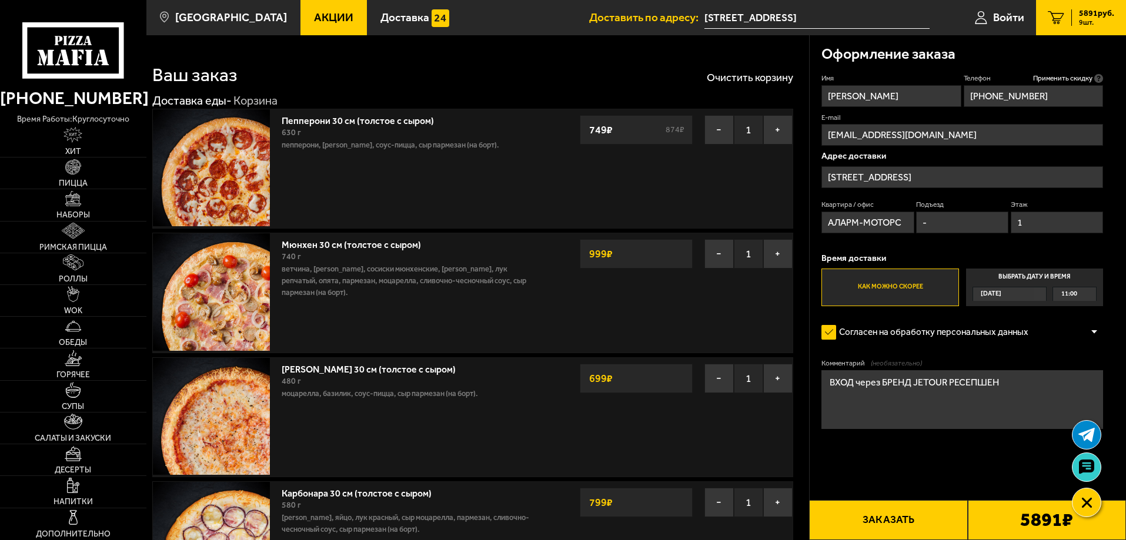
click at [1050, 285] on label "Выбрать дату и время [DATE] 11:00" at bounding box center [1034, 288] width 137 height 38
click at [0, 0] on input "Выбрать дату и время [DATE] 11:00" at bounding box center [0, 0] width 0 height 0
click at [1086, 299] on div "11:00" at bounding box center [1074, 294] width 43 height 14
click at [1074, 370] on span "12:00" at bounding box center [1070, 367] width 16 height 14
click at [874, 449] on form "Имя [PERSON_NAME] Телефон Применить скидку Вы будете зарегистрированы автоматич…" at bounding box center [962, 285] width 282 height 425
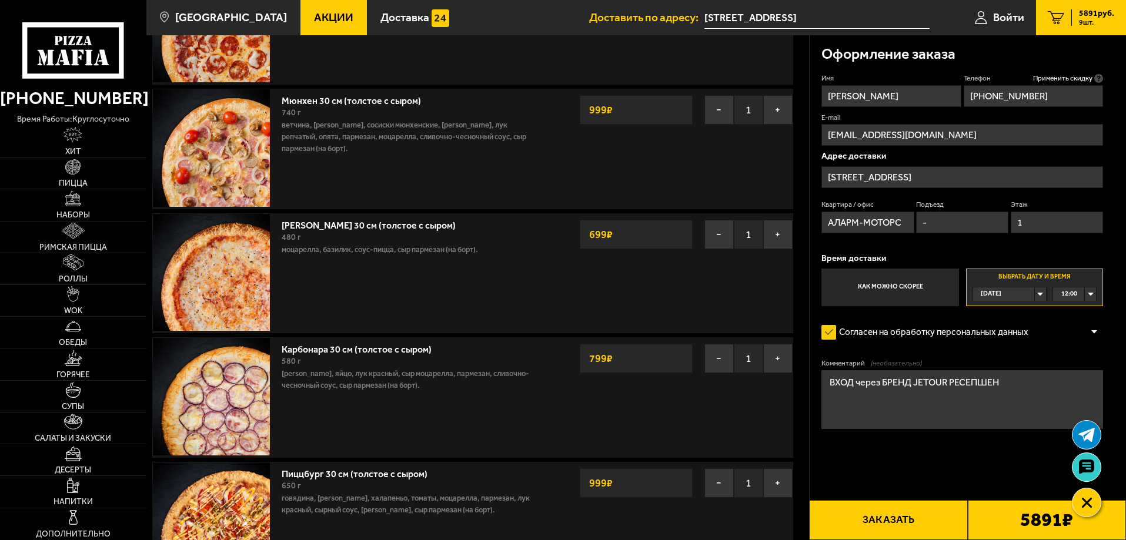
scroll to position [118, 0]
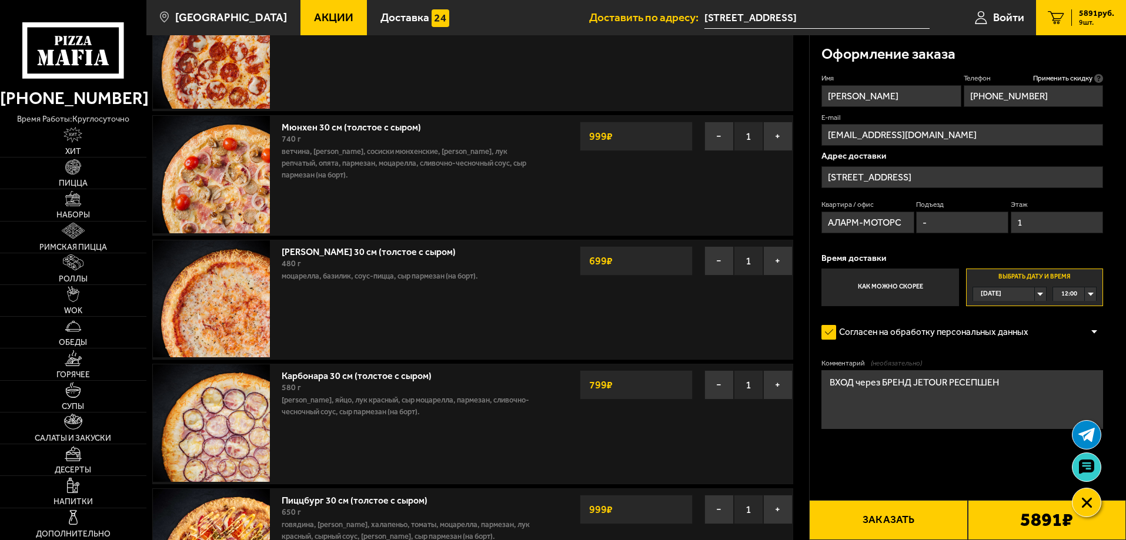
click at [963, 179] on input "[STREET_ADDRESS]" at bounding box center [962, 177] width 282 height 22
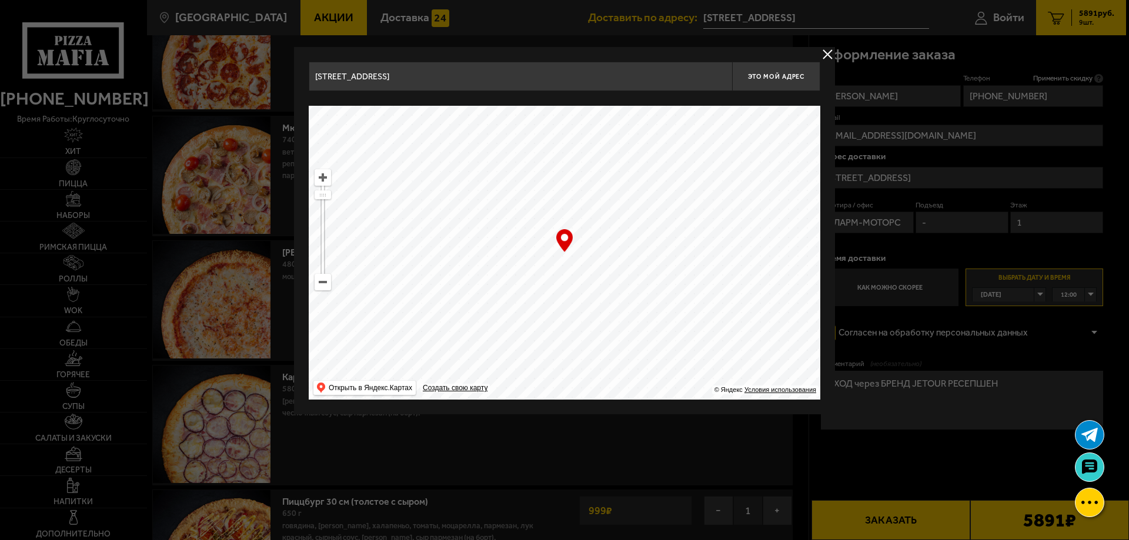
click at [506, 81] on input "[STREET_ADDRESS]" at bounding box center [520, 76] width 423 height 29
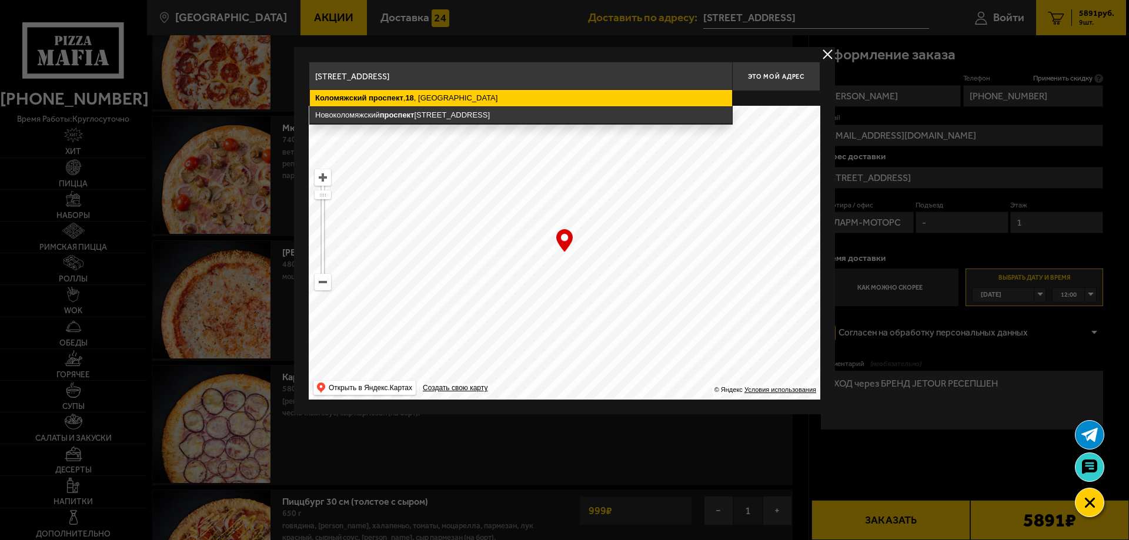
click at [444, 96] on ymaps "Коломяжский проспект , 18 , Санкт-Петербург" at bounding box center [521, 98] width 422 height 16
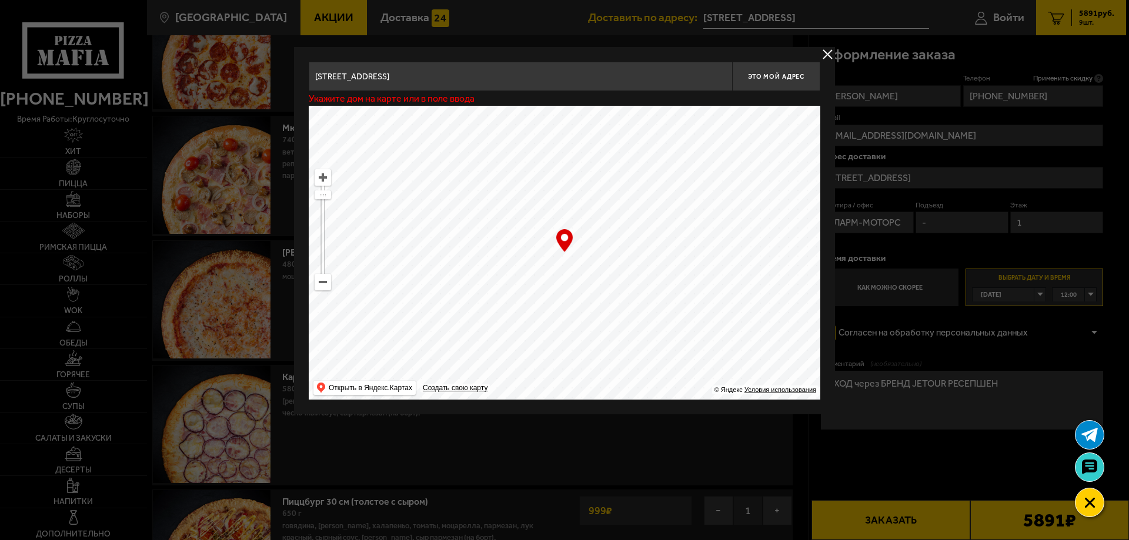
type input "[STREET_ADDRESS]"
click at [792, 70] on button "Это мой адрес" at bounding box center [776, 76] width 88 height 29
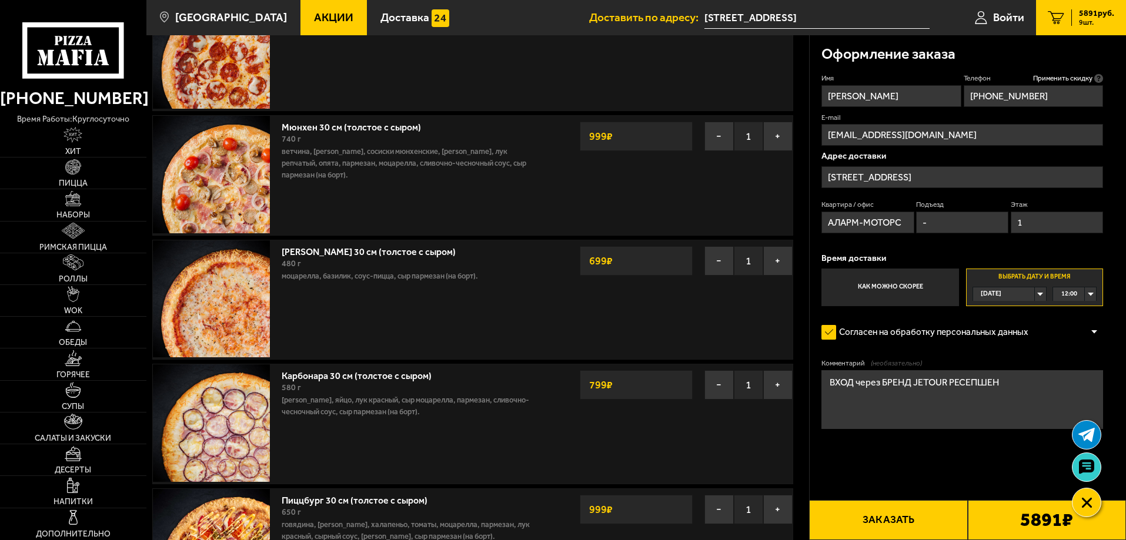
click at [910, 518] on button "Заказать" at bounding box center [888, 520] width 158 height 40
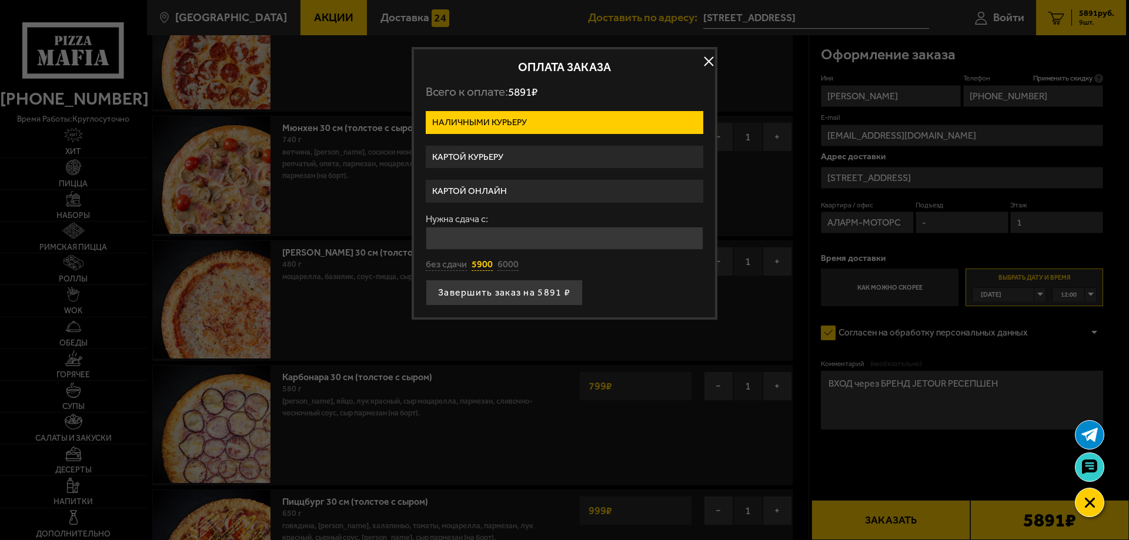
click at [473, 271] on button "5900" at bounding box center [481, 265] width 21 height 13
click at [463, 271] on button "без сдачи" at bounding box center [446, 265] width 41 height 13
type input "0"
click at [484, 296] on button "Завершить заказ на 5891 ₽" at bounding box center [504, 293] width 157 height 26
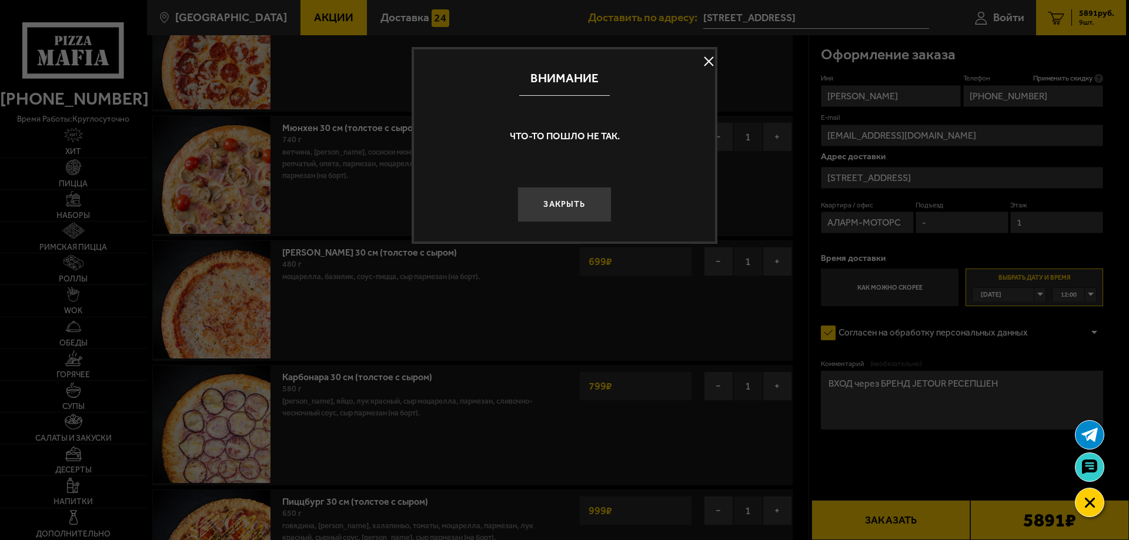
click at [574, 222] on button "Закрыть" at bounding box center [564, 204] width 94 height 35
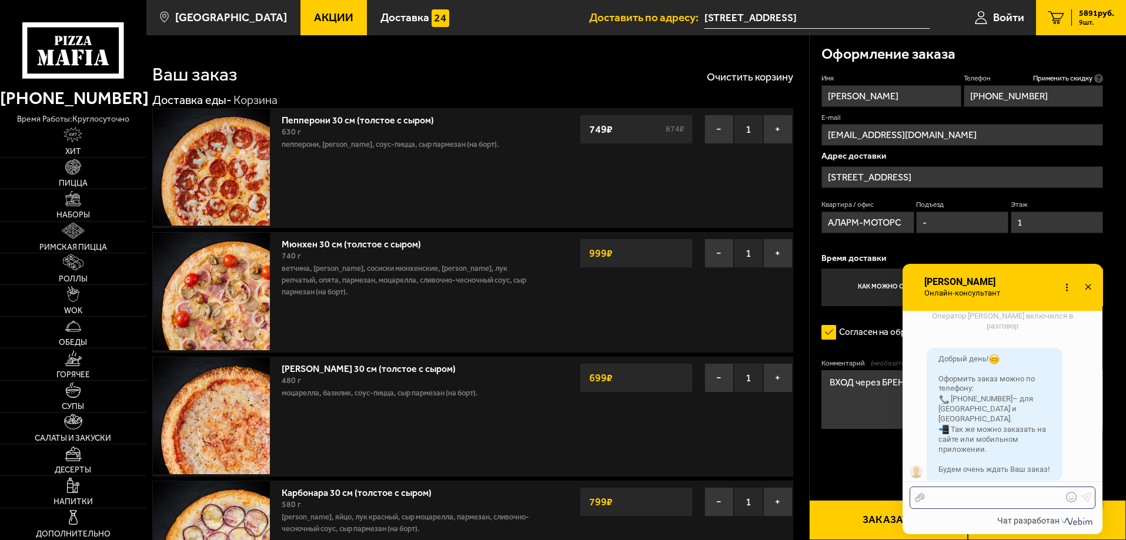
scroll to position [0, 0]
